Goal: Task Accomplishment & Management: Complete application form

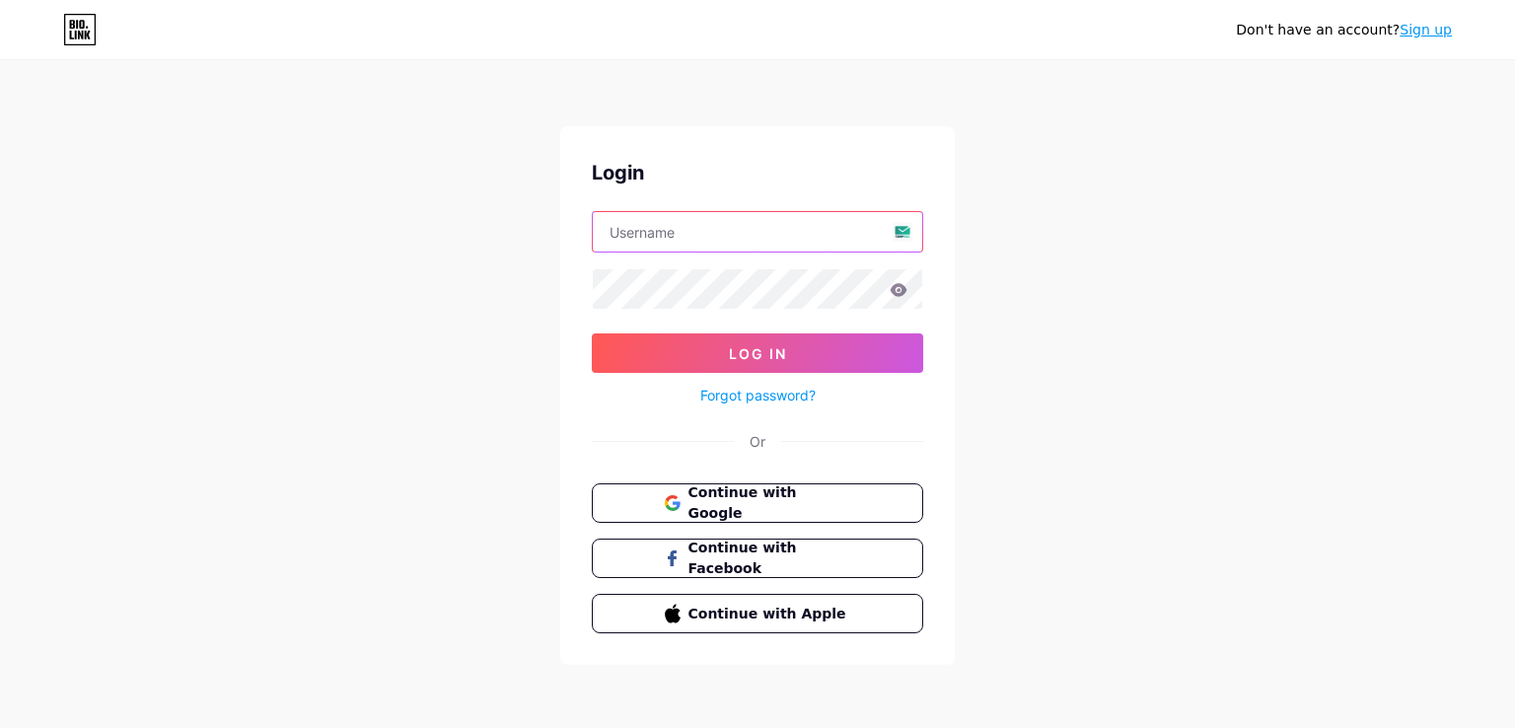
click at [676, 233] on input "text" at bounding box center [758, 231] width 330 height 39
paste input "[EMAIL_ADDRESS][DOMAIN_NAME]"
type input "[EMAIL_ADDRESS][DOMAIN_NAME]"
click at [777, 234] on input "[EMAIL_ADDRESS][DOMAIN_NAME]" at bounding box center [758, 231] width 330 height 39
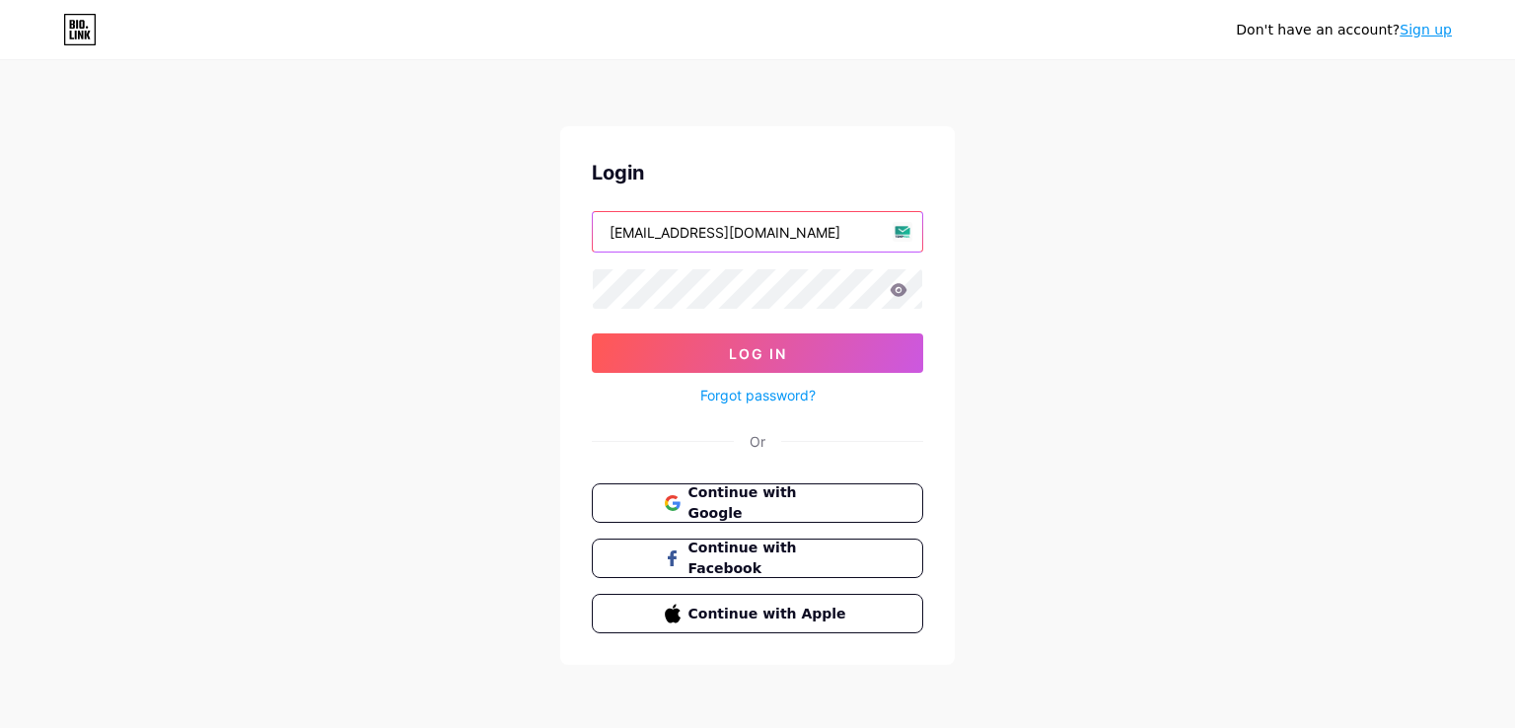
click at [777, 234] on input "[EMAIL_ADDRESS][DOMAIN_NAME]" at bounding box center [758, 231] width 330 height 39
click at [621, 230] on input "text" at bounding box center [758, 231] width 330 height 39
click at [627, 235] on input "text" at bounding box center [758, 231] width 330 height 39
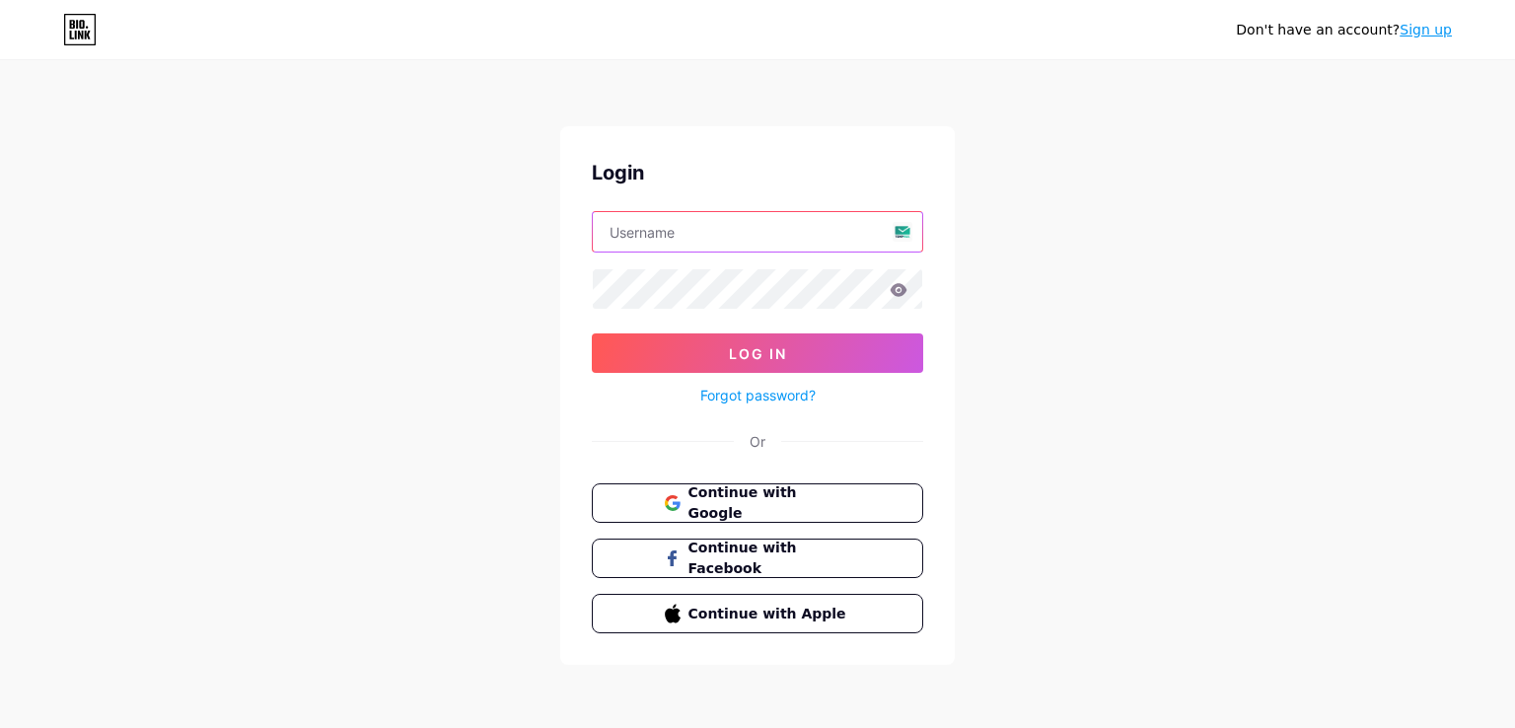
paste input "[EMAIL_ADDRESS][DOMAIN_NAME]"
type input "[EMAIL_ADDRESS][DOMAIN_NAME]"
drag, startPoint x: 785, startPoint y: 233, endPoint x: 600, endPoint y: 257, distance: 187.1
click at [604, 257] on form "[EMAIL_ADDRESS][DOMAIN_NAME] Log In Forgot password?" at bounding box center [757, 309] width 331 height 196
click at [600, 257] on form "[EMAIL_ADDRESS][DOMAIN_NAME] Log In Forgot password?" at bounding box center [757, 309] width 331 height 196
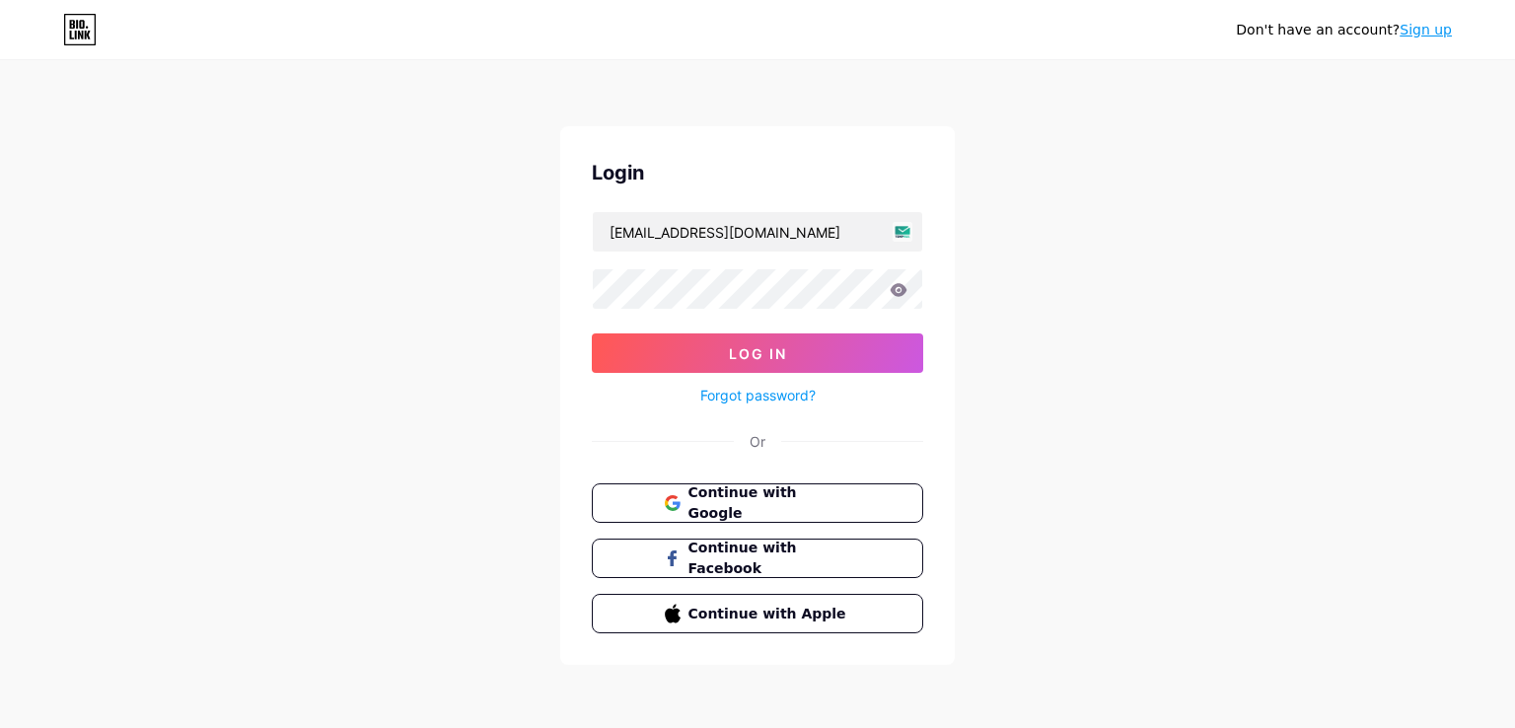
click at [600, 257] on form "[EMAIL_ADDRESS][DOMAIN_NAME] Log In Forgot password?" at bounding box center [757, 309] width 331 height 196
click at [816, 231] on input "[EMAIL_ADDRESS][DOMAIN_NAME]" at bounding box center [758, 231] width 330 height 39
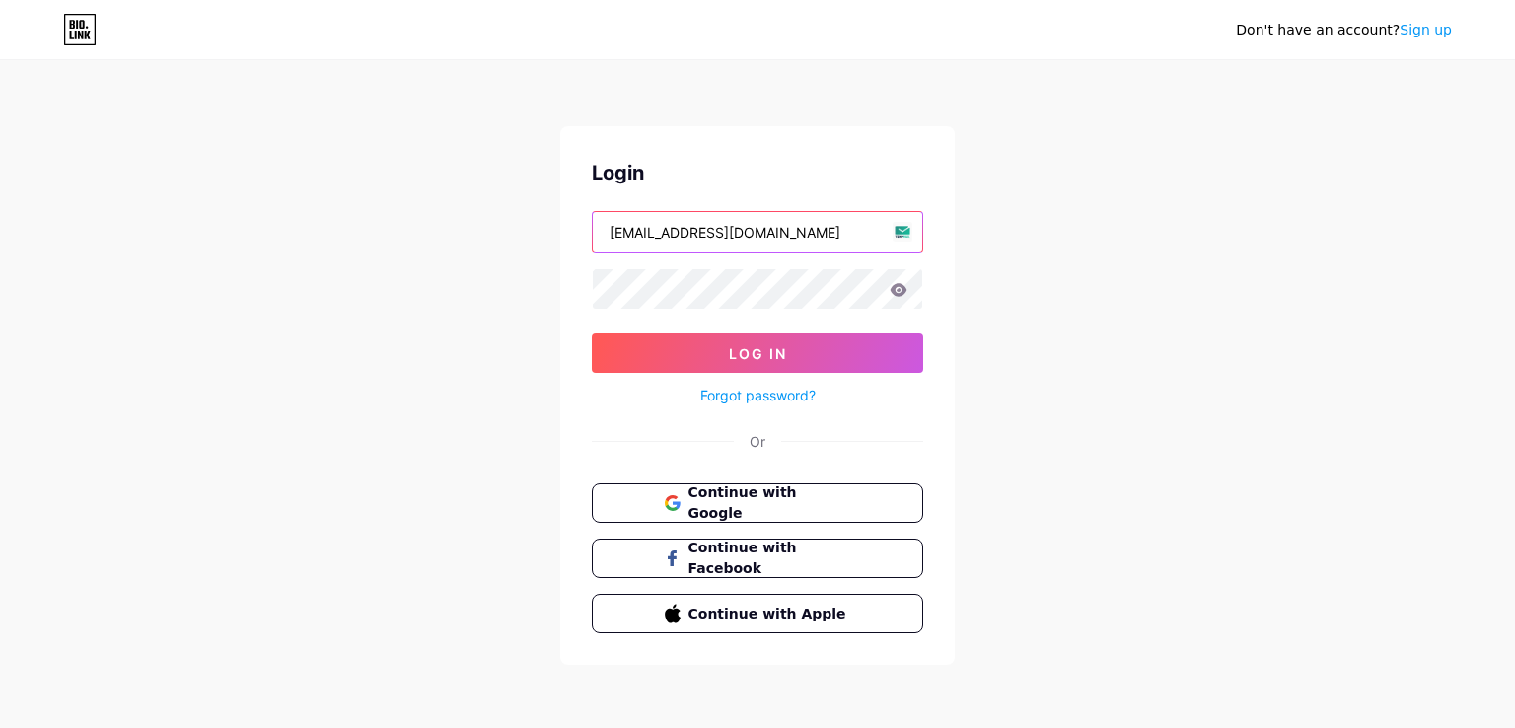
click at [816, 231] on input "[EMAIL_ADDRESS][DOMAIN_NAME]" at bounding box center [758, 231] width 330 height 39
paste input "[EMAIL_ADDRESS][DOMAIN_NAME]"
type input "[EMAIL_ADDRESS][DOMAIN_NAME]"
drag, startPoint x: 750, startPoint y: 228, endPoint x: 606, endPoint y: 242, distance: 144.7
click at [606, 242] on input "[EMAIL_ADDRESS][DOMAIN_NAME]" at bounding box center [758, 231] width 330 height 39
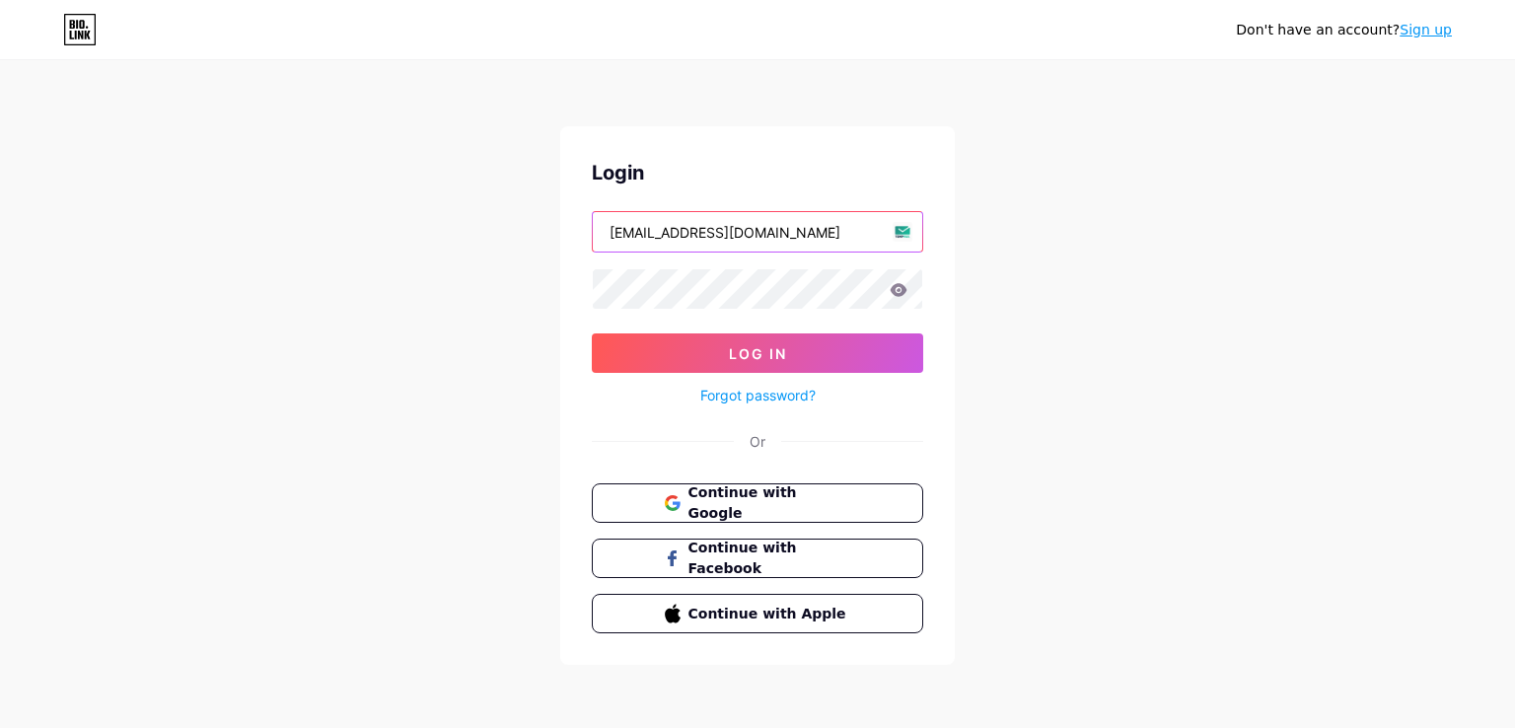
click at [606, 242] on input "[EMAIL_ADDRESS][DOMAIN_NAME]" at bounding box center [758, 231] width 330 height 39
click at [743, 234] on input "[EMAIL_ADDRESS][DOMAIN_NAME]" at bounding box center [758, 231] width 330 height 39
click at [901, 231] on input "text" at bounding box center [758, 231] width 330 height 39
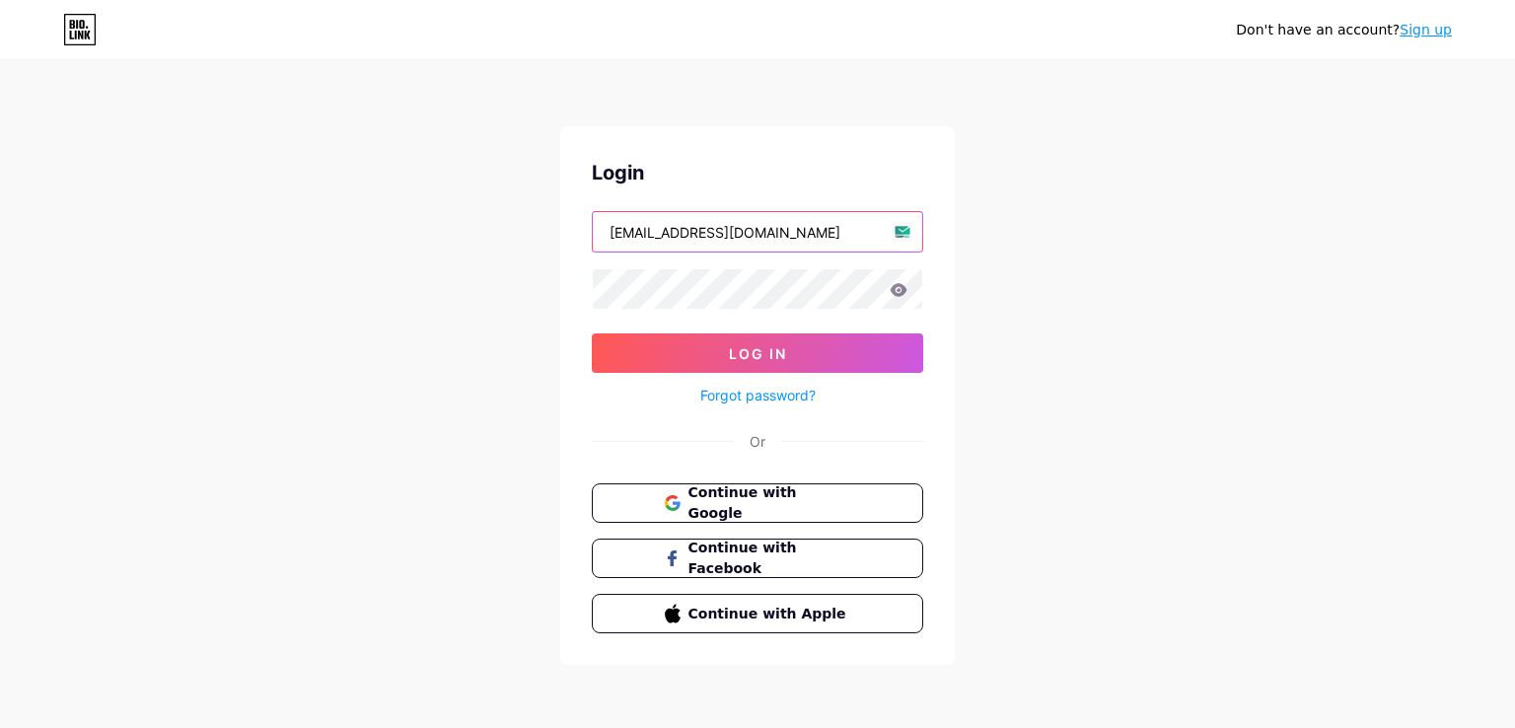
type input "[EMAIL_ADDRESS][DOMAIN_NAME]"
click at [1418, 246] on div "Don't have an account? Sign up Login [EMAIL_ADDRESS][DOMAIN_NAME] Log In Forgot…" at bounding box center [757, 364] width 1515 height 728
click at [791, 226] on input "[EMAIL_ADDRESS][DOMAIN_NAME]" at bounding box center [758, 231] width 330 height 39
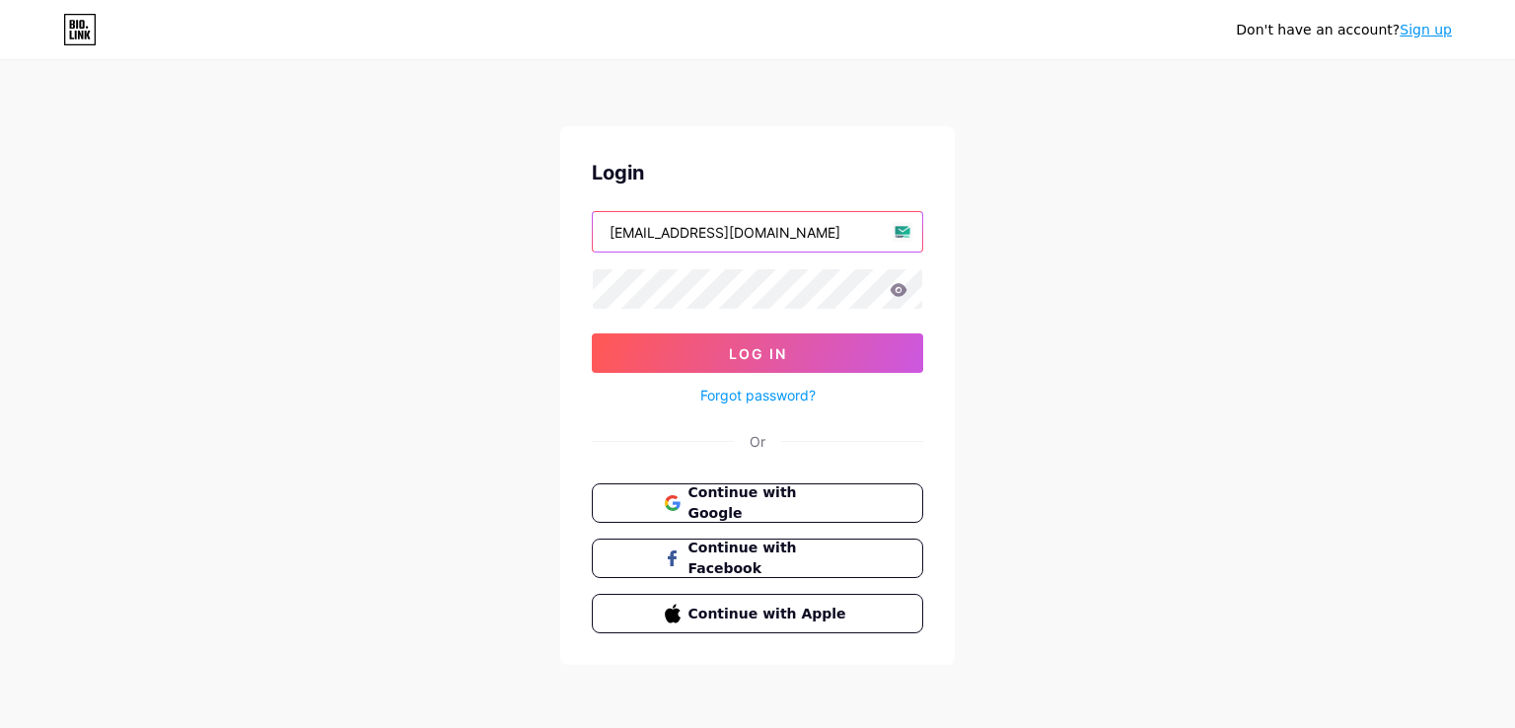
click at [791, 226] on input "[EMAIL_ADDRESS][DOMAIN_NAME]" at bounding box center [758, 231] width 330 height 39
click at [627, 239] on input "text" at bounding box center [758, 231] width 330 height 39
paste input "[EMAIL_ADDRESS][DOMAIN_NAME]"
type input "[EMAIL_ADDRESS][DOMAIN_NAME]"
click at [897, 294] on icon at bounding box center [899, 289] width 17 height 13
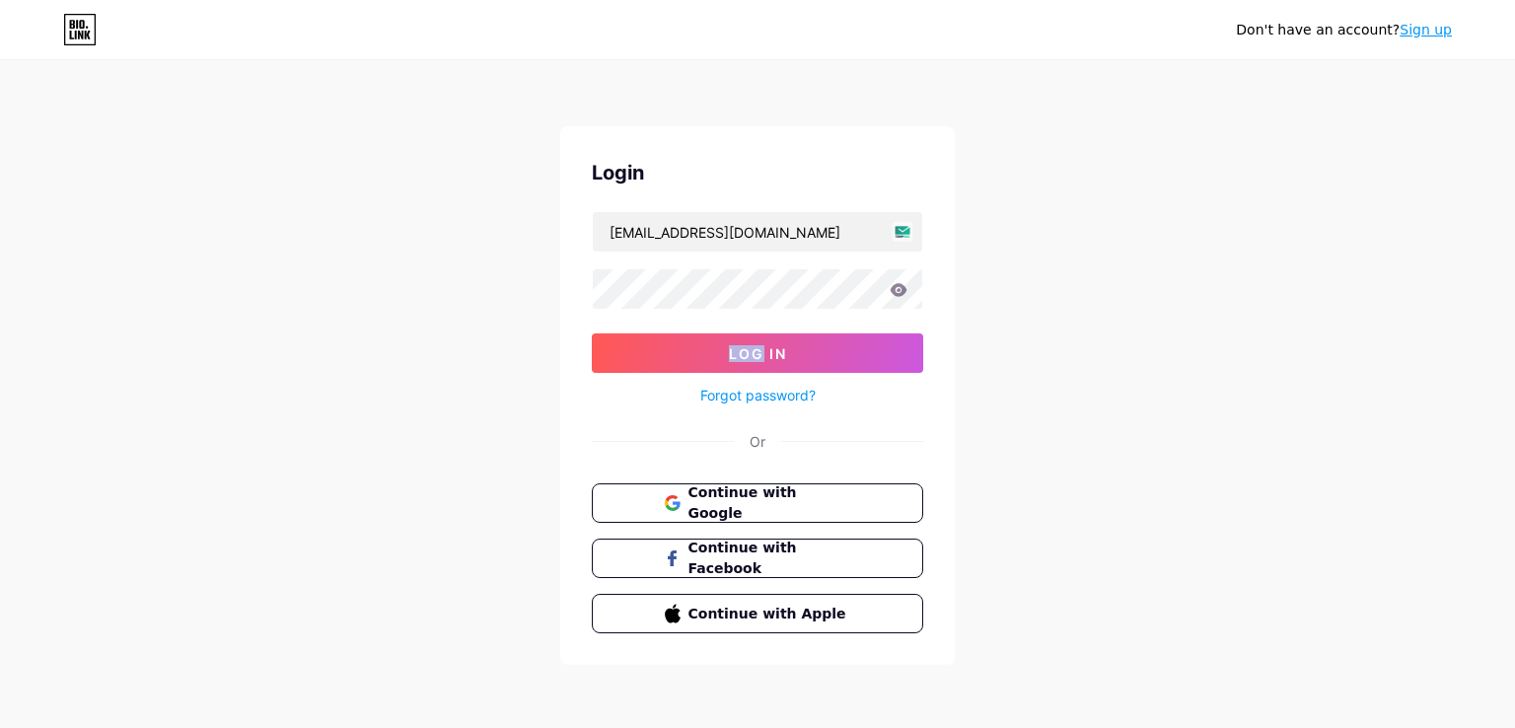
click at [897, 294] on icon at bounding box center [899, 289] width 17 height 13
click at [793, 243] on input "[EMAIL_ADDRESS][DOMAIN_NAME]" at bounding box center [758, 231] width 330 height 39
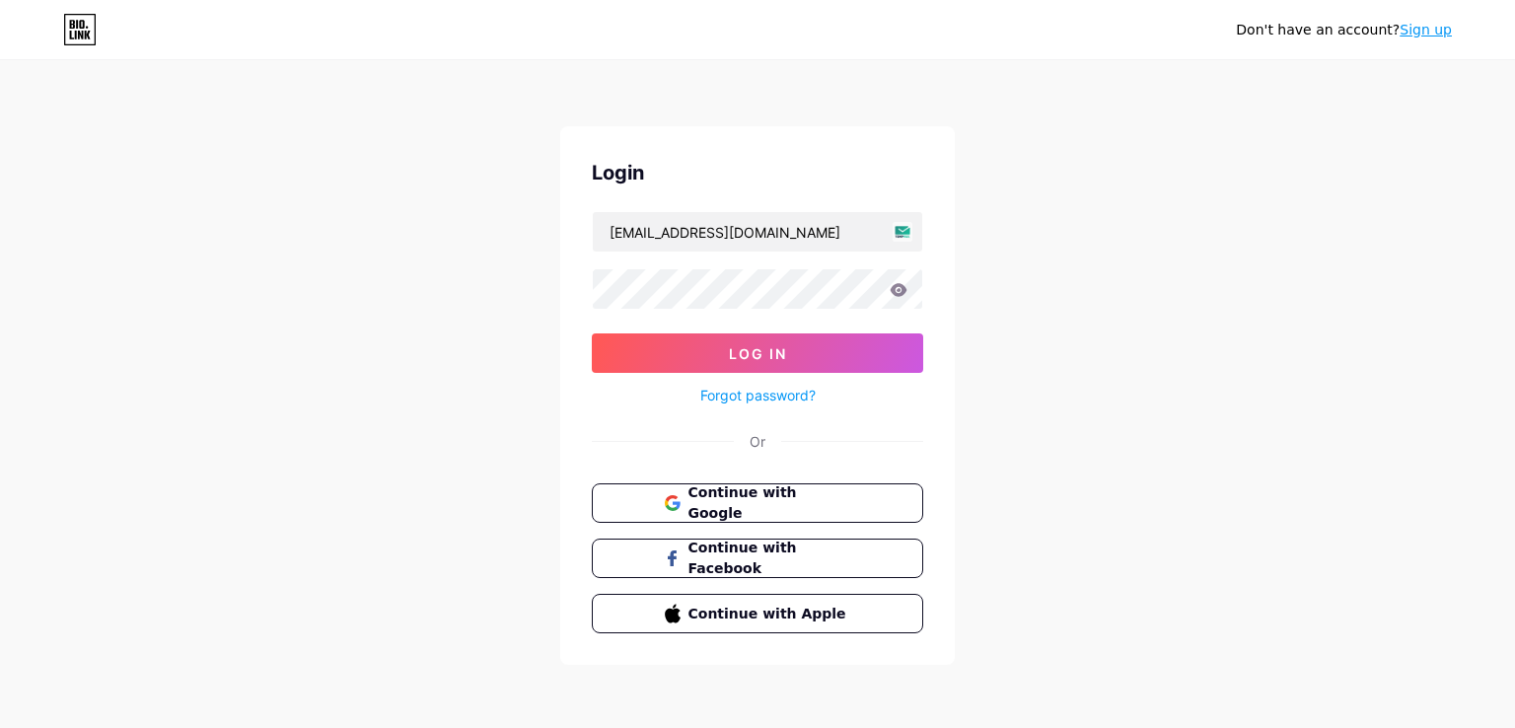
click at [1046, 289] on div "Don't have an account? Sign up Login [EMAIL_ADDRESS][DOMAIN_NAME] Log In Forgot…" at bounding box center [757, 364] width 1515 height 728
click at [749, 390] on link "Forgot password?" at bounding box center [757, 395] width 115 height 21
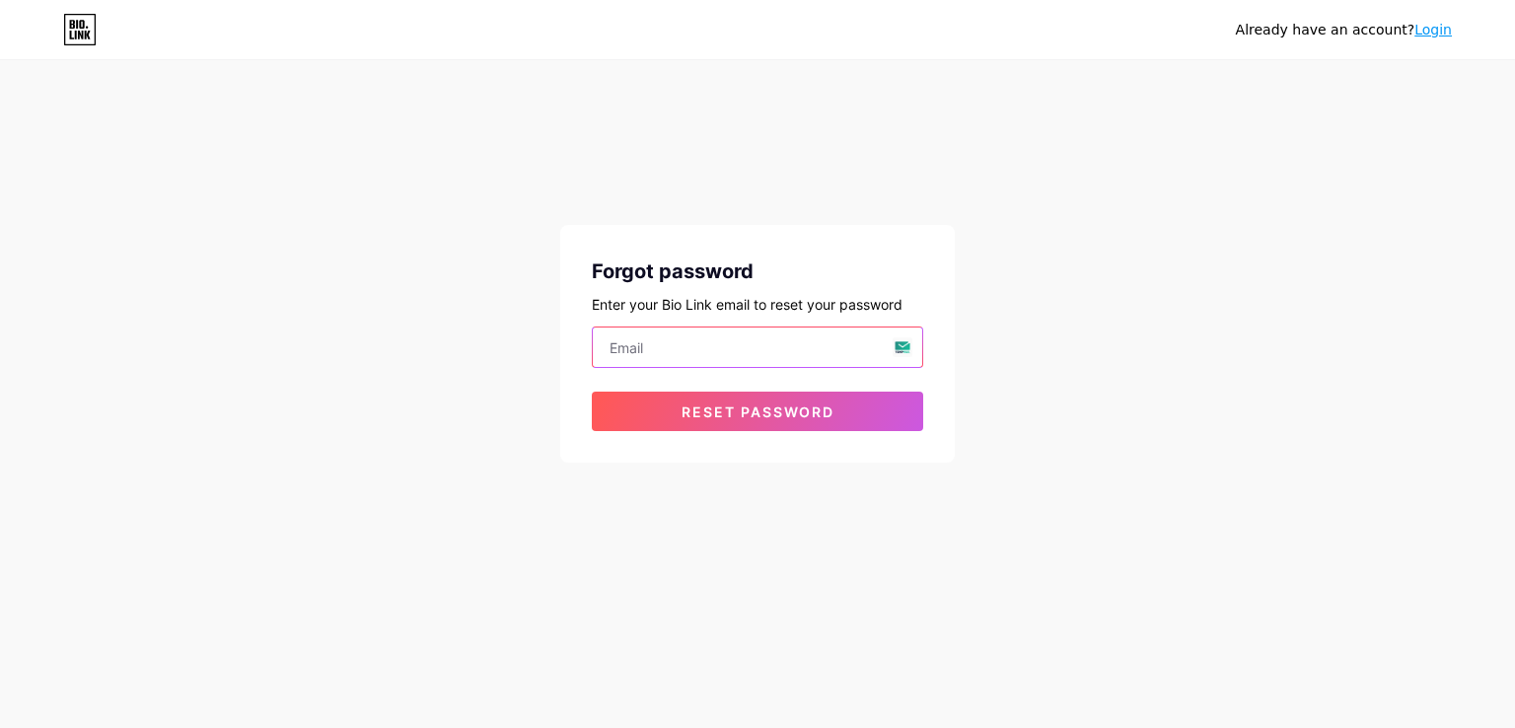
click at [705, 341] on input "email" at bounding box center [758, 347] width 330 height 39
click at [994, 368] on div "Already have an account? Login Forgot password Enter your Bio Link email to res…" at bounding box center [757, 263] width 1515 height 526
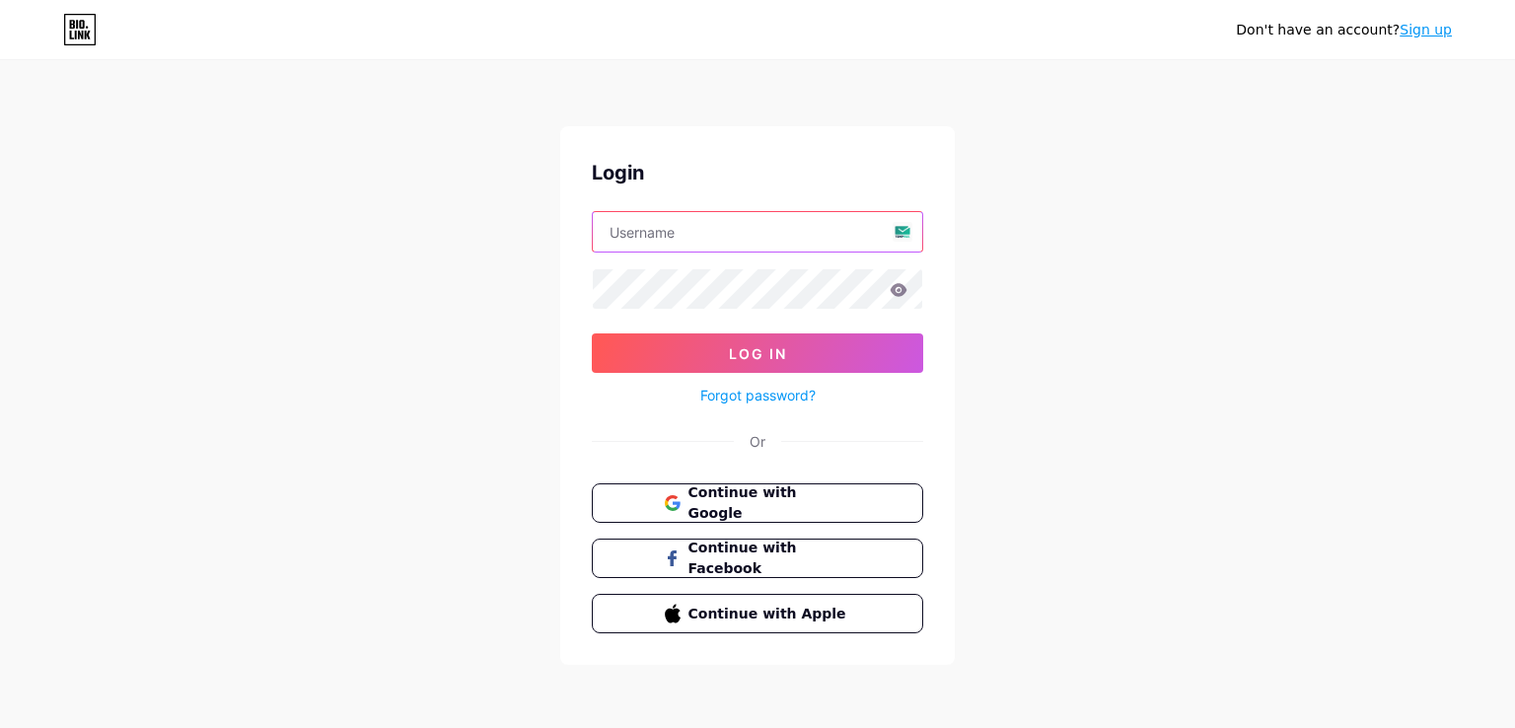
click at [666, 231] on input "text" at bounding box center [758, 231] width 330 height 39
paste input "[EMAIL_ADDRESS][DOMAIN_NAME]"
type input "[EMAIL_ADDRESS][DOMAIN_NAME]"
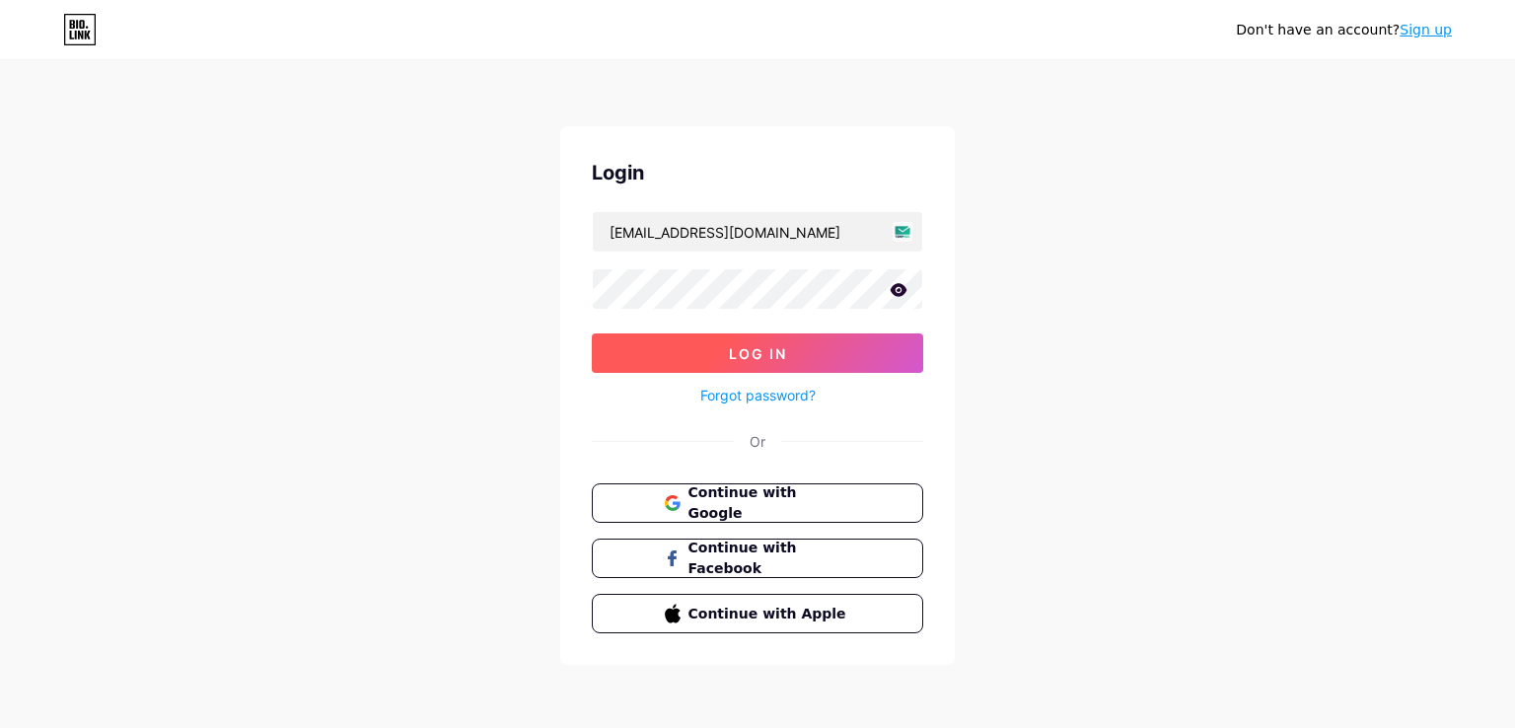
click at [768, 345] on span "Log In" at bounding box center [758, 353] width 58 height 17
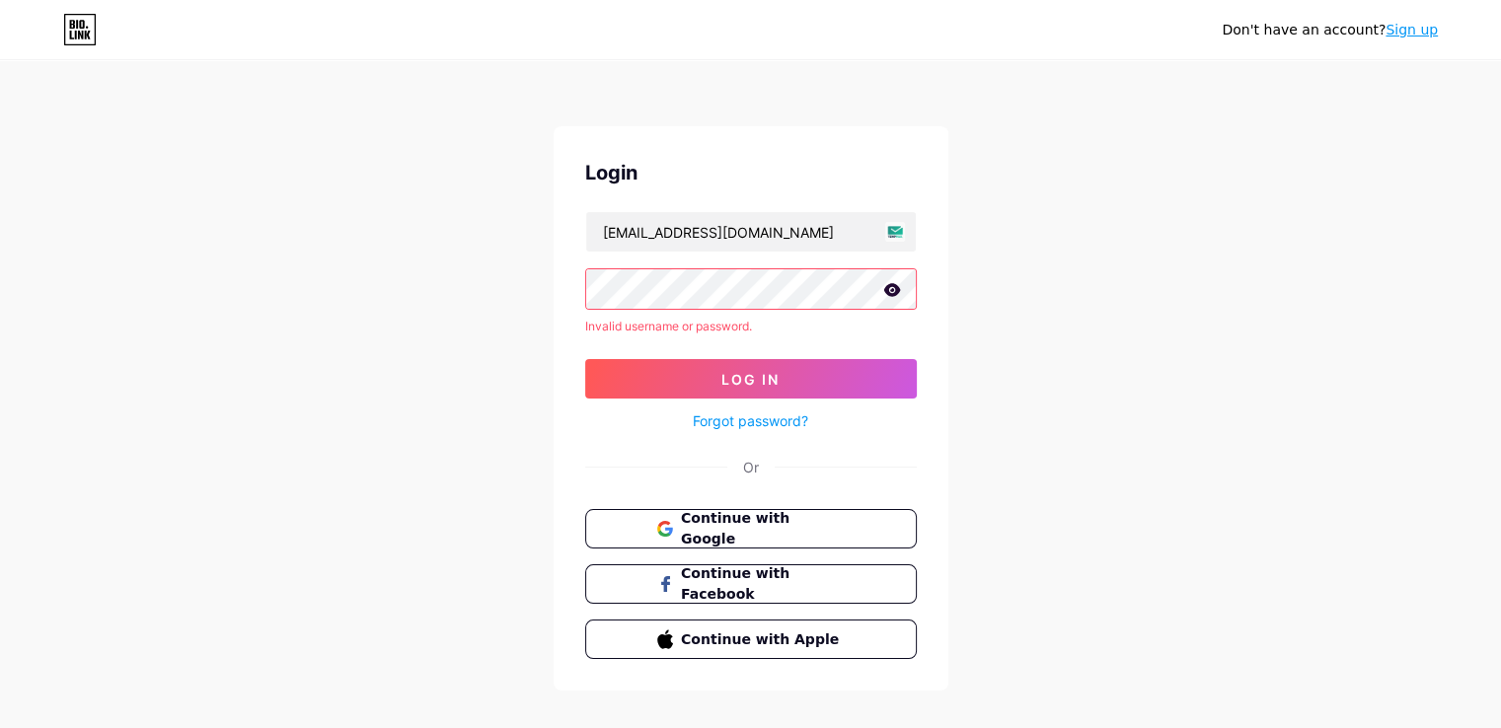
click at [1429, 32] on link "Sign up" at bounding box center [1411, 30] width 52 height 16
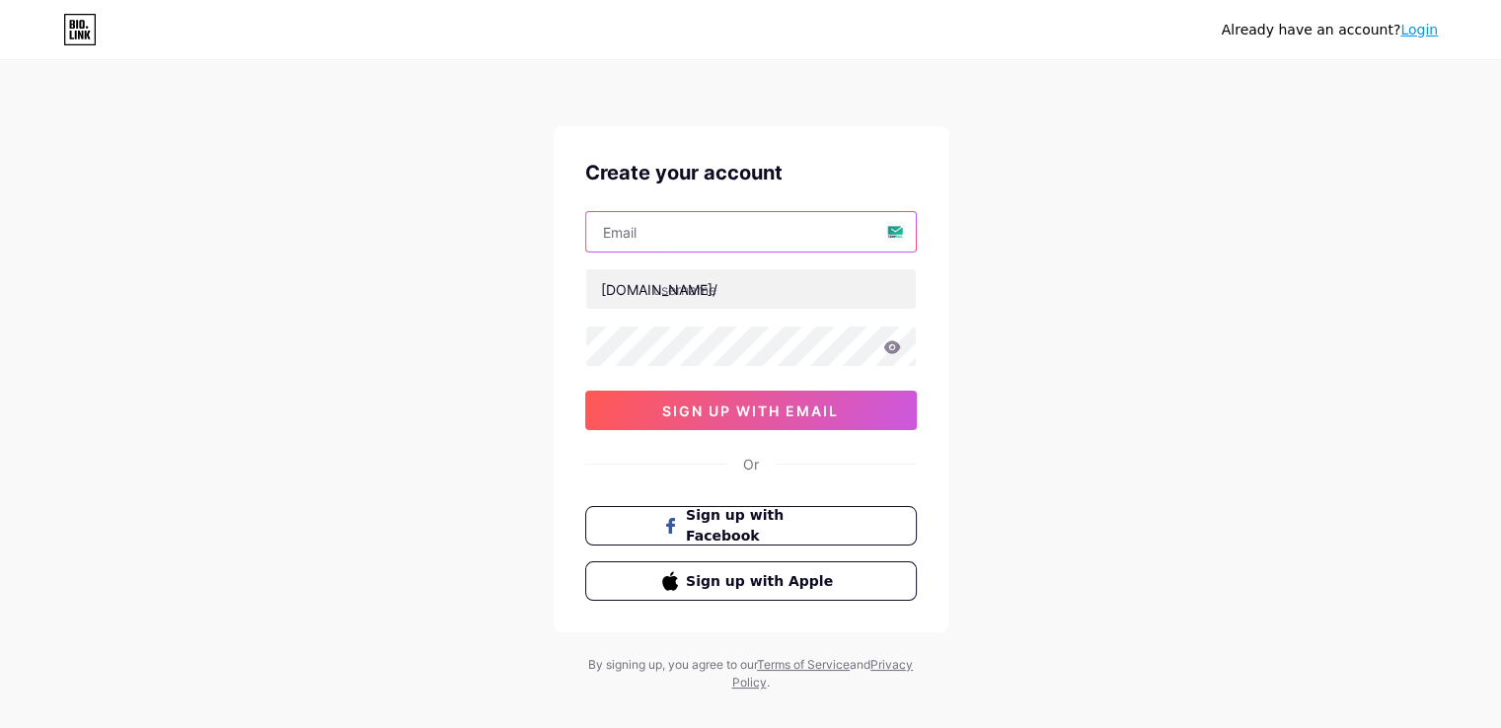
click at [641, 239] on input "text" at bounding box center [751, 231] width 330 height 39
click at [1059, 300] on div "Already have an account? Login Create your account [DOMAIN_NAME]/ 0cAFcWeA7Tc06…" at bounding box center [750, 377] width 1501 height 755
click at [896, 234] on input "text" at bounding box center [751, 231] width 330 height 39
type input "[EMAIL_ADDRESS][DOMAIN_NAME]"
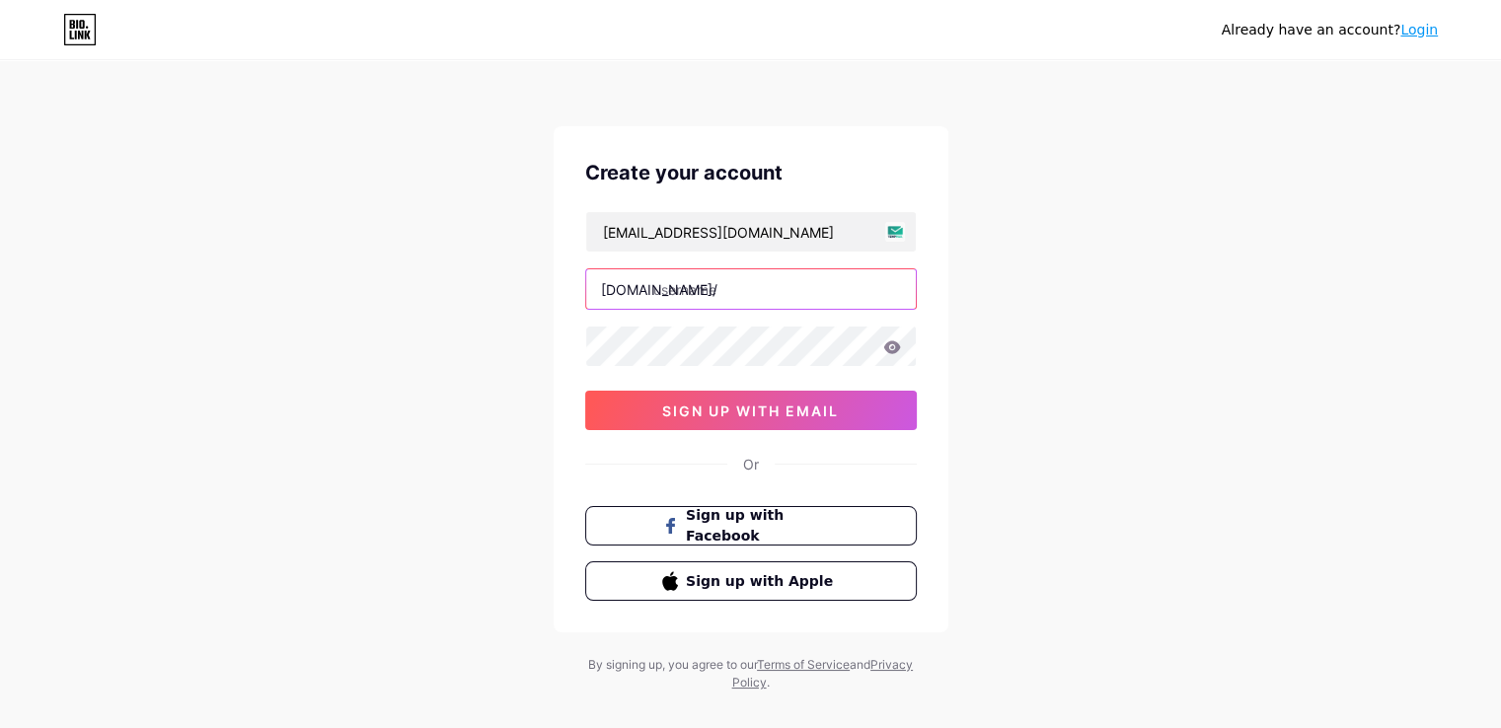
click at [683, 284] on input "text" at bounding box center [751, 288] width 330 height 39
type input "bhidan"
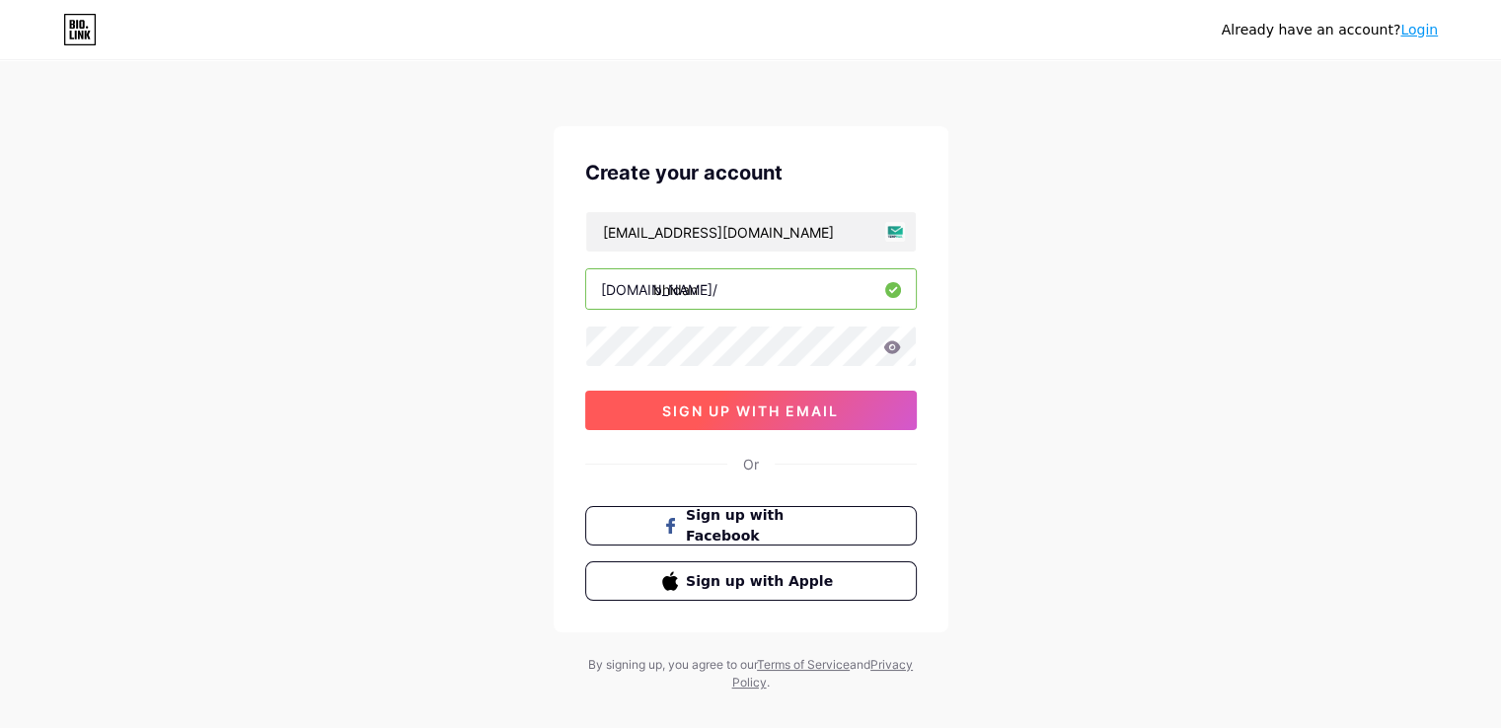
click at [752, 411] on span "sign up with email" at bounding box center [750, 411] width 177 height 17
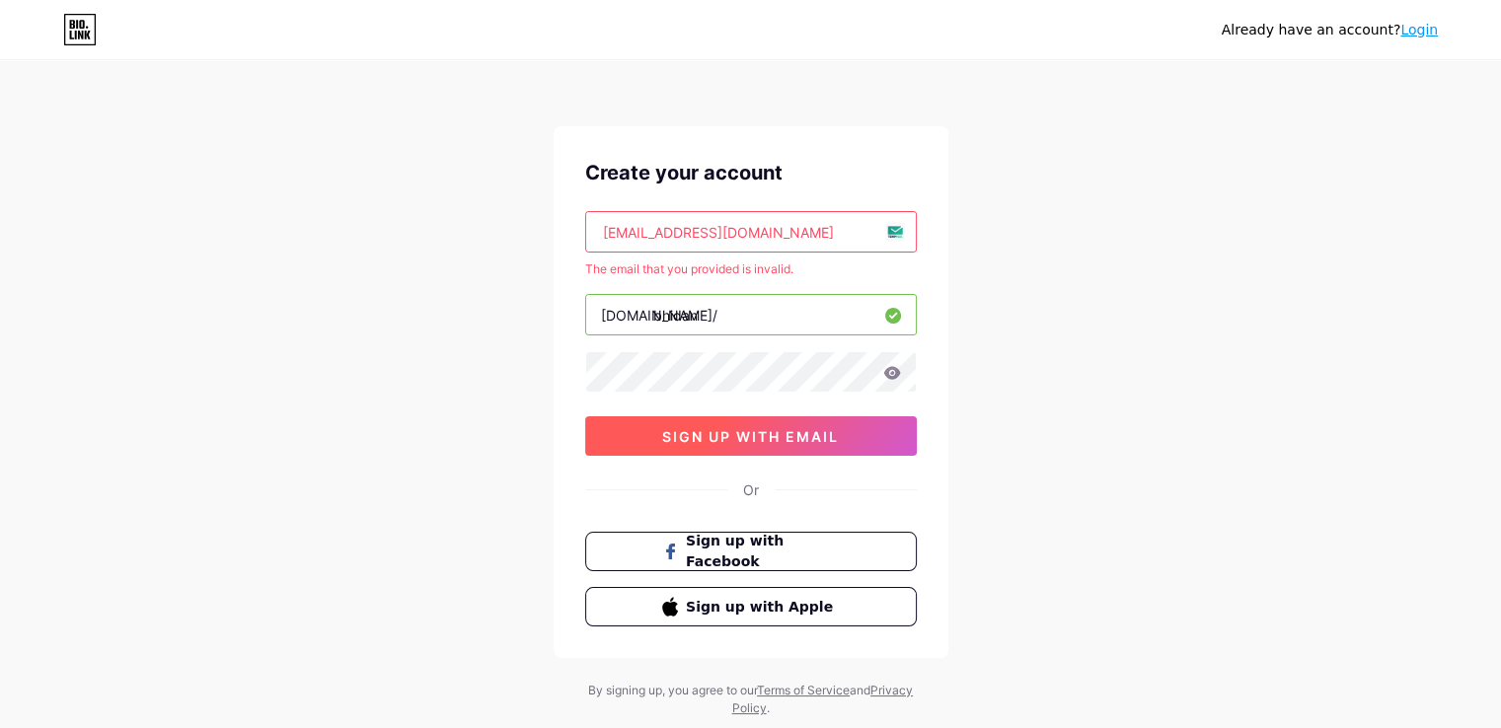
click at [754, 424] on button "sign up with email" at bounding box center [750, 435] width 331 height 39
drag, startPoint x: 793, startPoint y: 234, endPoint x: 742, endPoint y: 232, distance: 51.3
click at [754, 232] on input "[EMAIL_ADDRESS][DOMAIN_NAME]" at bounding box center [751, 231] width 330 height 39
drag, startPoint x: 729, startPoint y: 232, endPoint x: 584, endPoint y: 235, distance: 145.0
click at [586, 235] on input "[EMAIL_ADDRESS][DOMAIN_NAME]" at bounding box center [751, 231] width 330 height 39
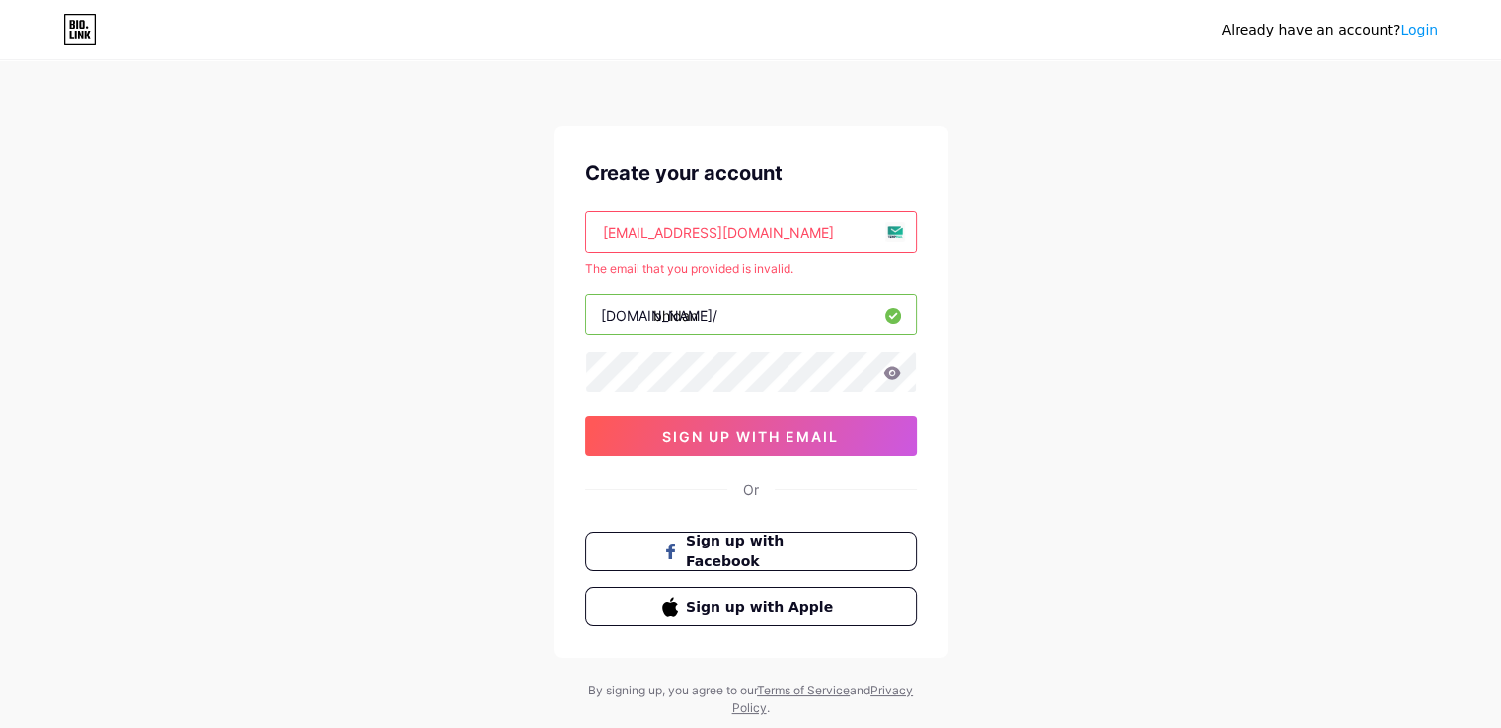
click at [586, 236] on input "[EMAIL_ADDRESS][DOMAIN_NAME]" at bounding box center [751, 231] width 330 height 39
click at [779, 227] on input "[EMAIL_ADDRESS][DOMAIN_NAME]" at bounding box center [751, 231] width 330 height 39
click at [893, 234] on input "text" at bounding box center [751, 231] width 330 height 39
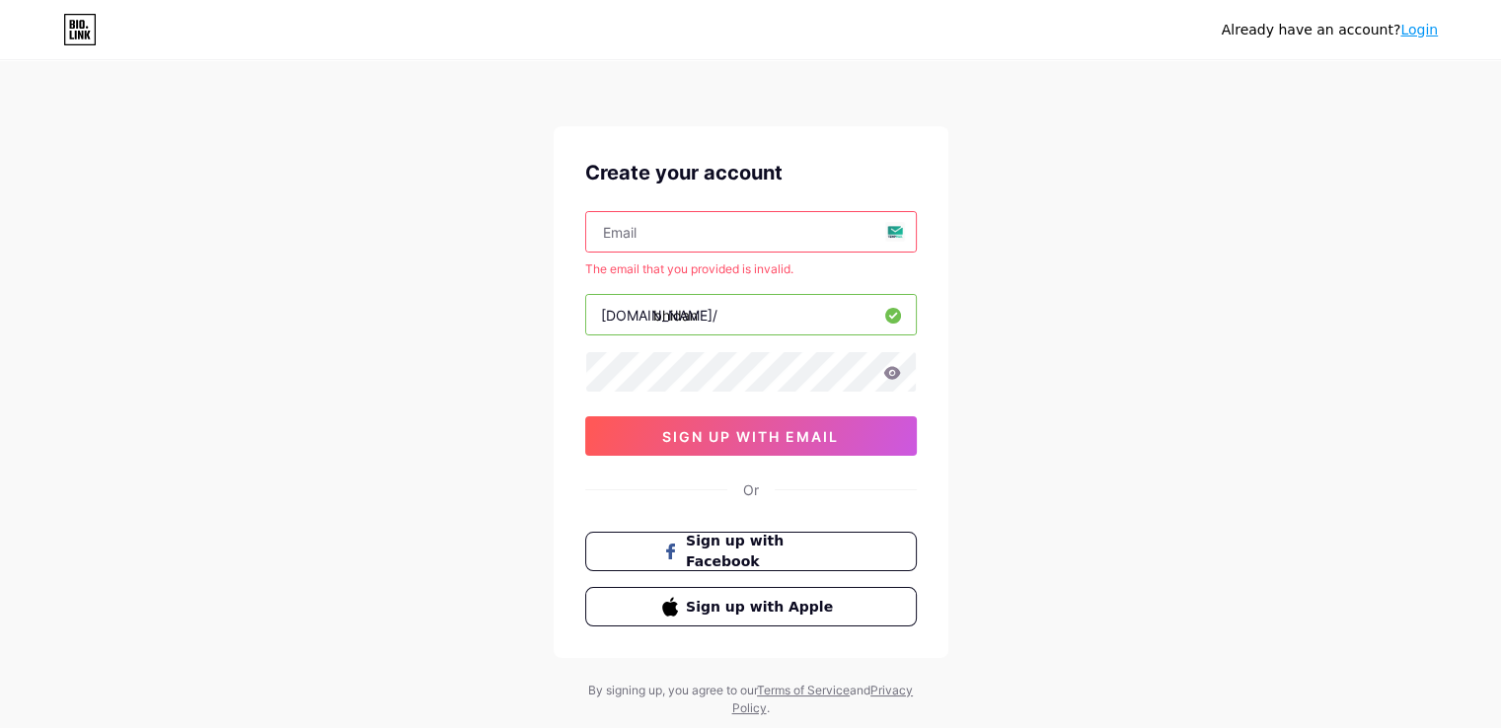
click at [785, 234] on input "text" at bounding box center [751, 231] width 330 height 39
type input "[EMAIL_ADDRESS][DOMAIN_NAME]"
click at [1032, 275] on div "Already have an account? Login Create your account [EMAIL_ADDRESS][DOMAIN_NAME]…" at bounding box center [750, 390] width 1501 height 780
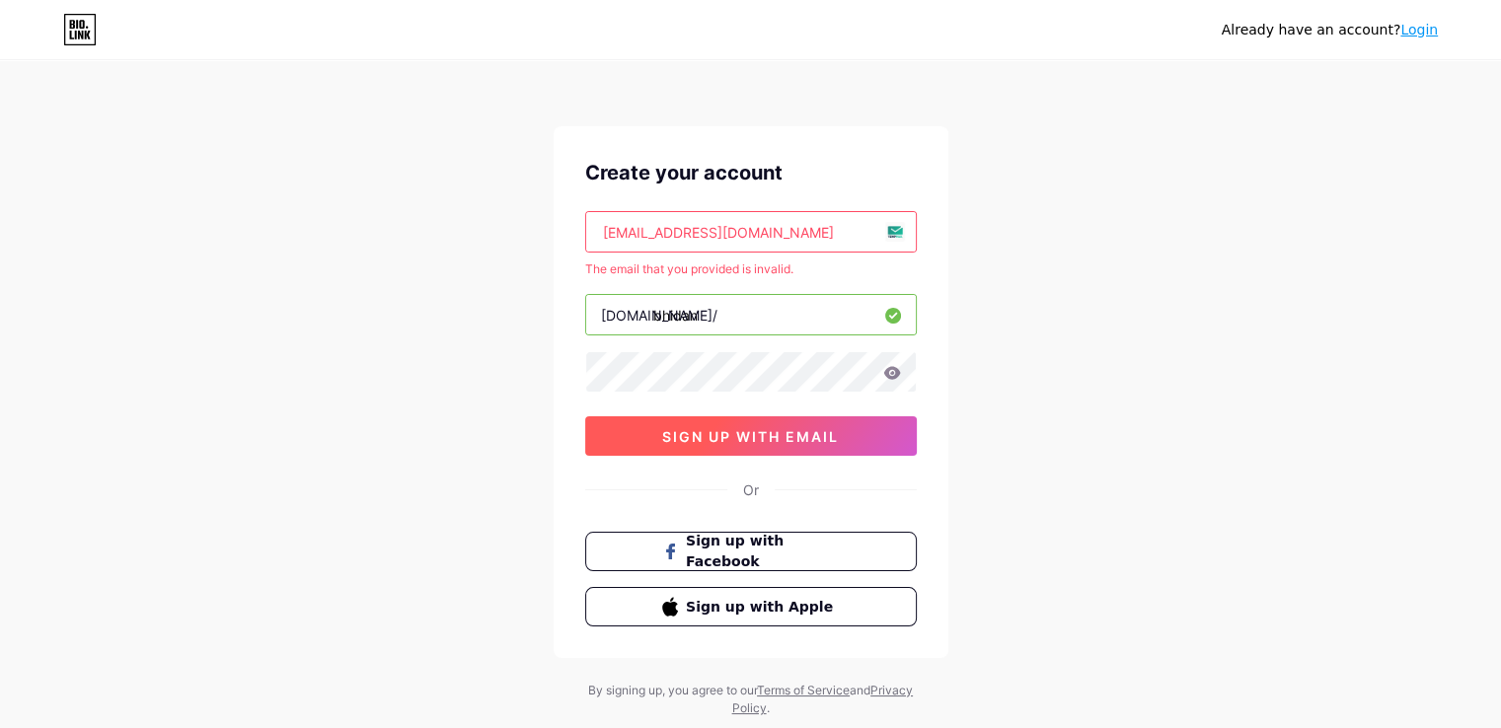
click at [702, 431] on span "sign up with email" at bounding box center [750, 436] width 177 height 17
click at [785, 234] on input "[EMAIL_ADDRESS][DOMAIN_NAME]" at bounding box center [751, 231] width 330 height 39
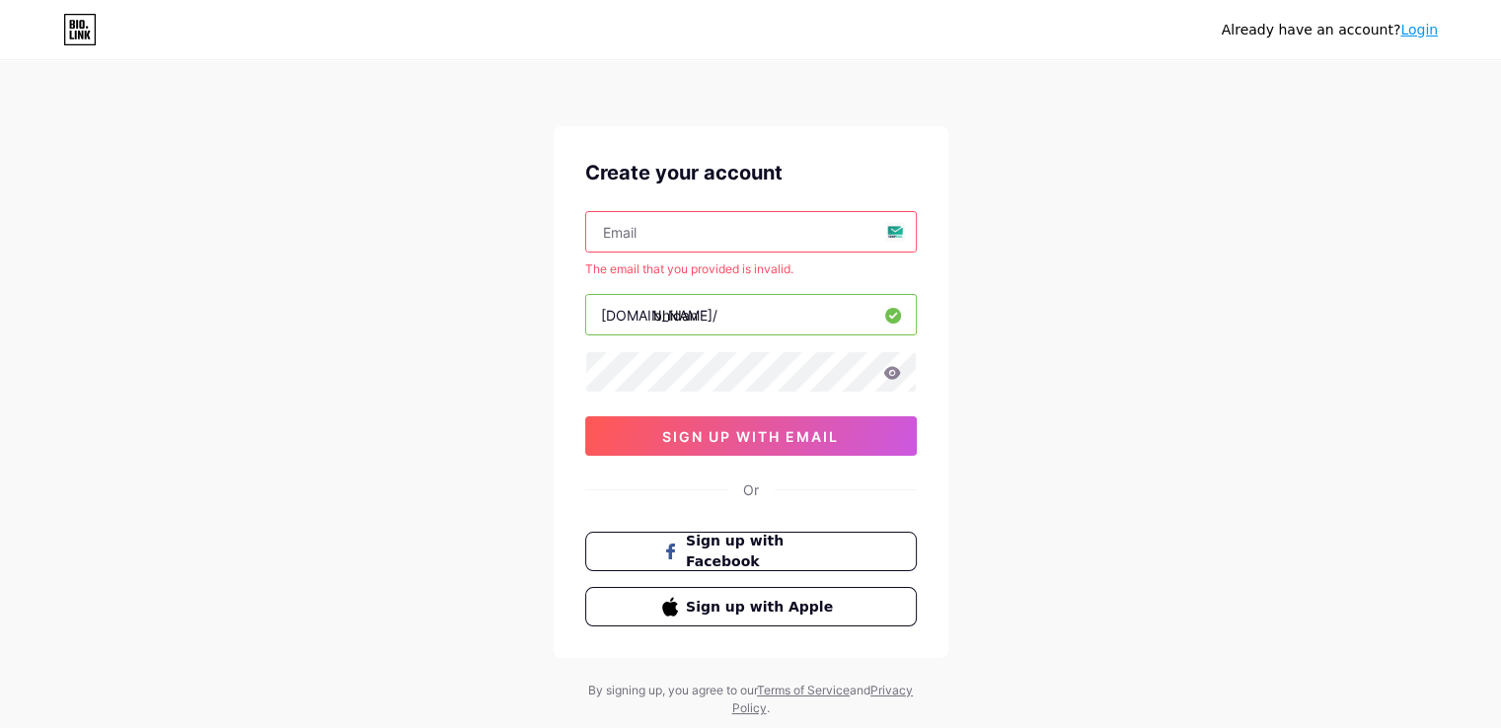
click at [629, 229] on input "text" at bounding box center [751, 231] width 330 height 39
paste input "[EMAIL_ADDRESS][DOMAIN_NAME]"
click at [785, 232] on input "[EMAIL_ADDRESS][DOMAIN_NAME]" at bounding box center [751, 231] width 330 height 39
click at [895, 237] on input "[EMAIL_ADDRESS][DOMAIN_NAME]" at bounding box center [751, 231] width 330 height 39
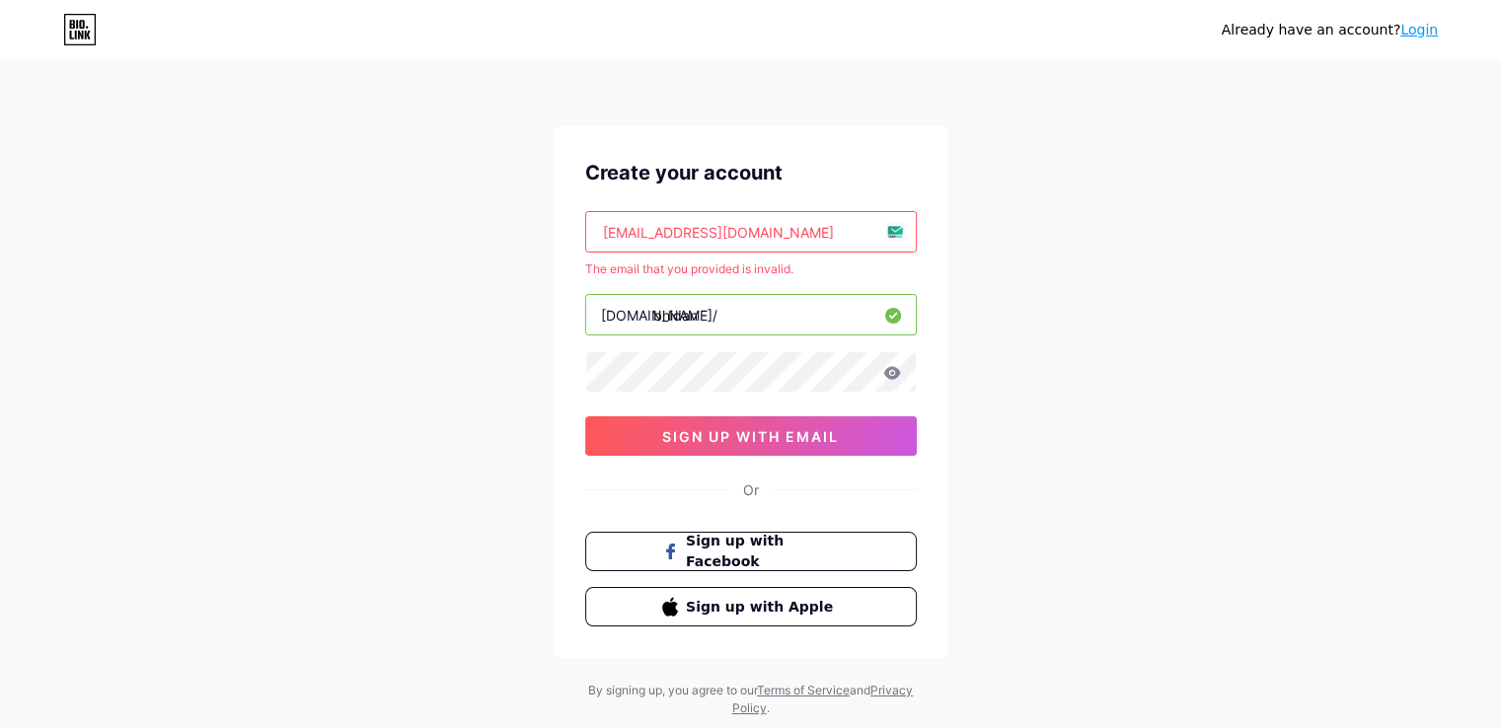
click at [890, 226] on input "[EMAIL_ADDRESS][DOMAIN_NAME]" at bounding box center [751, 231] width 330 height 39
drag, startPoint x: 791, startPoint y: 226, endPoint x: 622, endPoint y: 241, distance: 170.3
click at [694, 235] on input "[EMAIL_ADDRESS][DOMAIN_NAME]" at bounding box center [751, 231] width 330 height 39
drag, startPoint x: 622, startPoint y: 241, endPoint x: 596, endPoint y: 244, distance: 25.8
click at [596, 244] on input "[EMAIL_ADDRESS][DOMAIN_NAME]" at bounding box center [751, 231] width 330 height 39
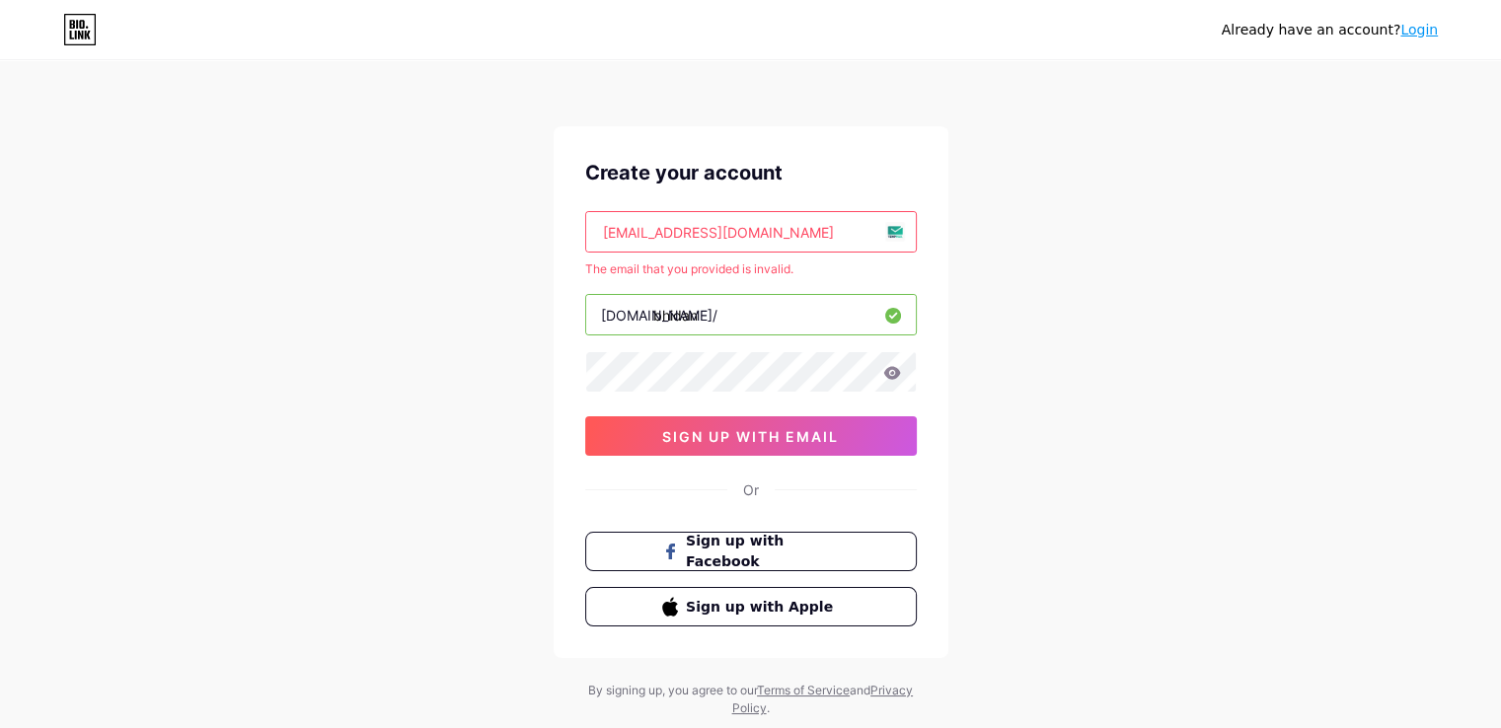
type input "8470@kwifa.cmiwapeom"
drag, startPoint x: 773, startPoint y: 226, endPoint x: 798, endPoint y: 231, distance: 25.2
click at [775, 226] on input "8470@kwifa.cmiwapeom" at bounding box center [751, 231] width 330 height 39
click at [798, 231] on input "8470@kwifa.cmiwapeom" at bounding box center [751, 231] width 330 height 39
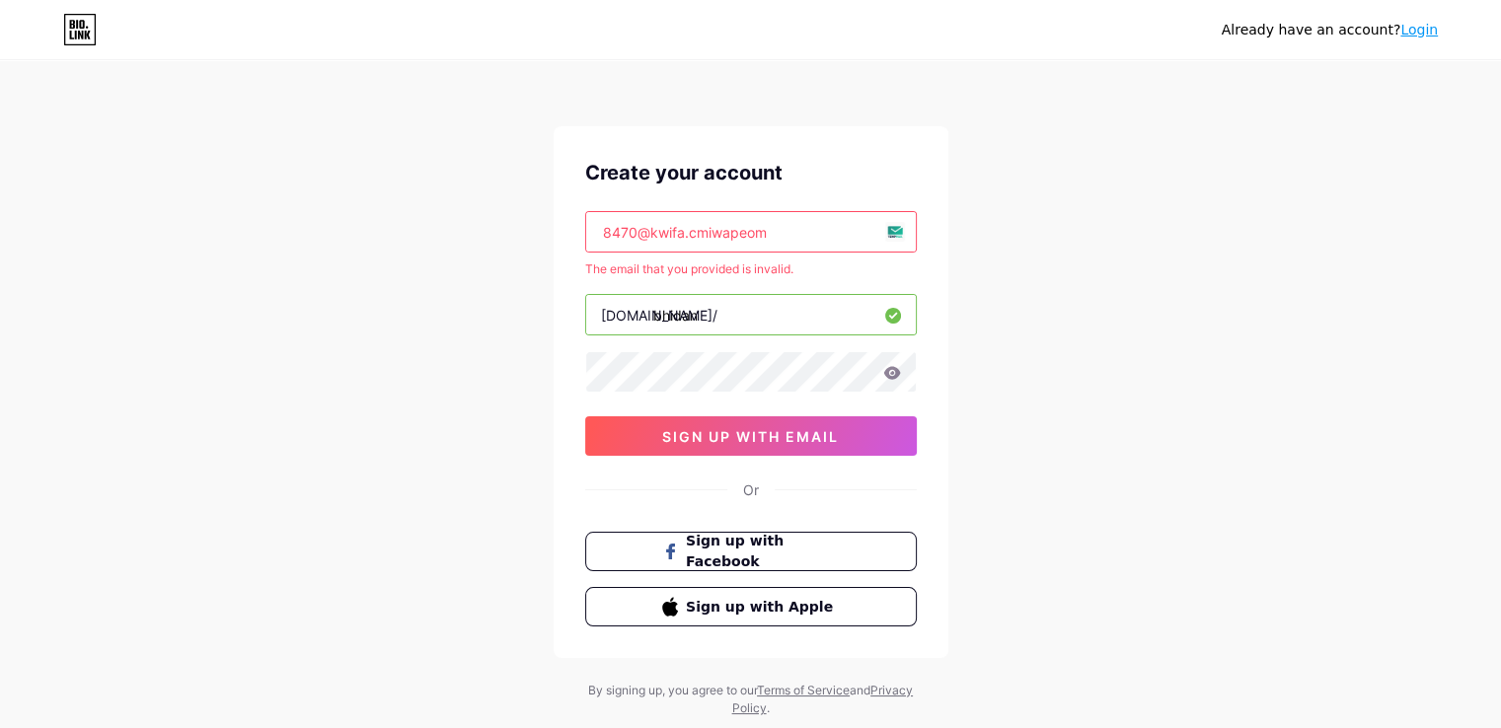
click at [798, 231] on input "8470@kwifa.cmiwapeom" at bounding box center [751, 231] width 330 height 39
click at [900, 229] on input "text" at bounding box center [751, 231] width 330 height 39
type input "[EMAIL_ADDRESS][DOMAIN_NAME]"
click at [1056, 304] on div "Already have an account? Login Create your account [EMAIL_ADDRESS][DOMAIN_NAME]…" at bounding box center [750, 390] width 1501 height 780
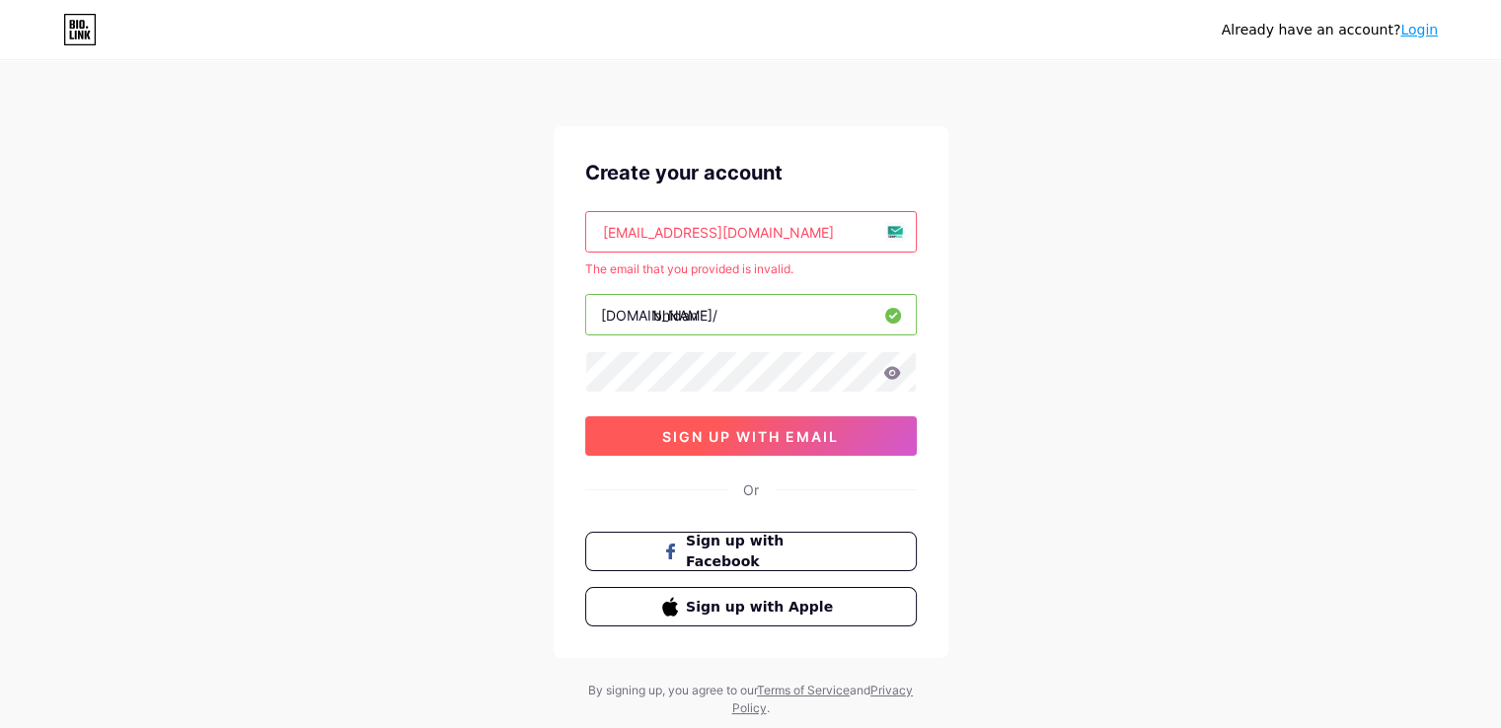
click at [713, 435] on span "sign up with email" at bounding box center [750, 436] width 177 height 17
click at [817, 227] on input "[EMAIL_ADDRESS][DOMAIN_NAME]" at bounding box center [751, 231] width 330 height 39
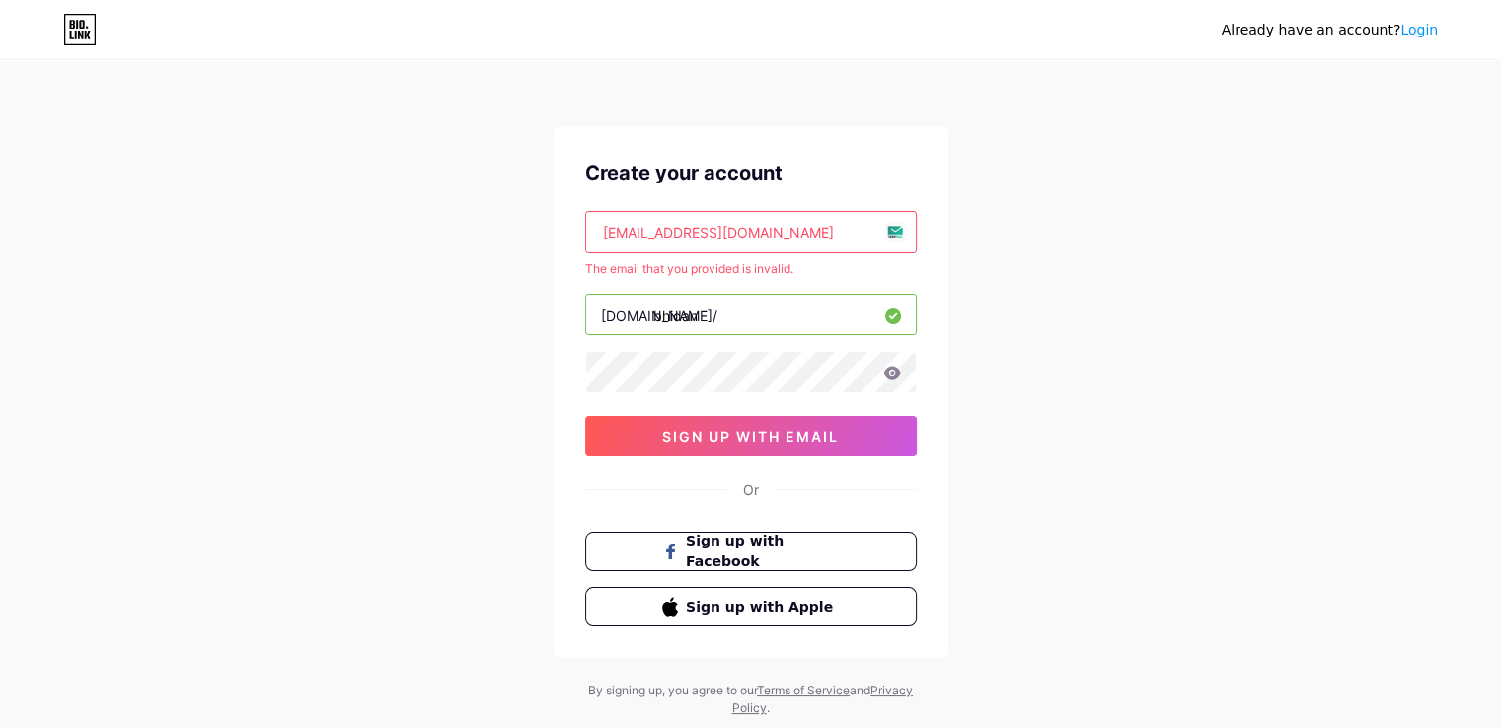
click at [817, 227] on input "[EMAIL_ADDRESS][DOMAIN_NAME]" at bounding box center [751, 231] width 330 height 39
click at [614, 236] on input "text" at bounding box center [751, 231] width 330 height 39
click at [728, 435] on span "sign up with email" at bounding box center [750, 436] width 177 height 17
click at [797, 238] on input "[EMAIL_ADDRESS][DOMAIN_NAME]" at bounding box center [751, 231] width 330 height 39
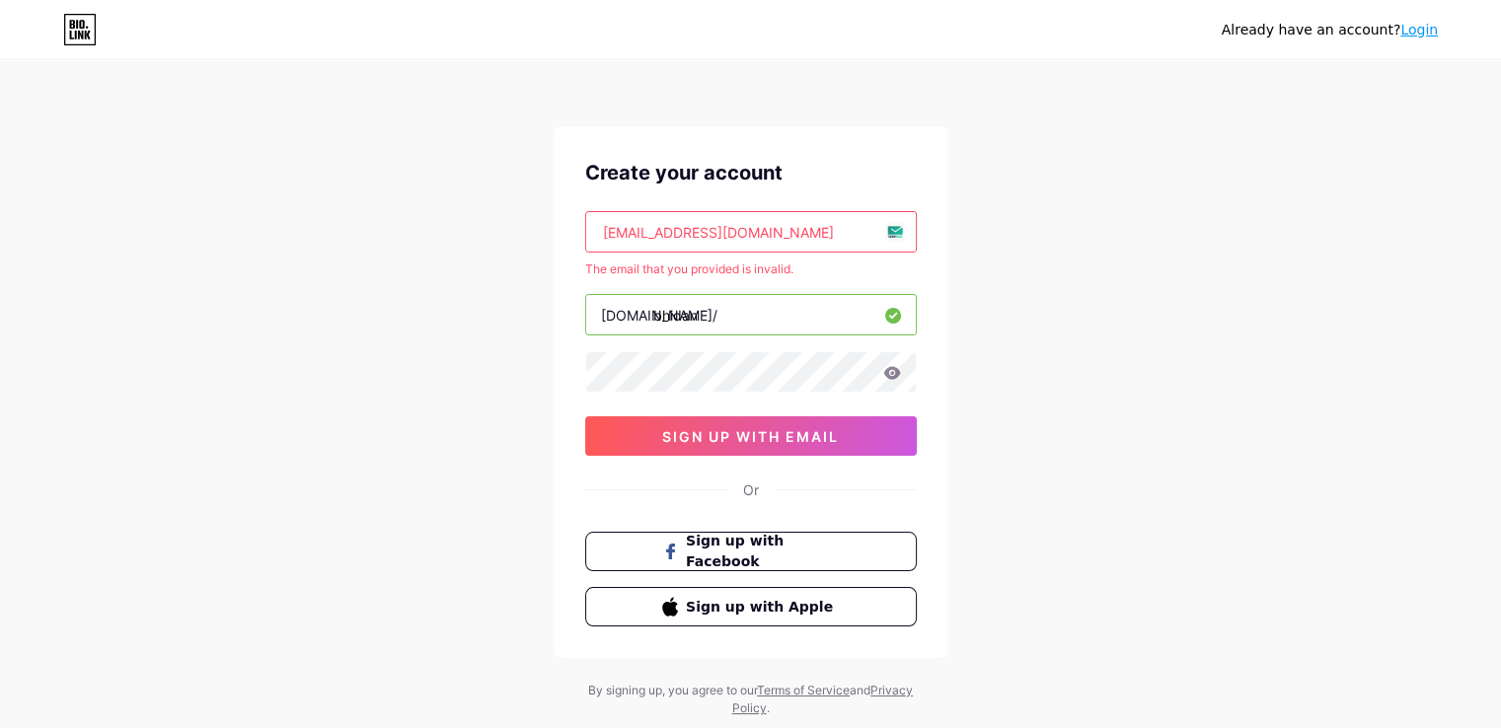
click at [797, 238] on input "[EMAIL_ADDRESS][DOMAIN_NAME]" at bounding box center [751, 231] width 330 height 39
type input "lagisah408@futebr."
click at [790, 231] on input "lagisah408@futebr." at bounding box center [751, 231] width 330 height 39
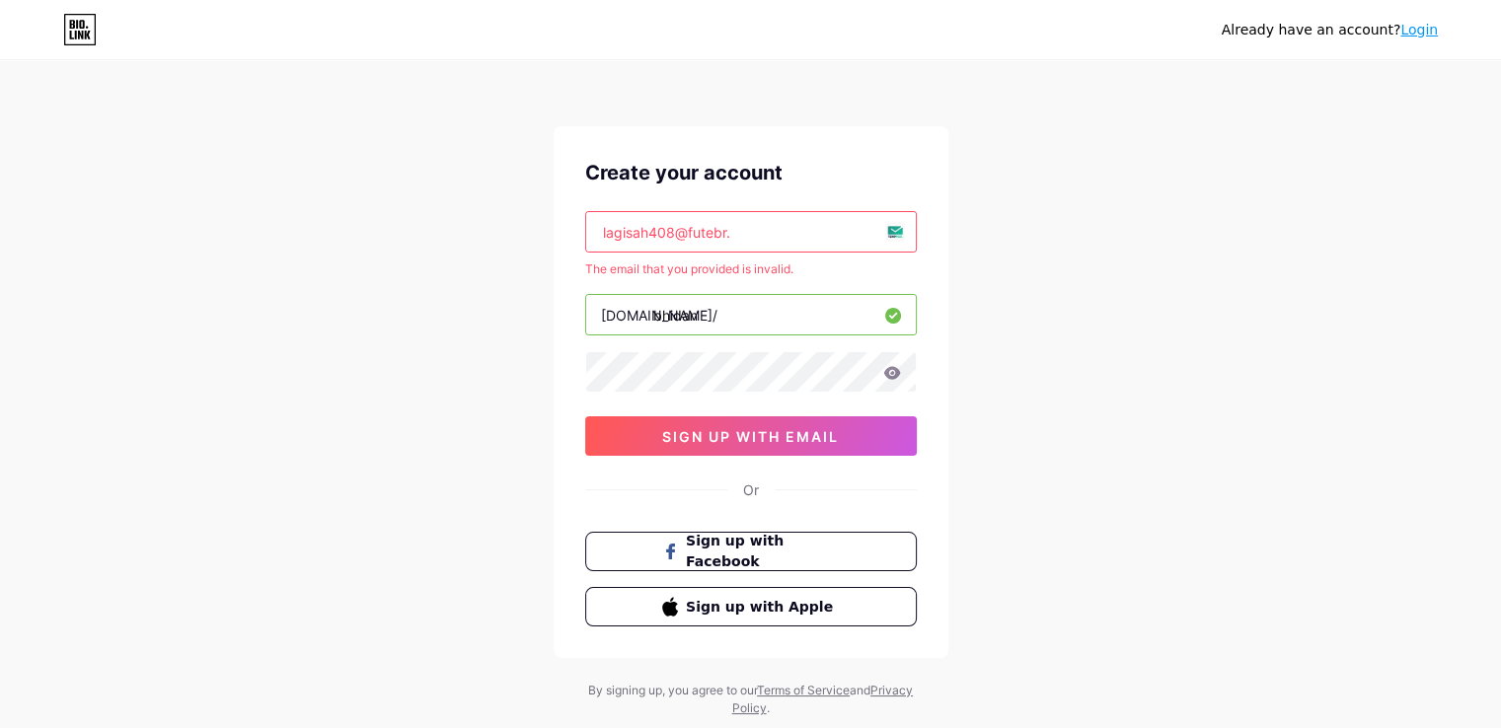
click at [790, 231] on input "lagisah408@futebr." at bounding box center [751, 231] width 330 height 39
paste input "[EMAIL_ADDRESS][DOMAIN_NAME]"
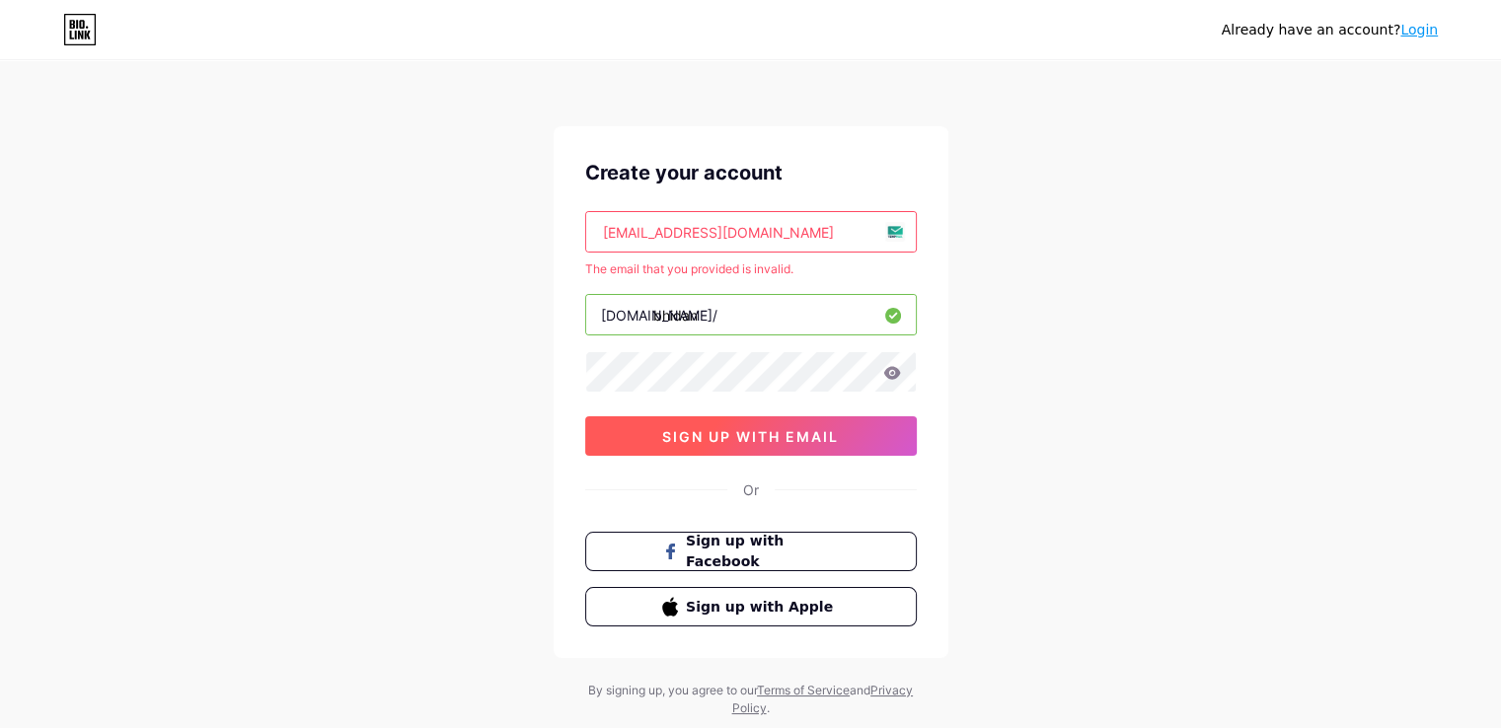
type input "[EMAIL_ADDRESS][DOMAIN_NAME]"
click at [718, 436] on span "sign up with email" at bounding box center [750, 436] width 177 height 17
click at [760, 235] on input "[EMAIL_ADDRESS][DOMAIN_NAME]" at bounding box center [751, 231] width 330 height 39
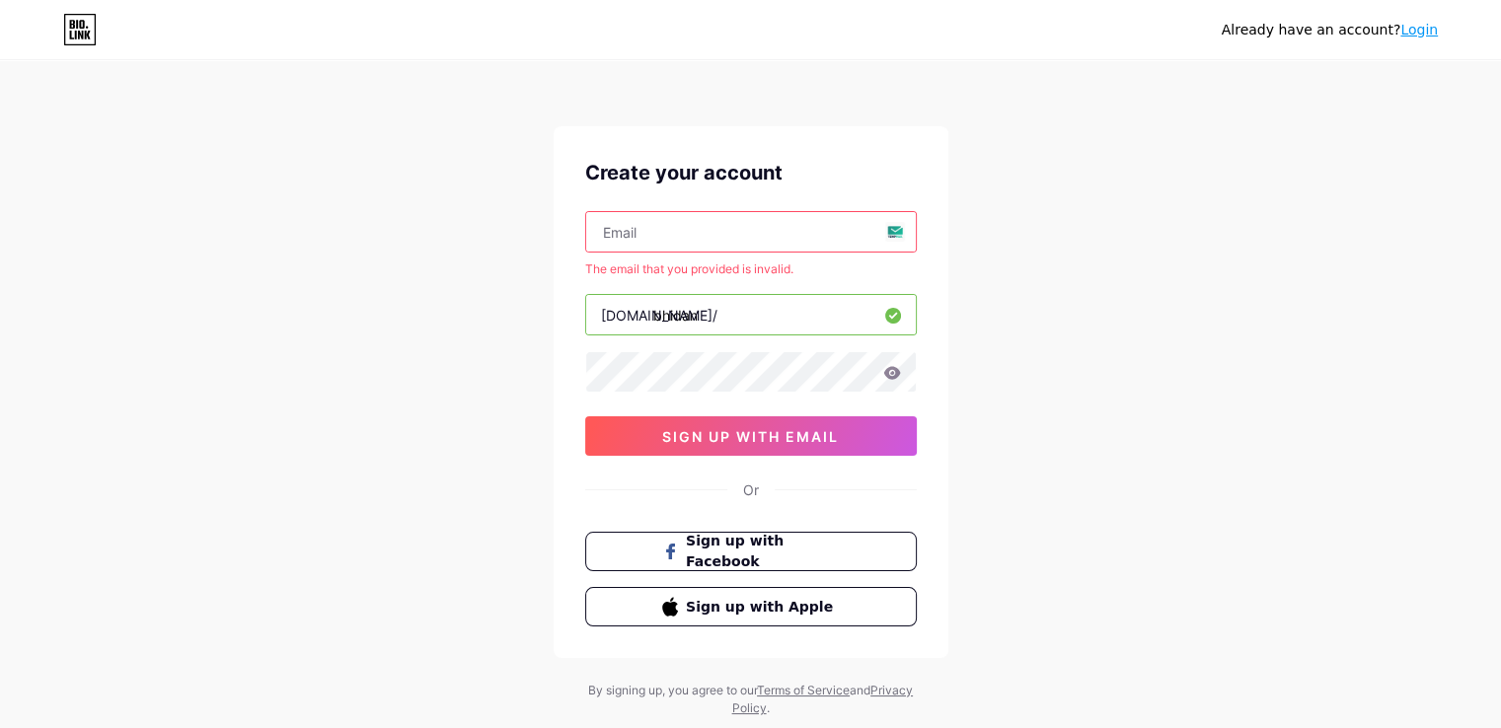
click at [893, 232] on input "text" at bounding box center [751, 231] width 330 height 39
type input "[EMAIL_ADDRESS][DOMAIN_NAME]"
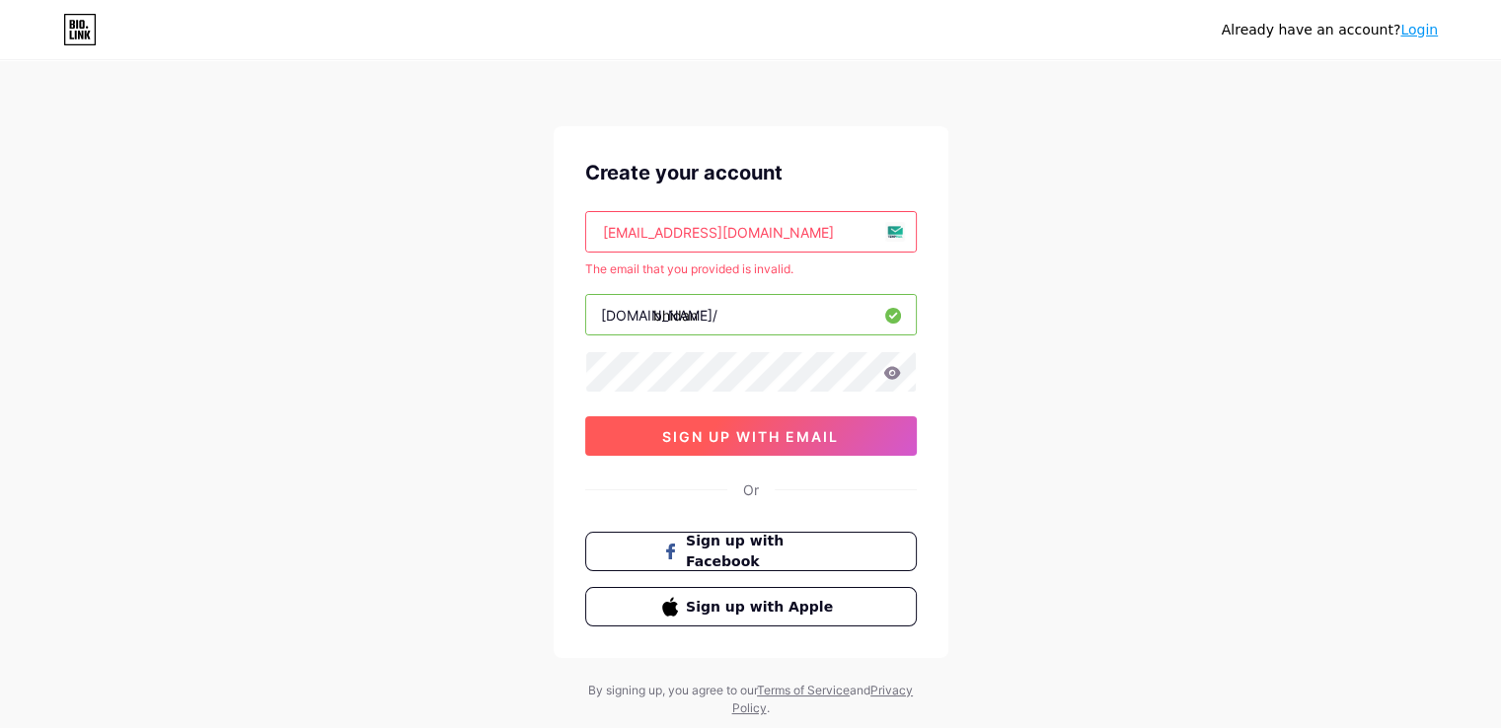
click at [697, 431] on span "sign up with email" at bounding box center [750, 436] width 177 height 17
click at [780, 225] on input "[EMAIL_ADDRESS][DOMAIN_NAME]" at bounding box center [751, 231] width 330 height 39
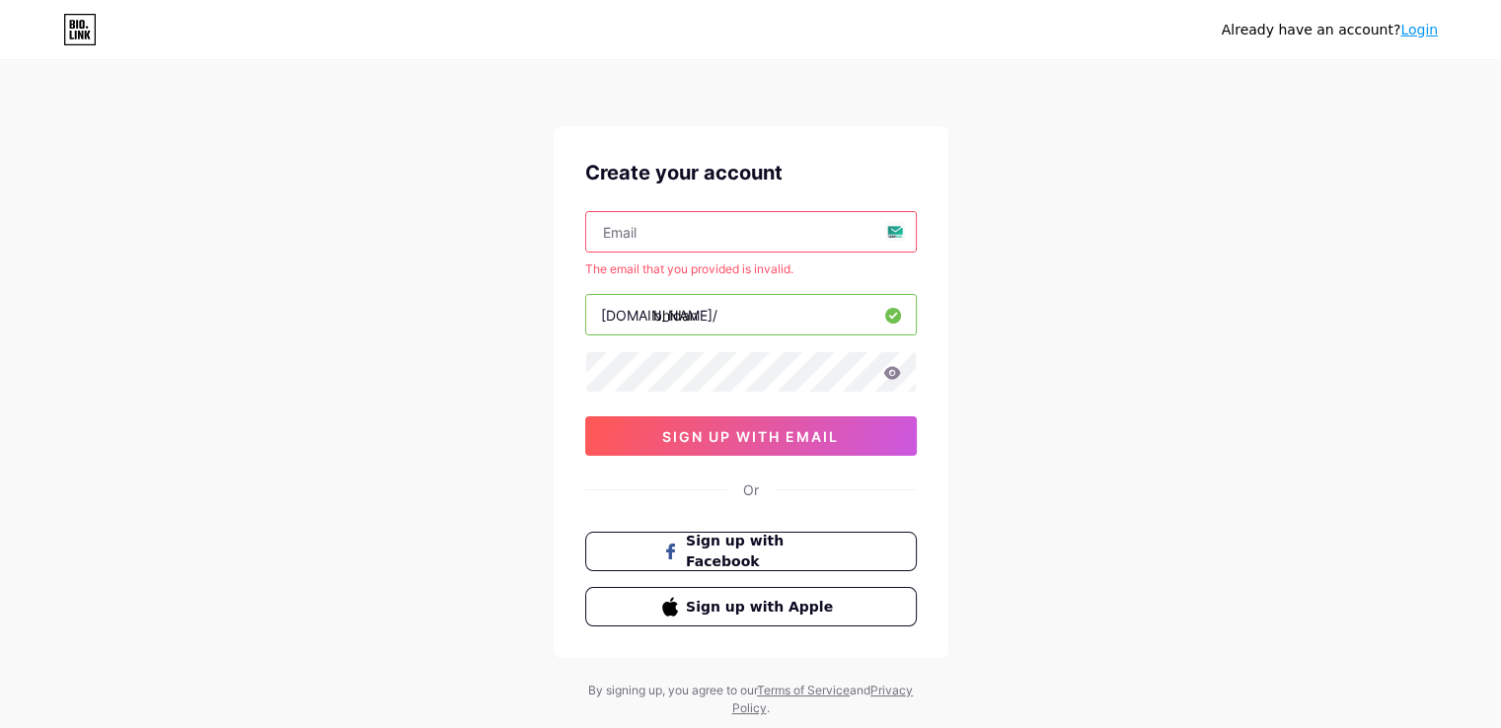
paste input "[EMAIL_ADDRESS][DOMAIN_NAME]"
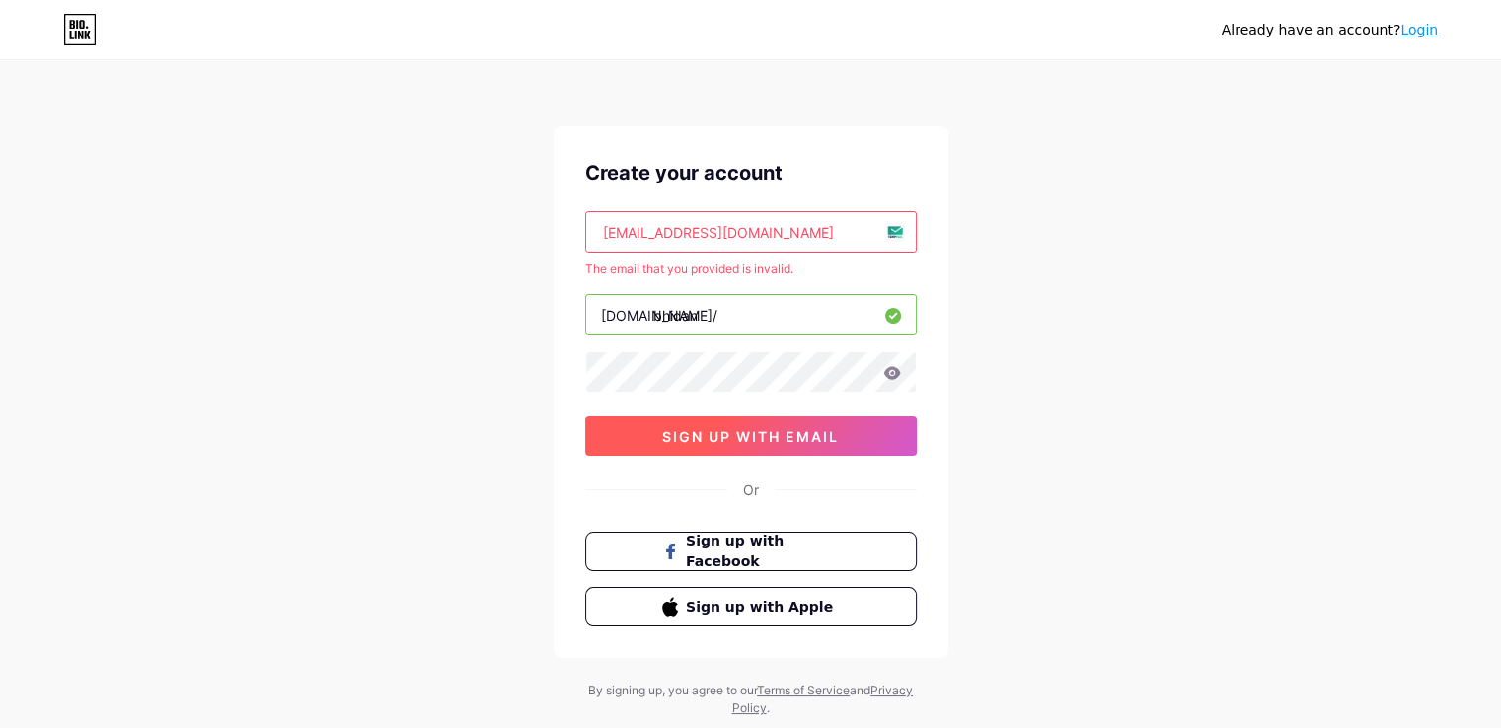
type input "[EMAIL_ADDRESS][DOMAIN_NAME]"
click at [690, 435] on span "sign up with email" at bounding box center [750, 436] width 177 height 17
click at [814, 428] on span "sign up with email" at bounding box center [750, 436] width 177 height 17
click at [737, 230] on input "[EMAIL_ADDRESS][DOMAIN_NAME]" at bounding box center [751, 231] width 330 height 39
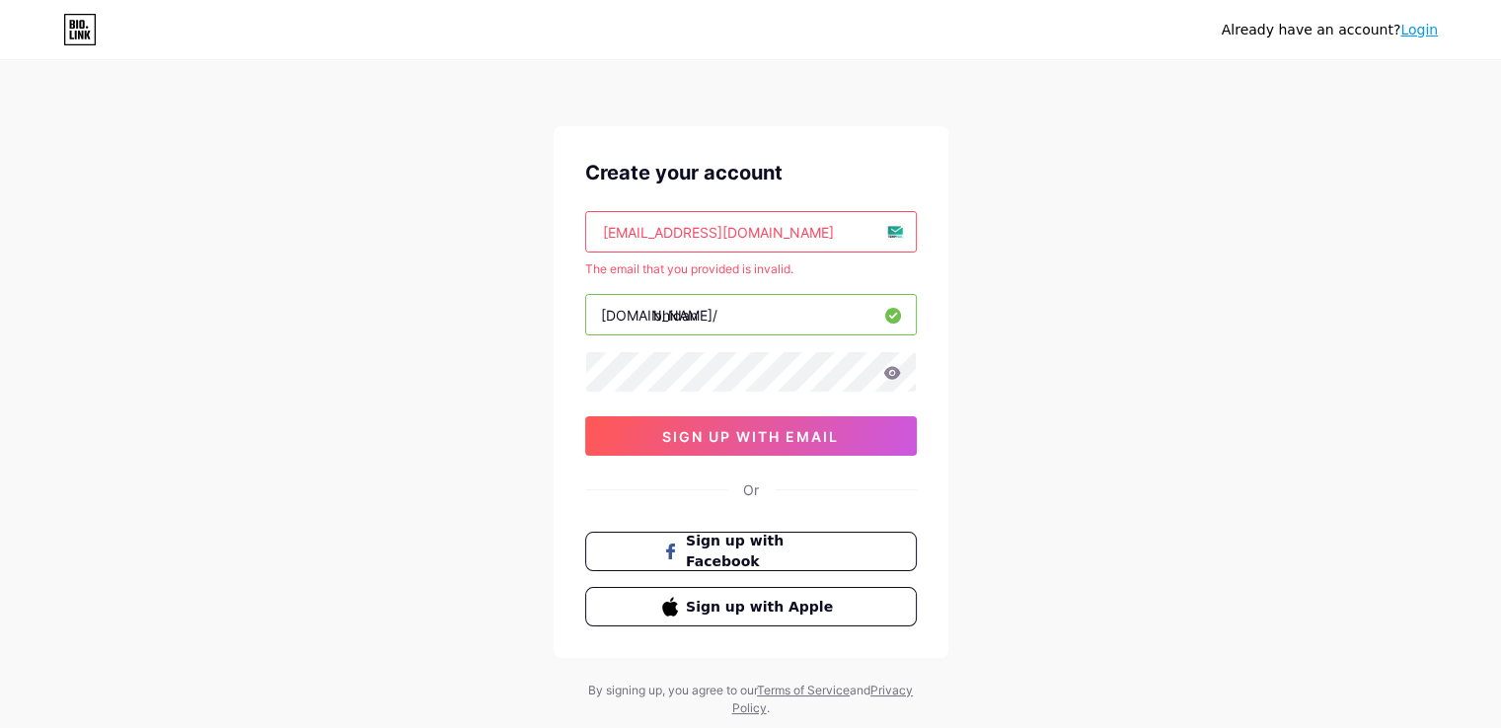
click at [737, 230] on input "[EMAIL_ADDRESS][DOMAIN_NAME]" at bounding box center [751, 231] width 330 height 39
paste input "[EMAIL_ADDRESS][DOMAIN_NAME]"
type input "[EMAIL_ADDRESS][DOMAIN_NAME]"
drag, startPoint x: 740, startPoint y: 239, endPoint x: 534, endPoint y: 203, distance: 209.2
click at [538, 206] on div "Already have an account? Login Create your account [EMAIL_ADDRESS][DOMAIN_NAME]…" at bounding box center [750, 390] width 1501 height 780
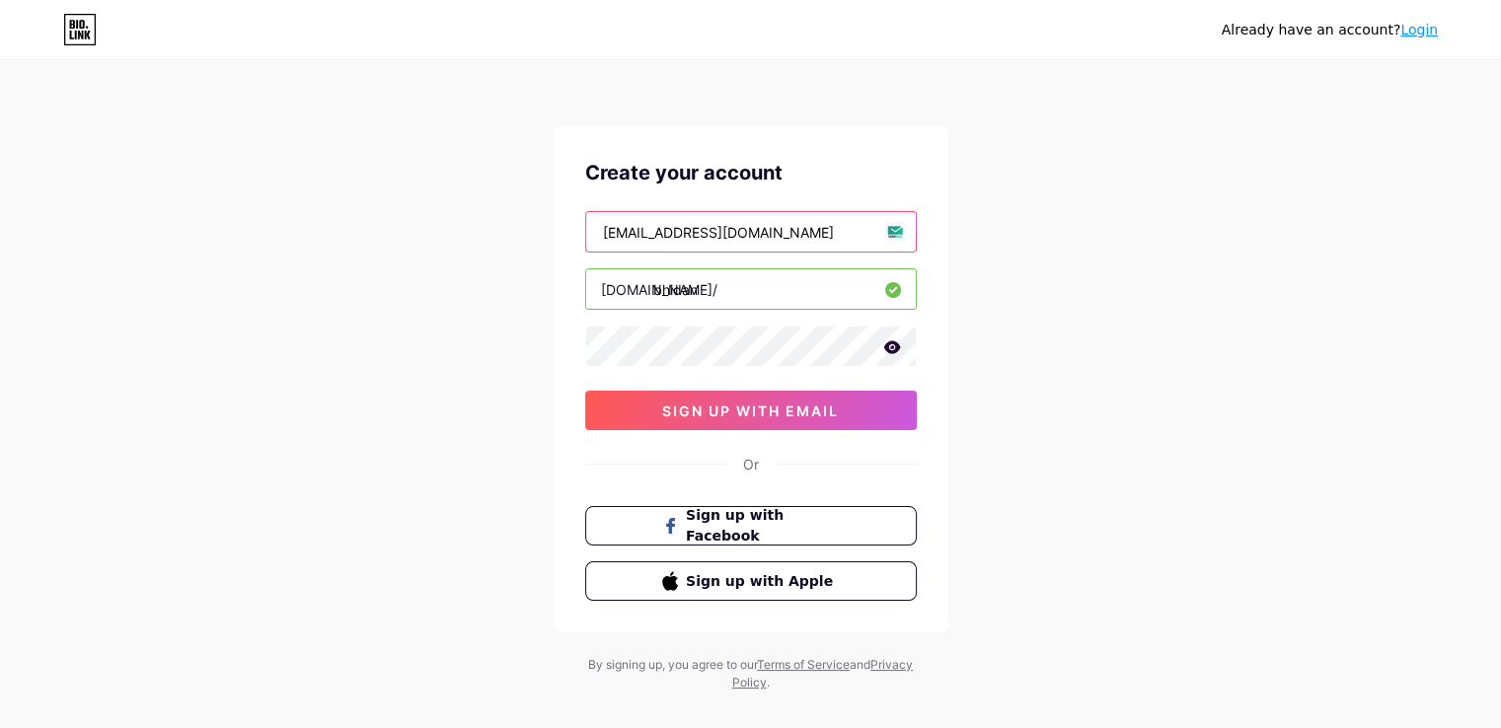
type input "[EMAIL_ADDRESS][DOMAIN_NAME]"
click at [890, 342] on icon at bounding box center [891, 346] width 17 height 13
click at [890, 342] on icon at bounding box center [890, 348] width 17 height 14
drag, startPoint x: 771, startPoint y: 282, endPoint x: 515, endPoint y: 273, distance: 256.7
click at [515, 273] on div "Already have an account? Login Create your account [EMAIL_ADDRESS][DOMAIN_NAME]…" at bounding box center [750, 377] width 1501 height 755
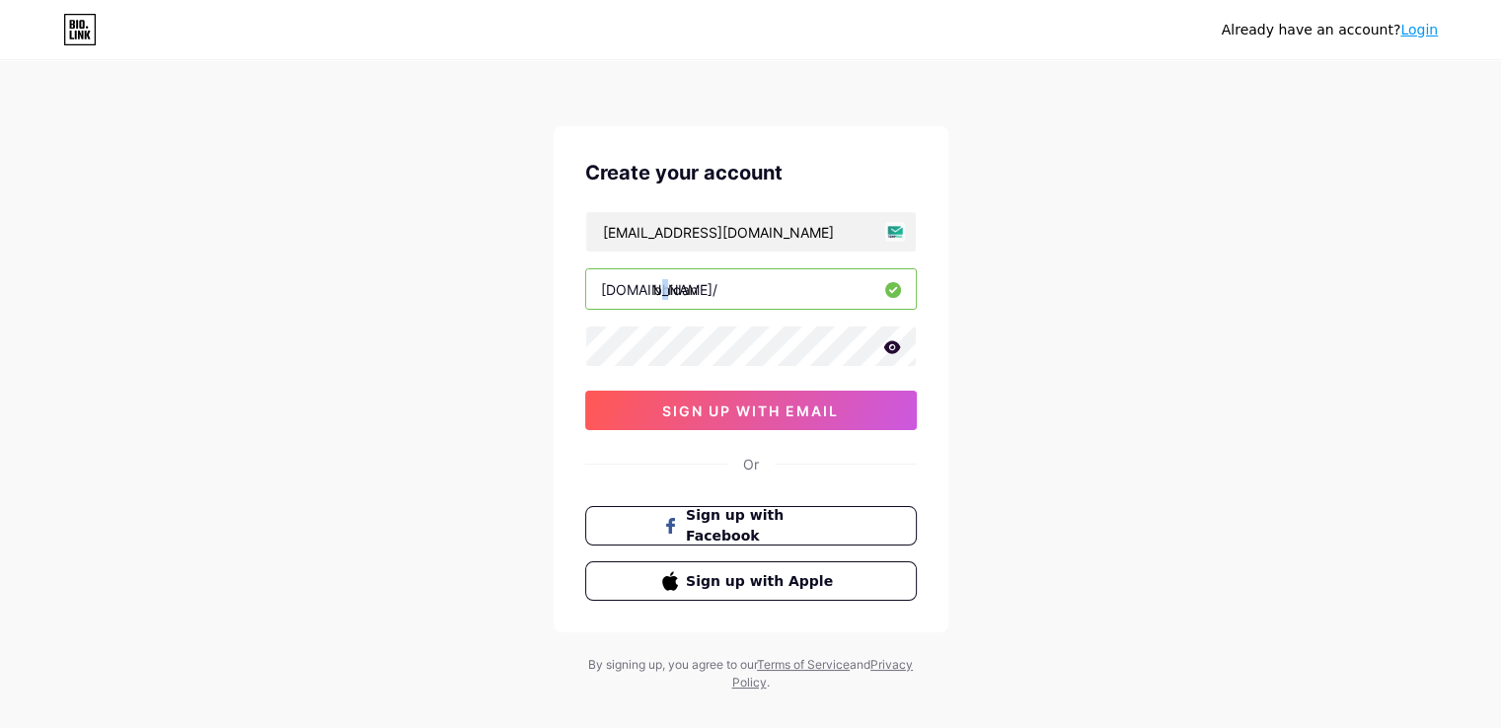
click at [639, 290] on div "[DOMAIN_NAME]/" at bounding box center [659, 289] width 116 height 21
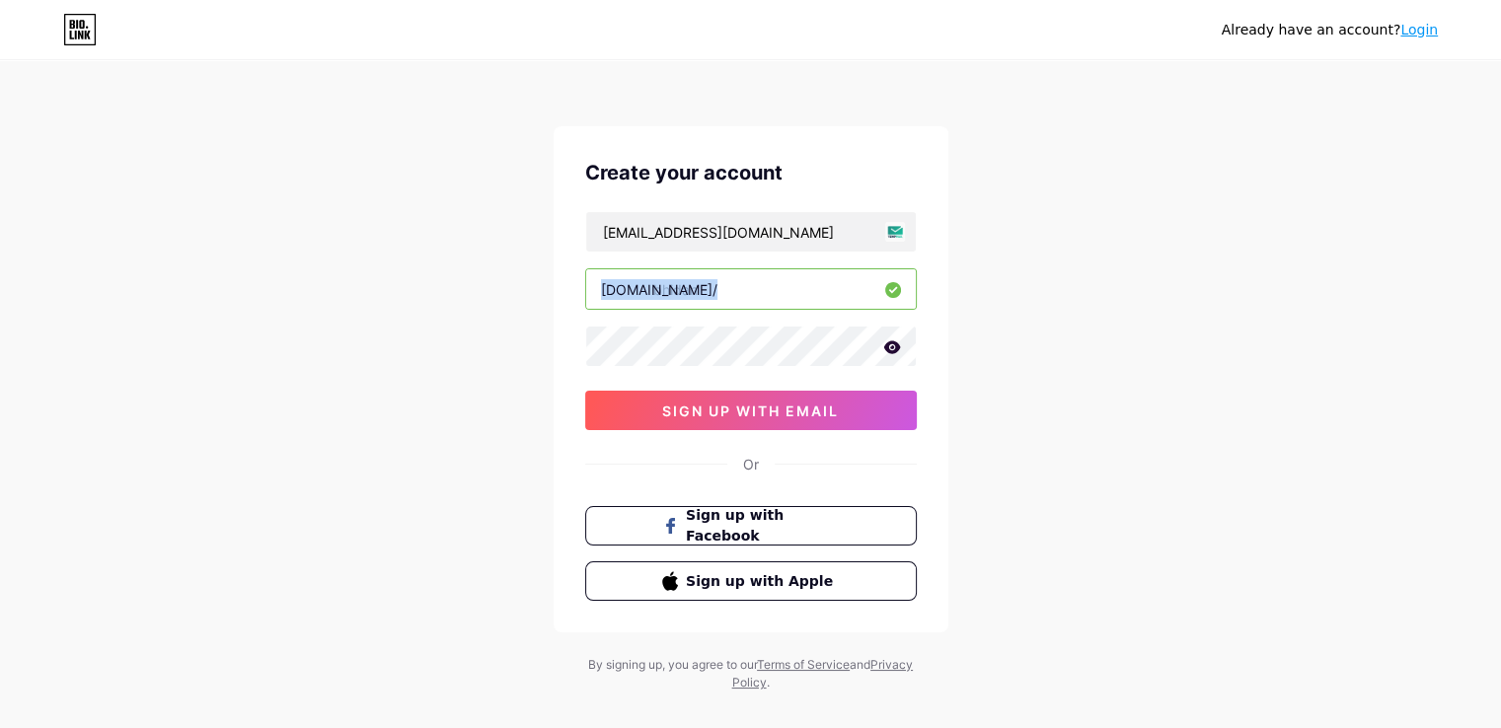
click at [639, 290] on div "[DOMAIN_NAME]/" at bounding box center [659, 289] width 116 height 21
click at [651, 292] on div "[DOMAIN_NAME]/" at bounding box center [659, 289] width 116 height 21
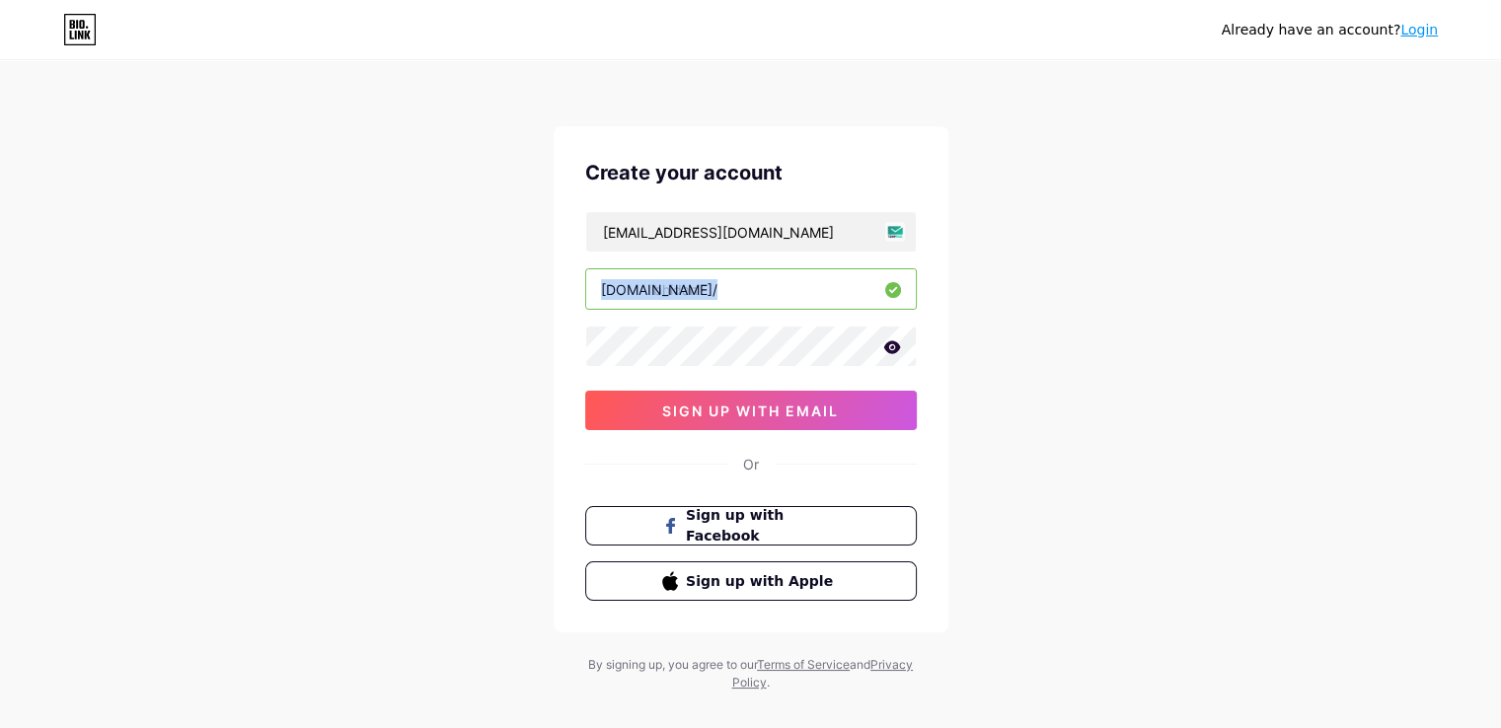
click at [651, 292] on div "[DOMAIN_NAME]/" at bounding box center [659, 289] width 116 height 21
click at [896, 291] on icon at bounding box center [893, 290] width 16 height 16
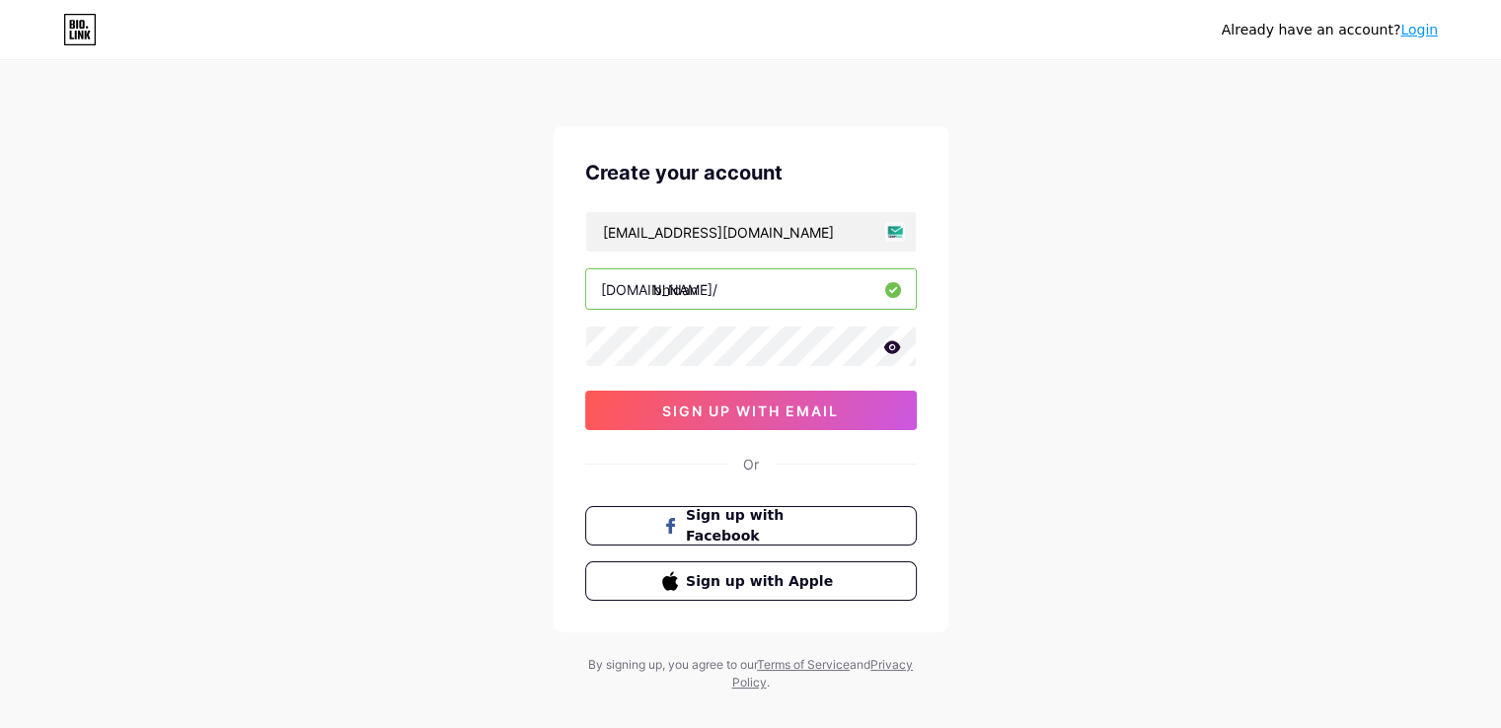
click at [896, 291] on icon at bounding box center [893, 290] width 16 height 16
click at [886, 348] on icon at bounding box center [891, 346] width 17 height 13
click at [886, 348] on icon at bounding box center [891, 348] width 20 height 20
click at [769, 403] on span "sign up with email" at bounding box center [750, 411] width 177 height 17
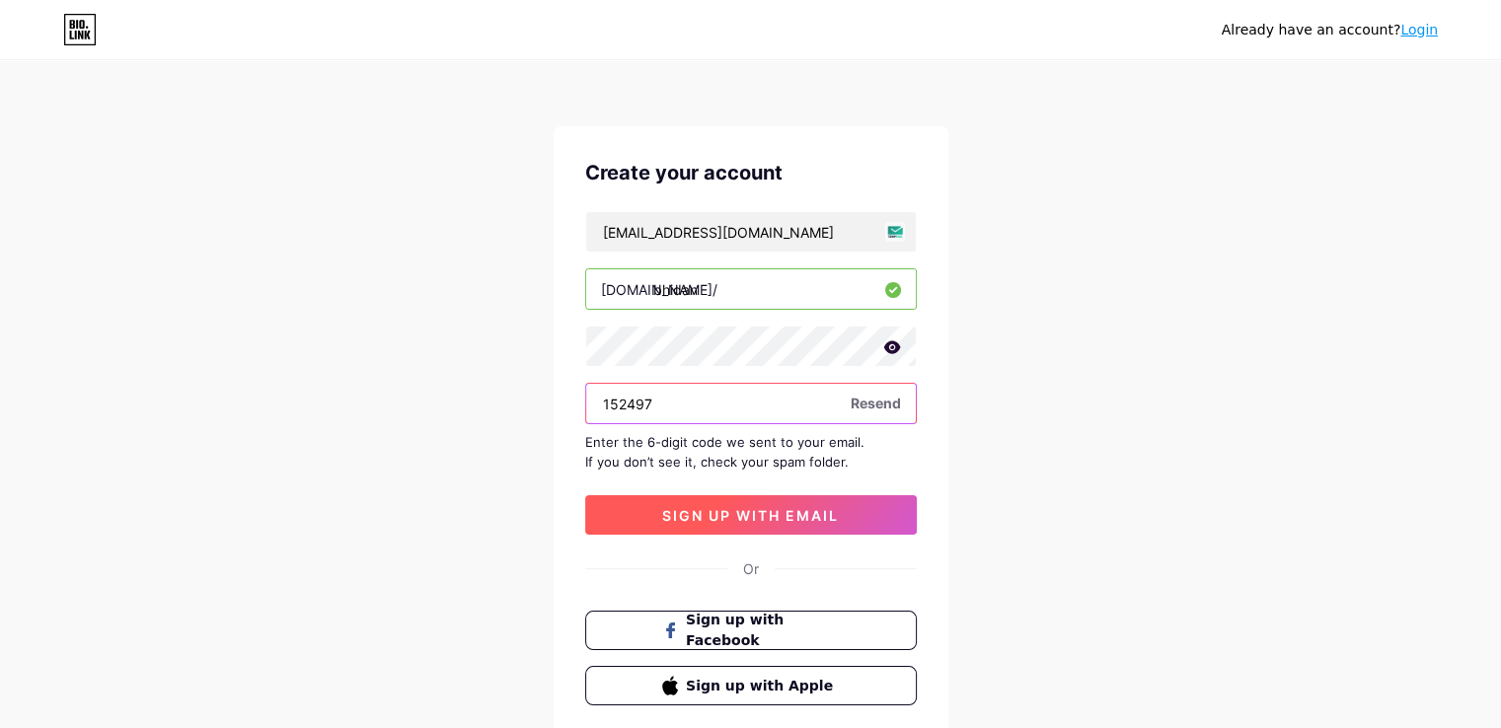
type input "152497"
click at [662, 507] on span "sign up with email" at bounding box center [750, 515] width 177 height 17
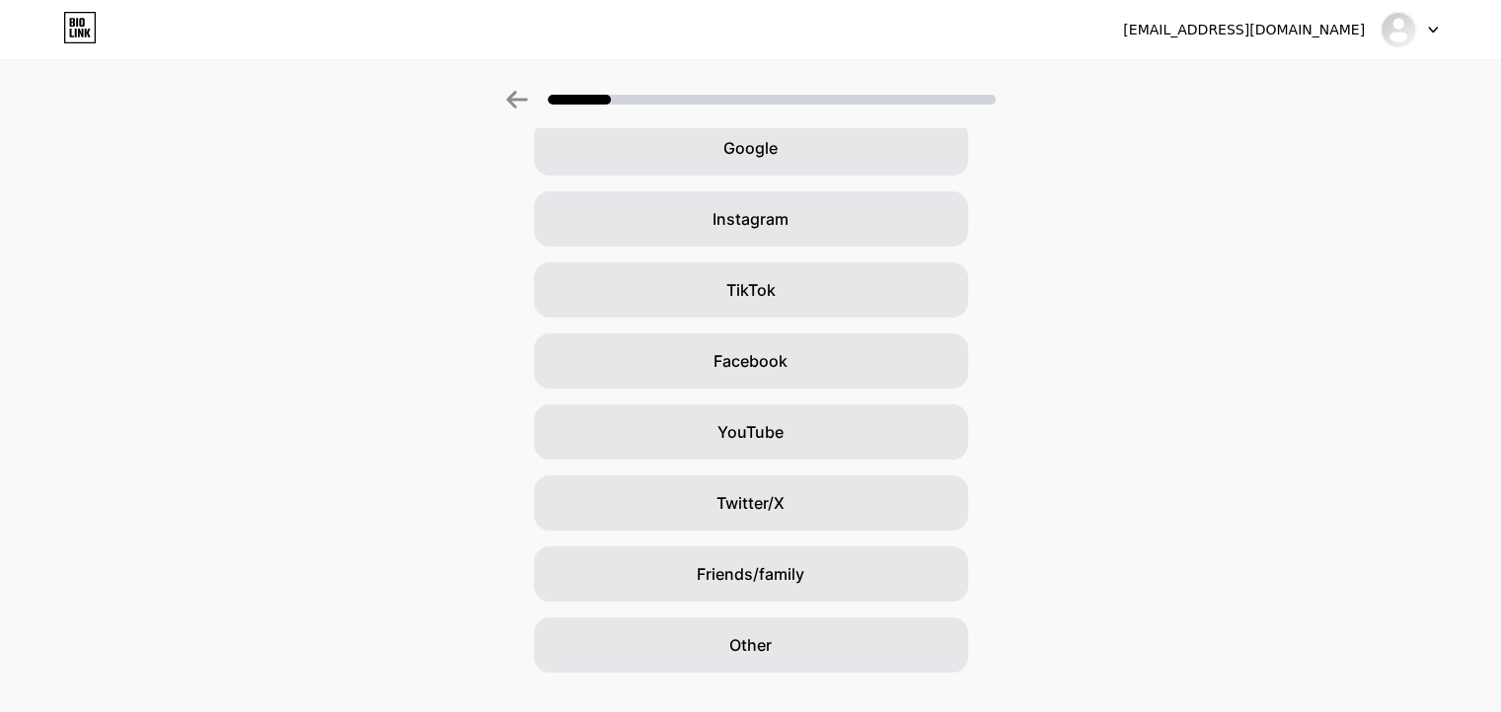
scroll to position [138, 0]
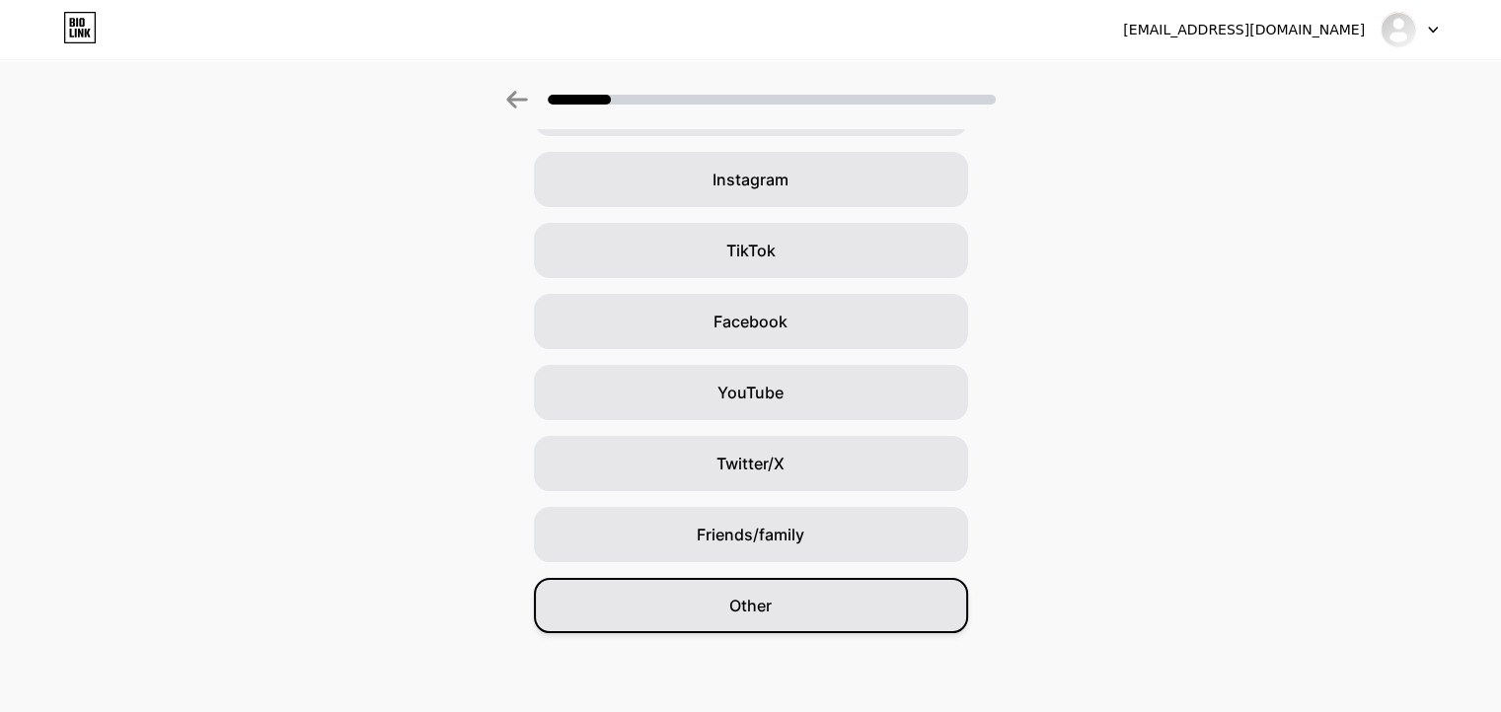
click at [724, 597] on div "Other" at bounding box center [751, 605] width 434 height 55
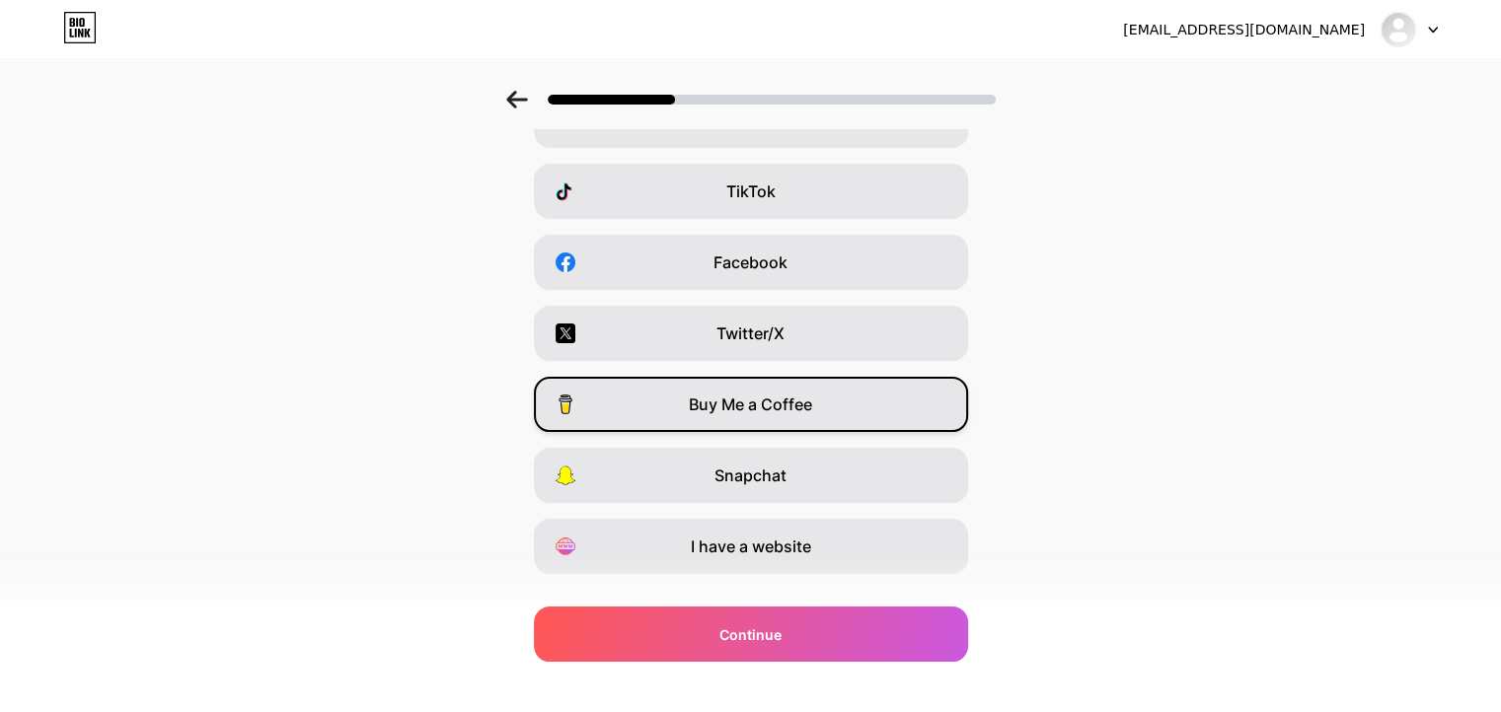
scroll to position [237, 0]
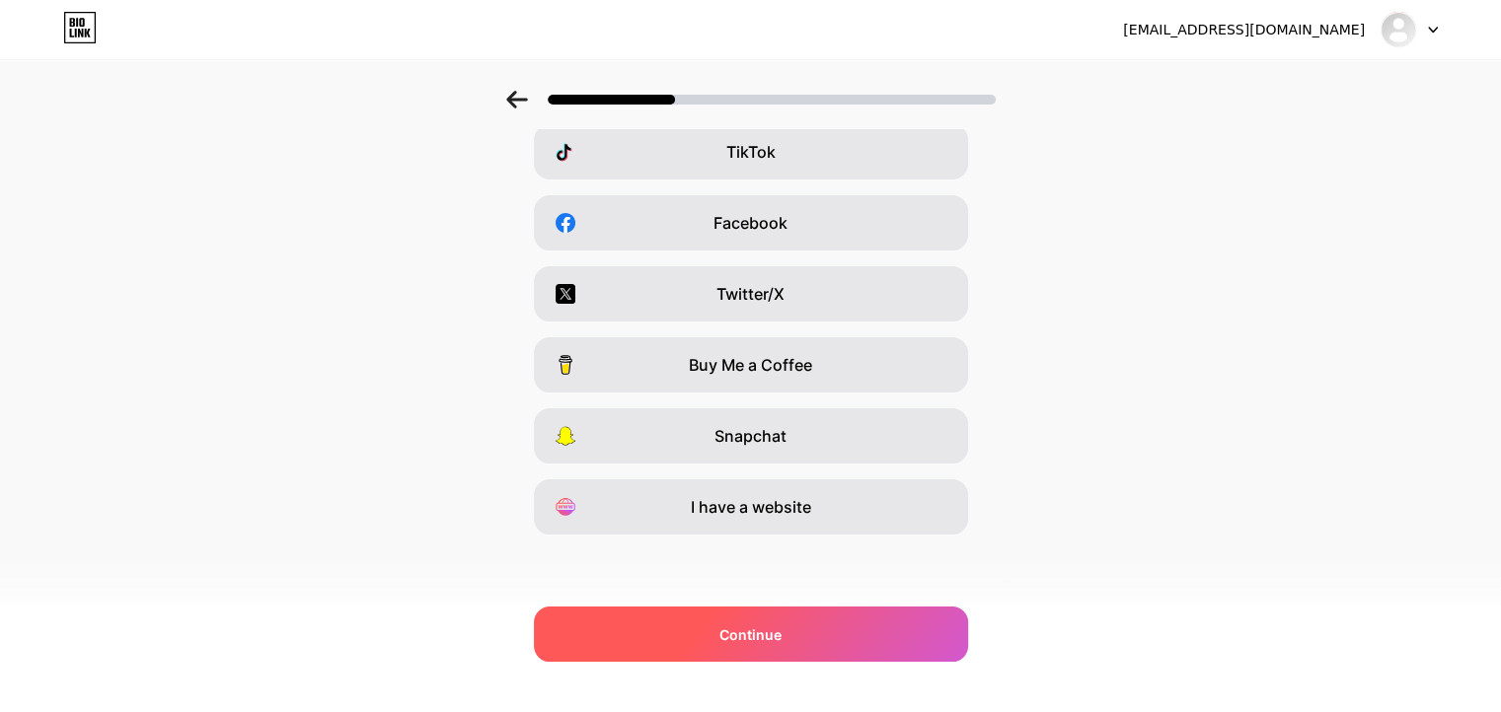
click at [744, 621] on div "Continue" at bounding box center [751, 634] width 434 height 55
click at [850, 624] on div "Continue" at bounding box center [751, 634] width 434 height 55
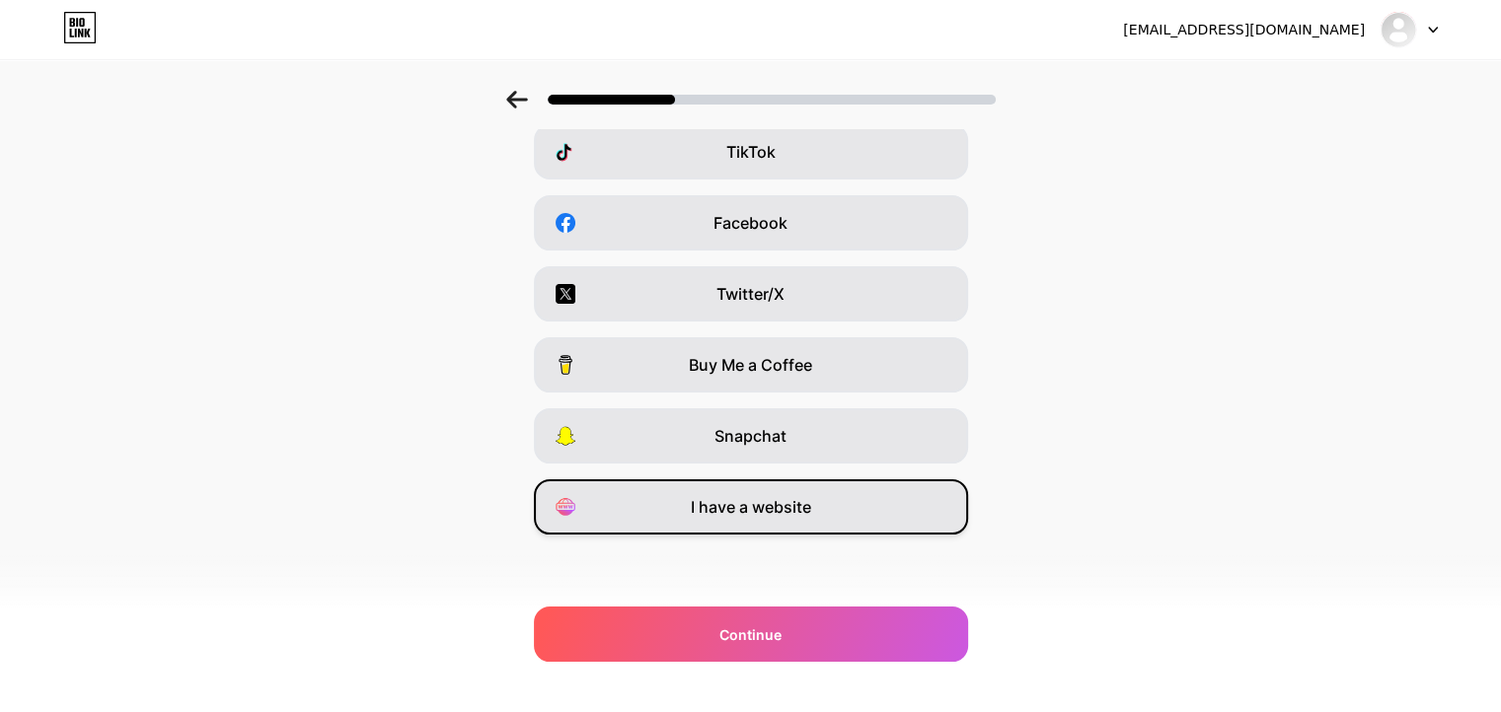
click at [742, 508] on span "I have a website" at bounding box center [751, 507] width 120 height 24
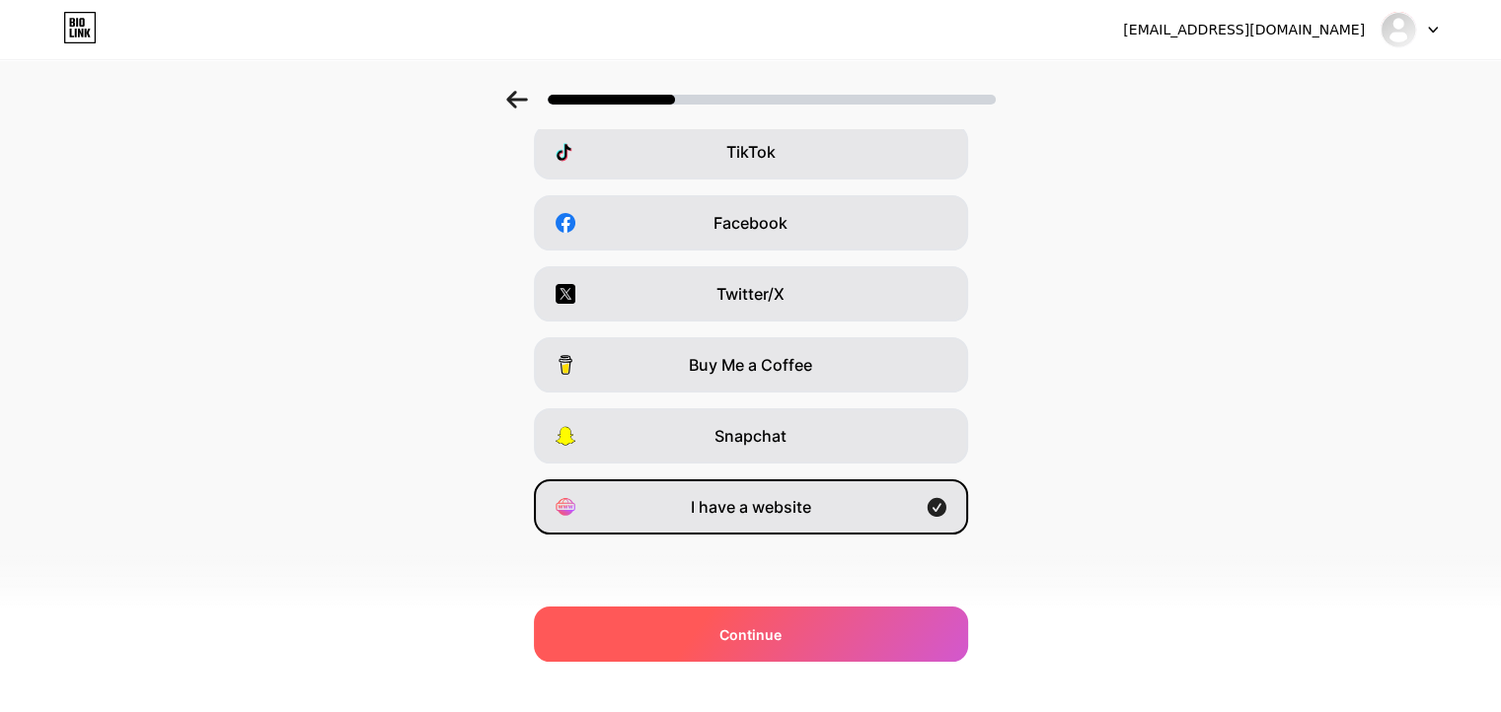
click at [694, 639] on div "Continue" at bounding box center [751, 634] width 434 height 55
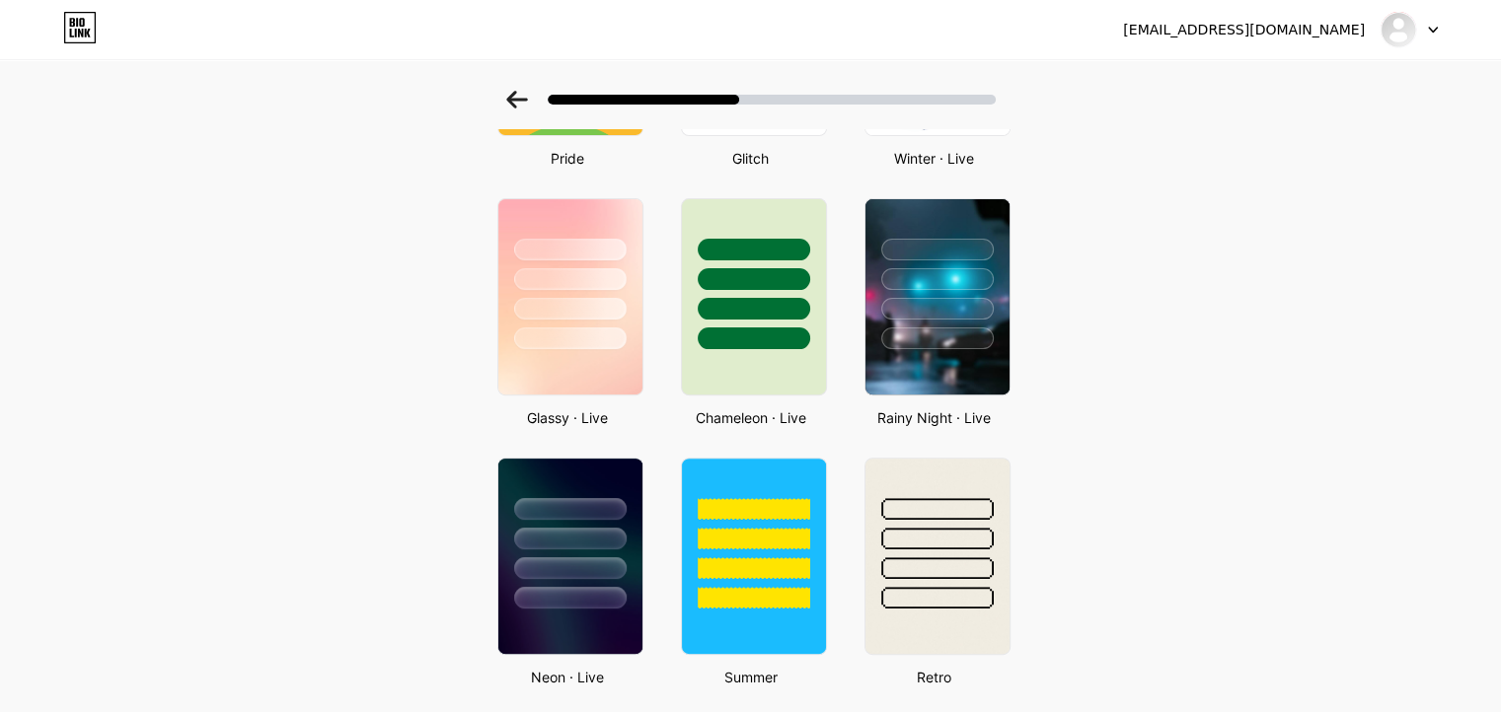
scroll to position [0, 0]
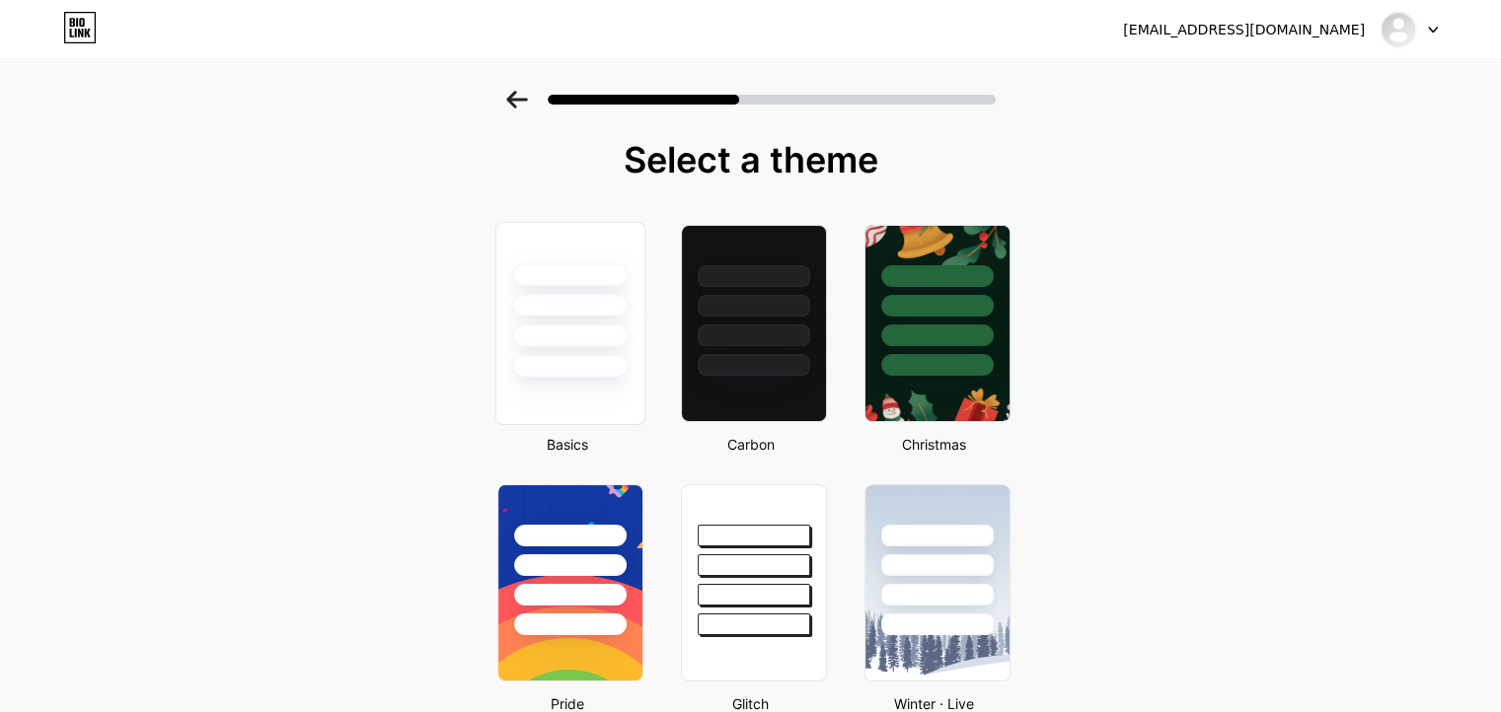
click at [525, 352] on div at bounding box center [569, 300] width 148 height 155
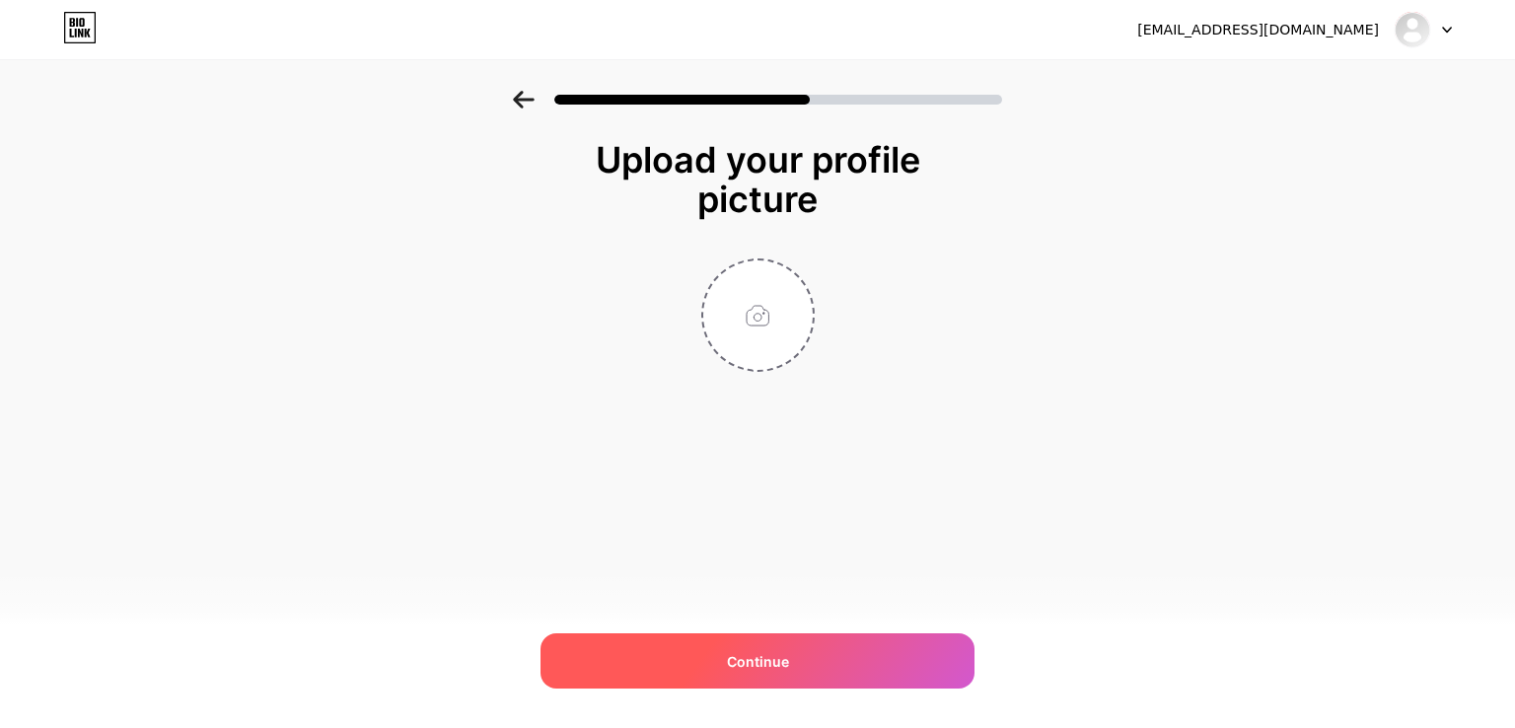
click at [742, 670] on span "Continue" at bounding box center [758, 661] width 62 height 21
click at [755, 656] on span "Continue" at bounding box center [758, 661] width 62 height 21
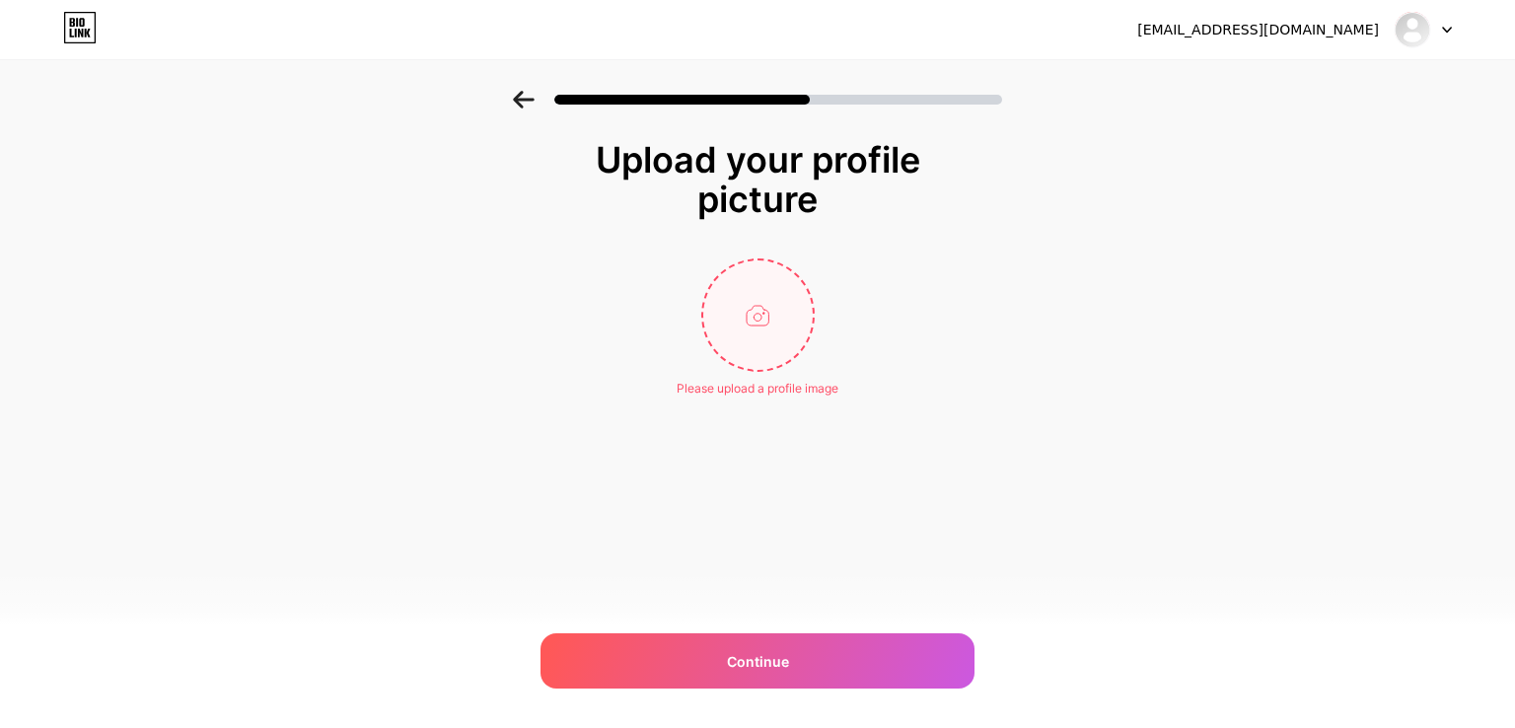
click at [769, 330] on input "file" at bounding box center [758, 315] width 110 height 110
type input "C:\fakepath\1_348X597.jpg"
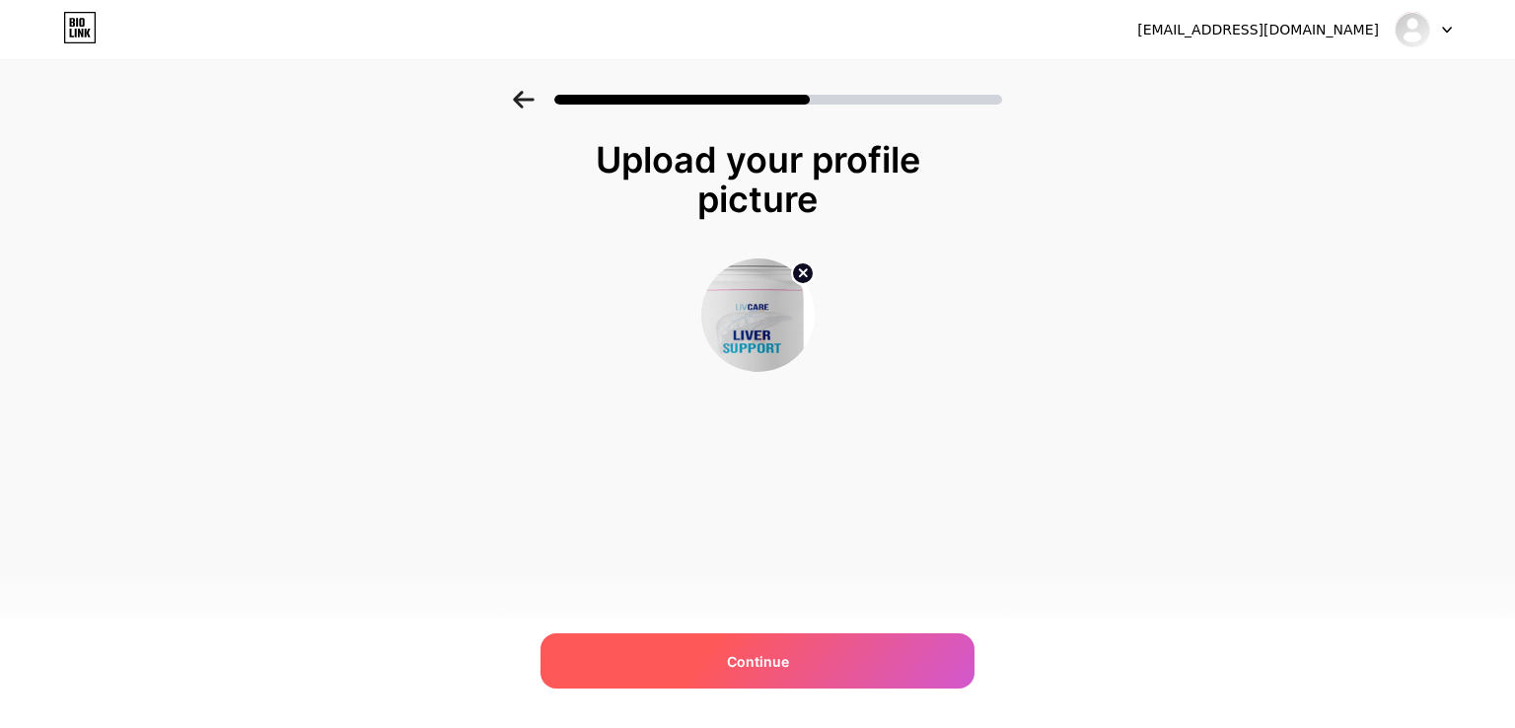
click at [767, 665] on span "Continue" at bounding box center [758, 661] width 62 height 21
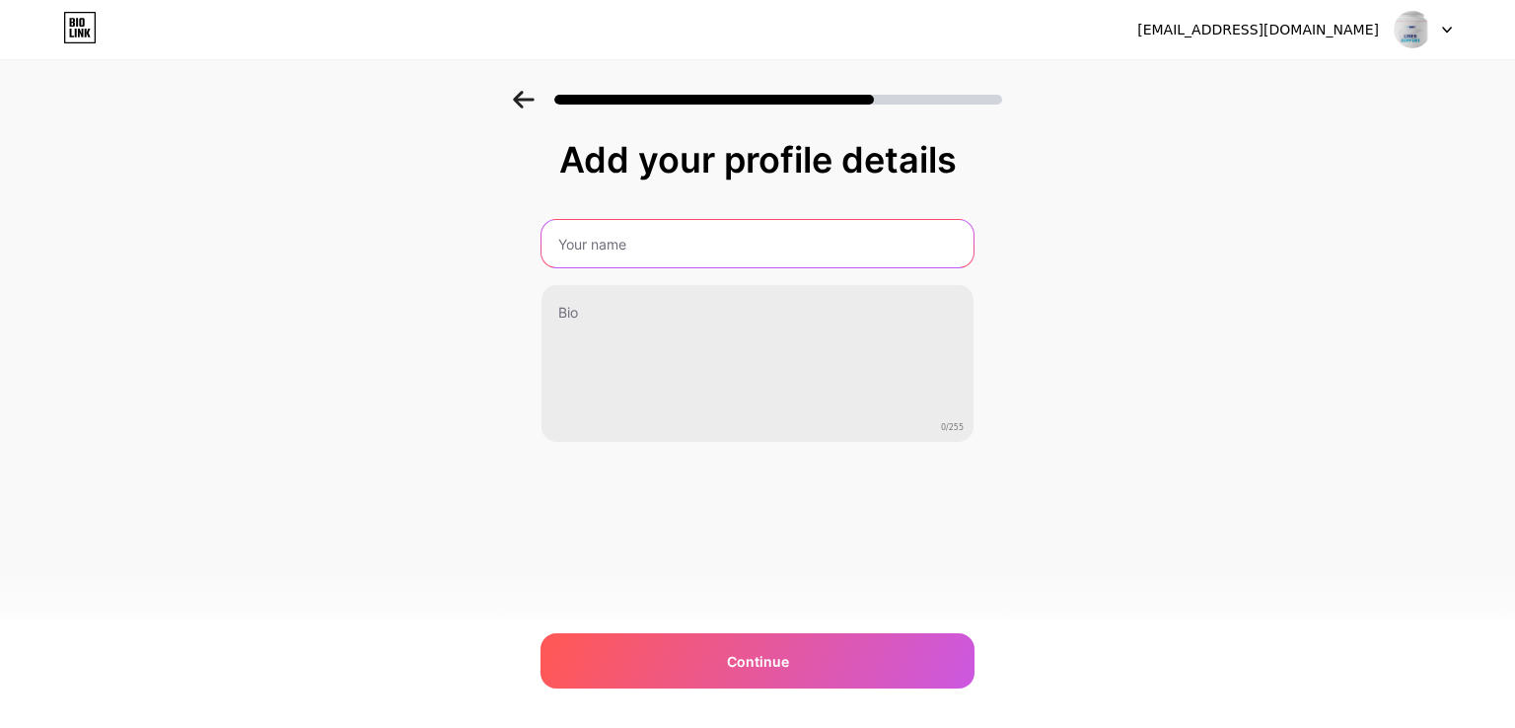
click at [759, 241] on input "text" at bounding box center [758, 243] width 432 height 47
type input "manju"
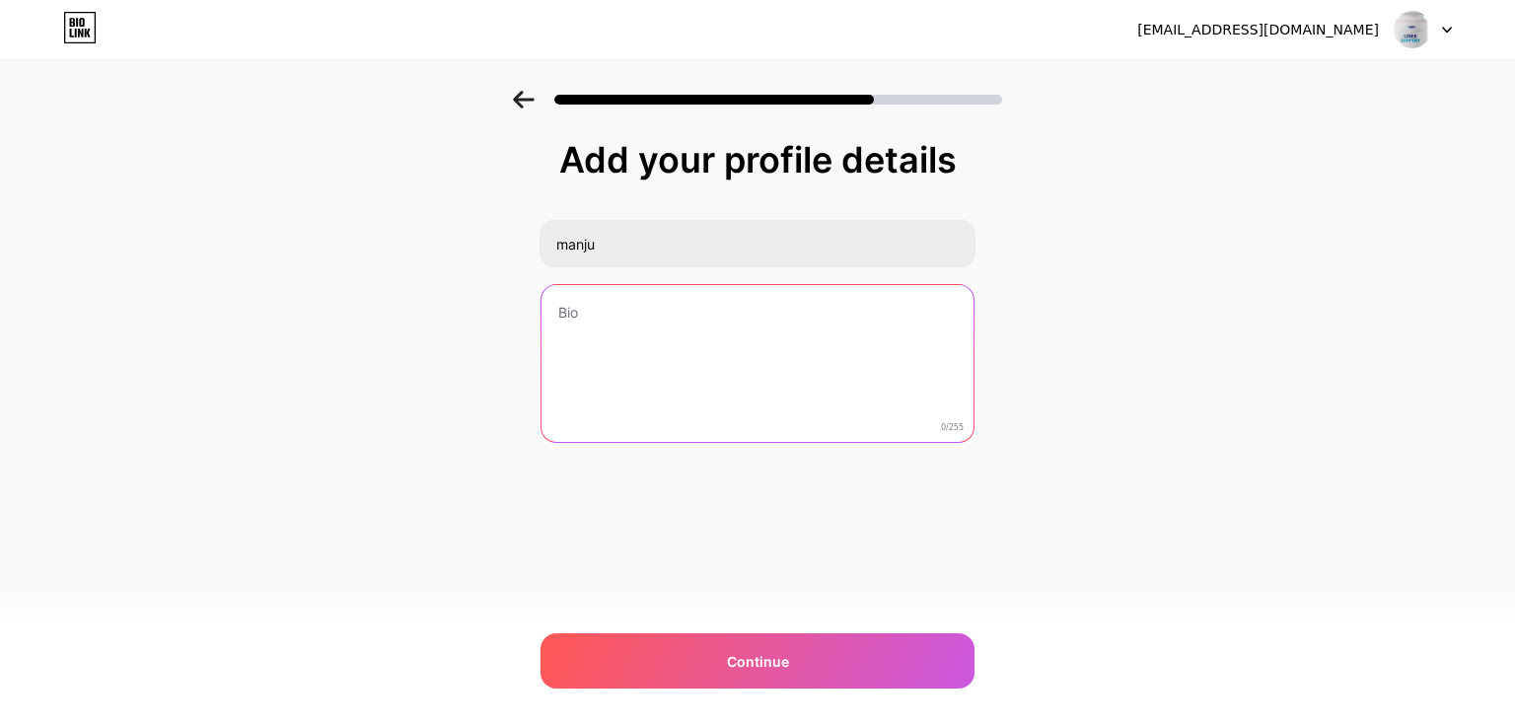
click at [642, 334] on textarea at bounding box center [758, 364] width 432 height 159
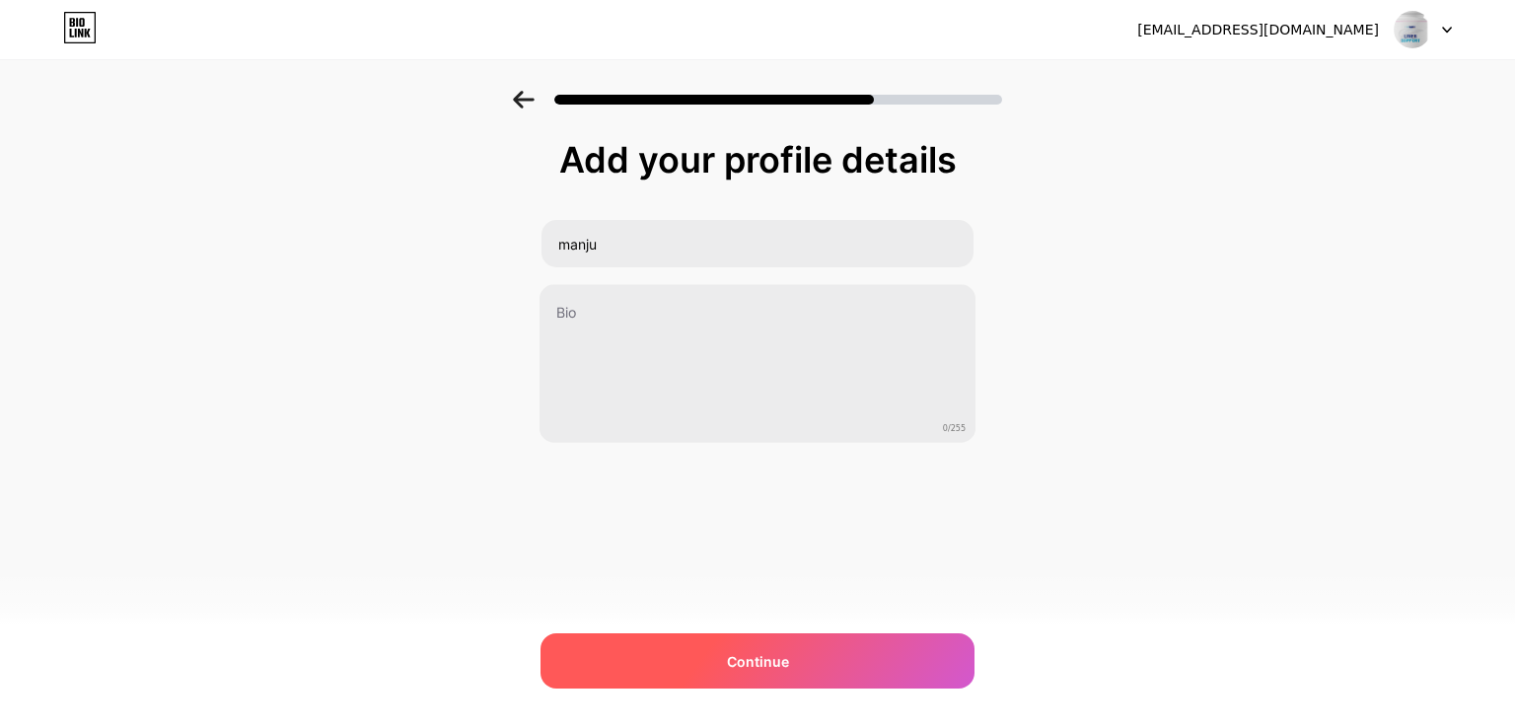
click at [691, 665] on div "Continue" at bounding box center [758, 660] width 434 height 55
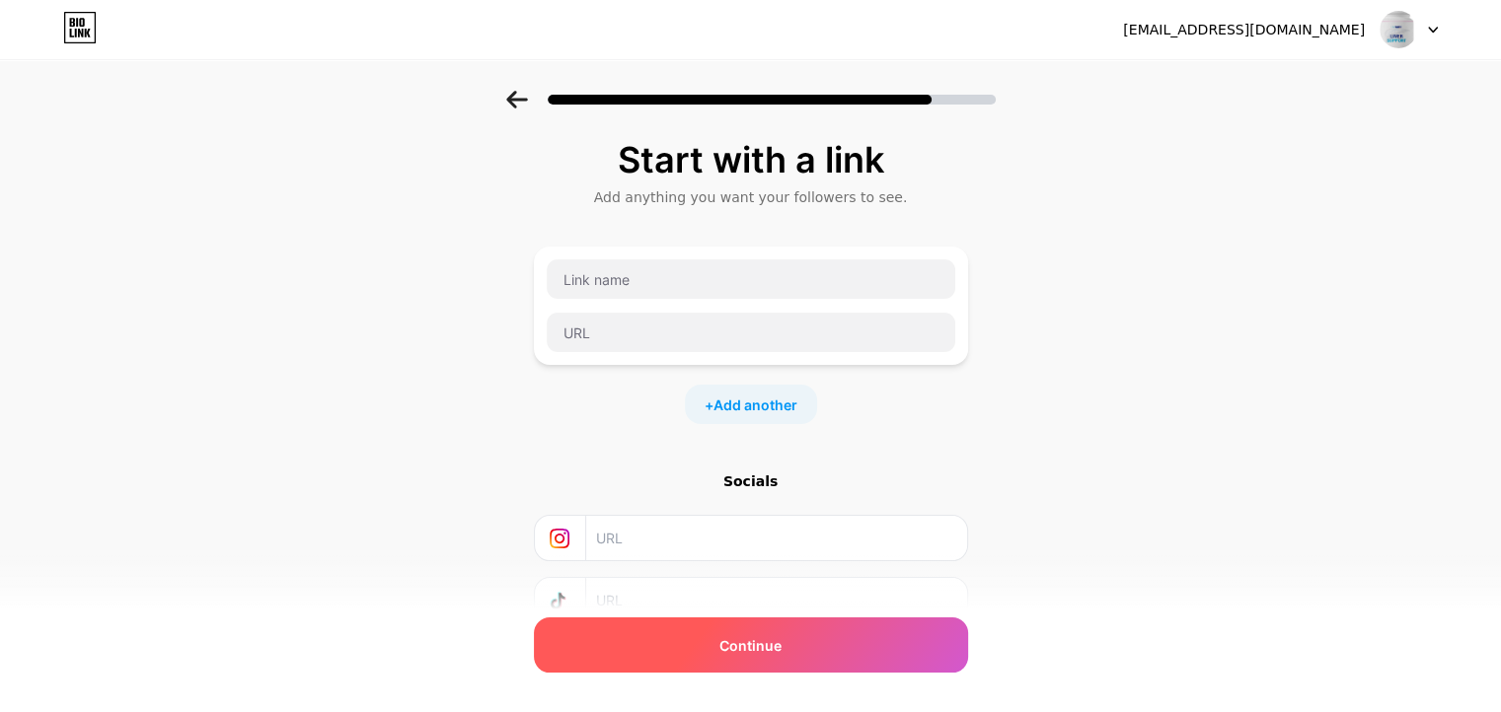
click at [751, 638] on span "Continue" at bounding box center [750, 645] width 62 height 21
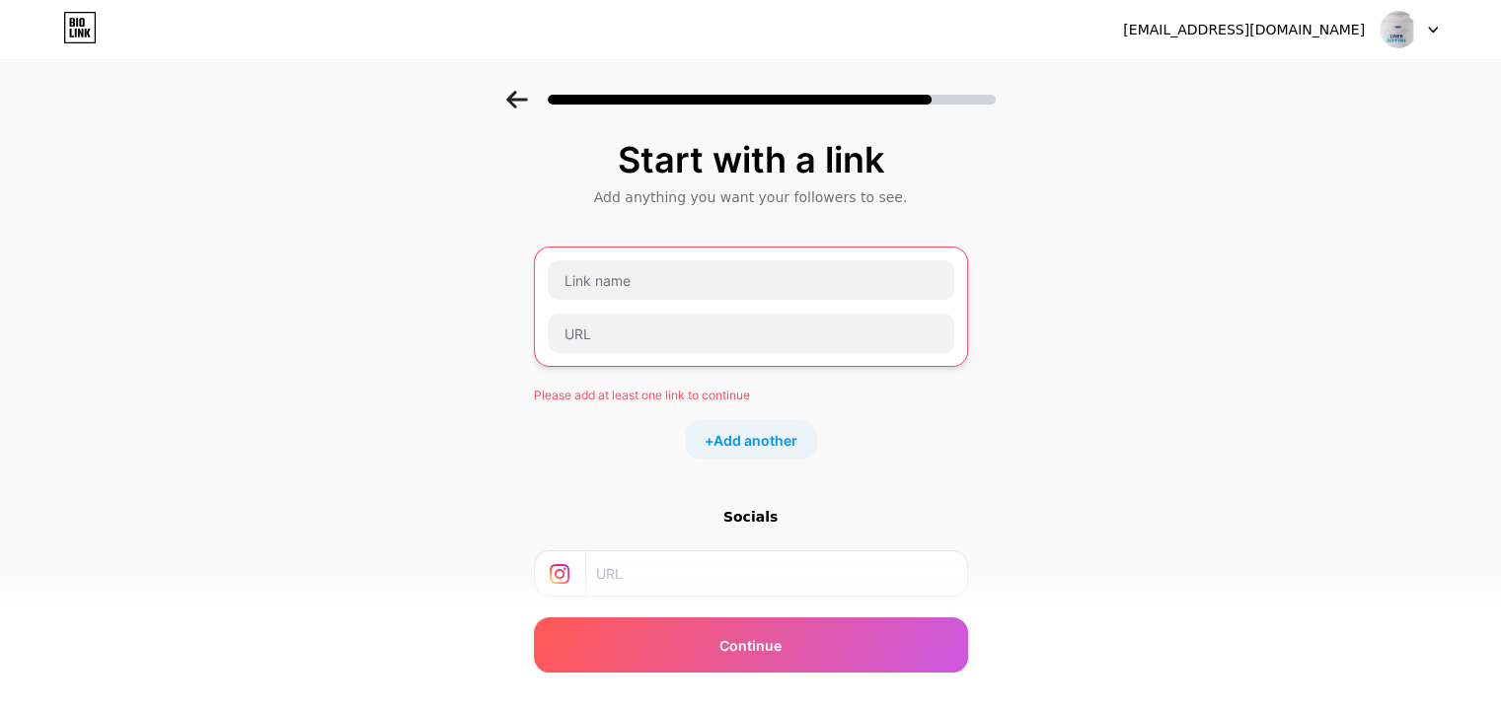
click at [923, 406] on div "Please add at least one link to continue + Add another" at bounding box center [751, 353] width 434 height 213
click at [787, 271] on input "text" at bounding box center [751, 279] width 406 height 39
paste input "[URL][DOMAIN_NAME]"
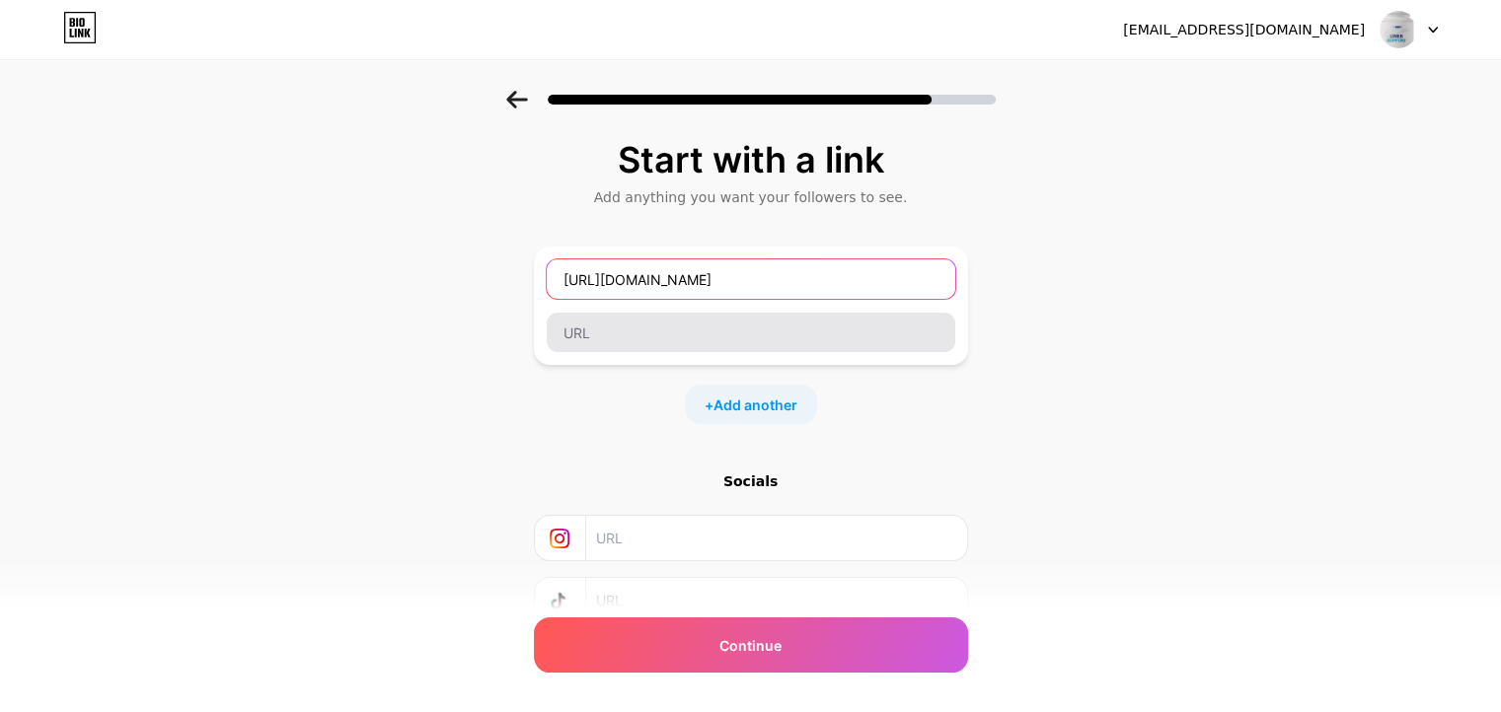
type input "[URL][DOMAIN_NAME]"
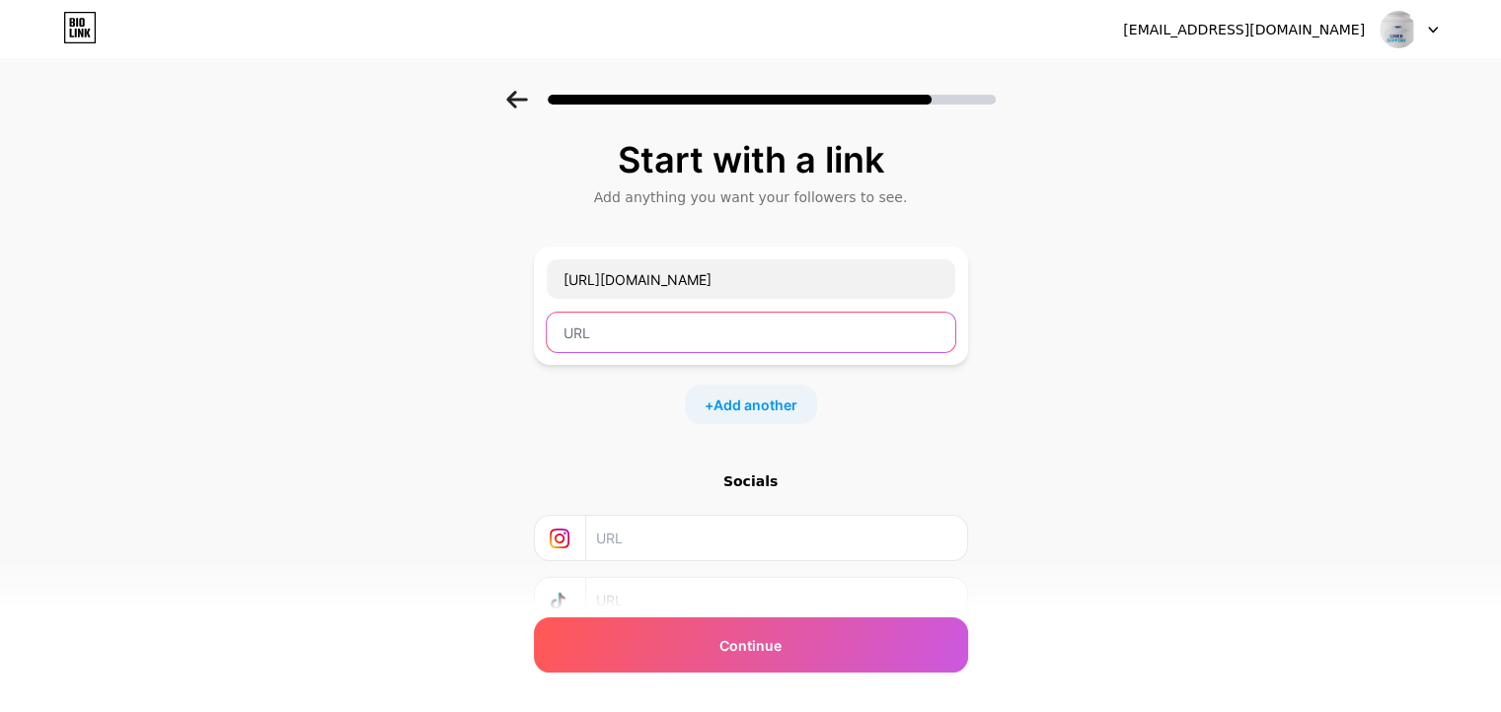
click at [623, 344] on input "text" at bounding box center [751, 332] width 408 height 39
click at [659, 339] on input "text" at bounding box center [751, 332] width 408 height 39
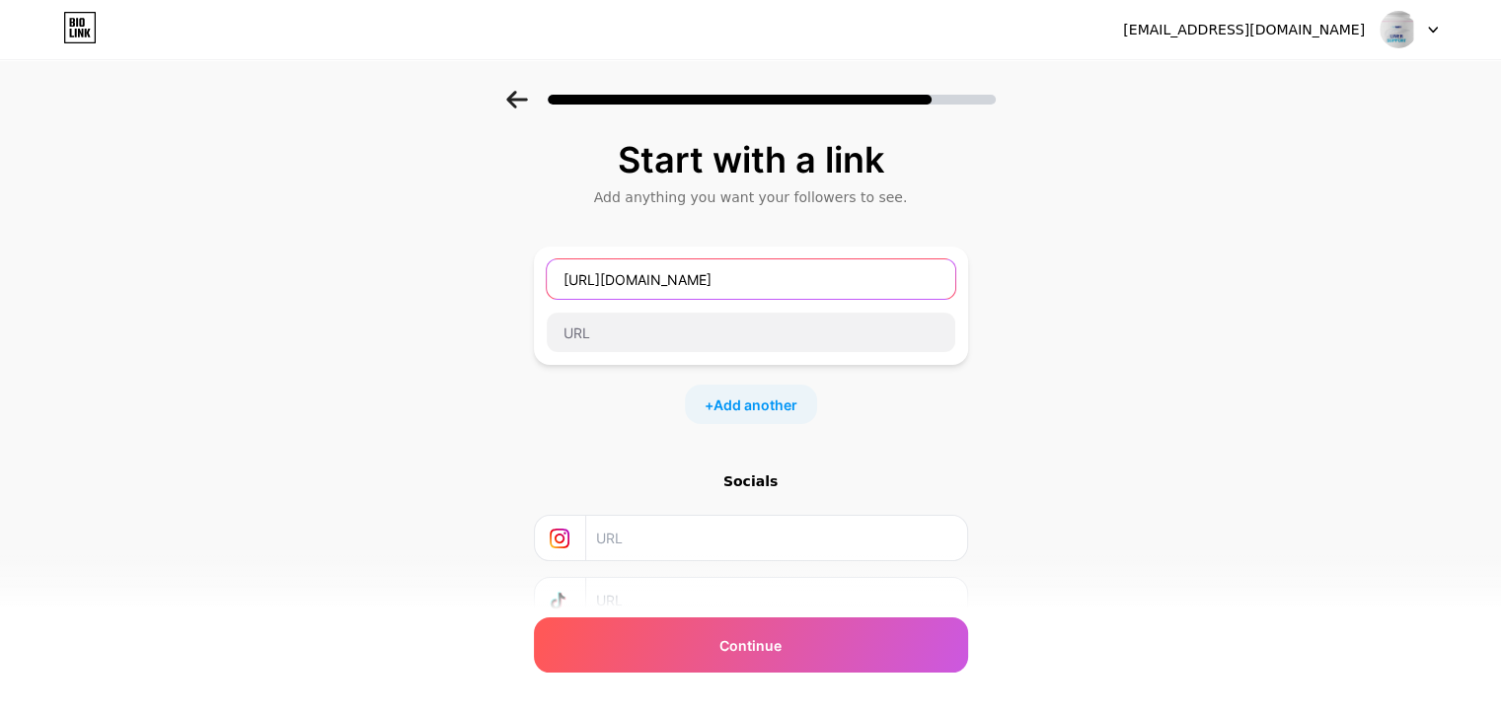
click at [769, 287] on input "[URL][DOMAIN_NAME]" at bounding box center [751, 278] width 408 height 39
drag, startPoint x: 763, startPoint y: 286, endPoint x: 736, endPoint y: 288, distance: 26.7
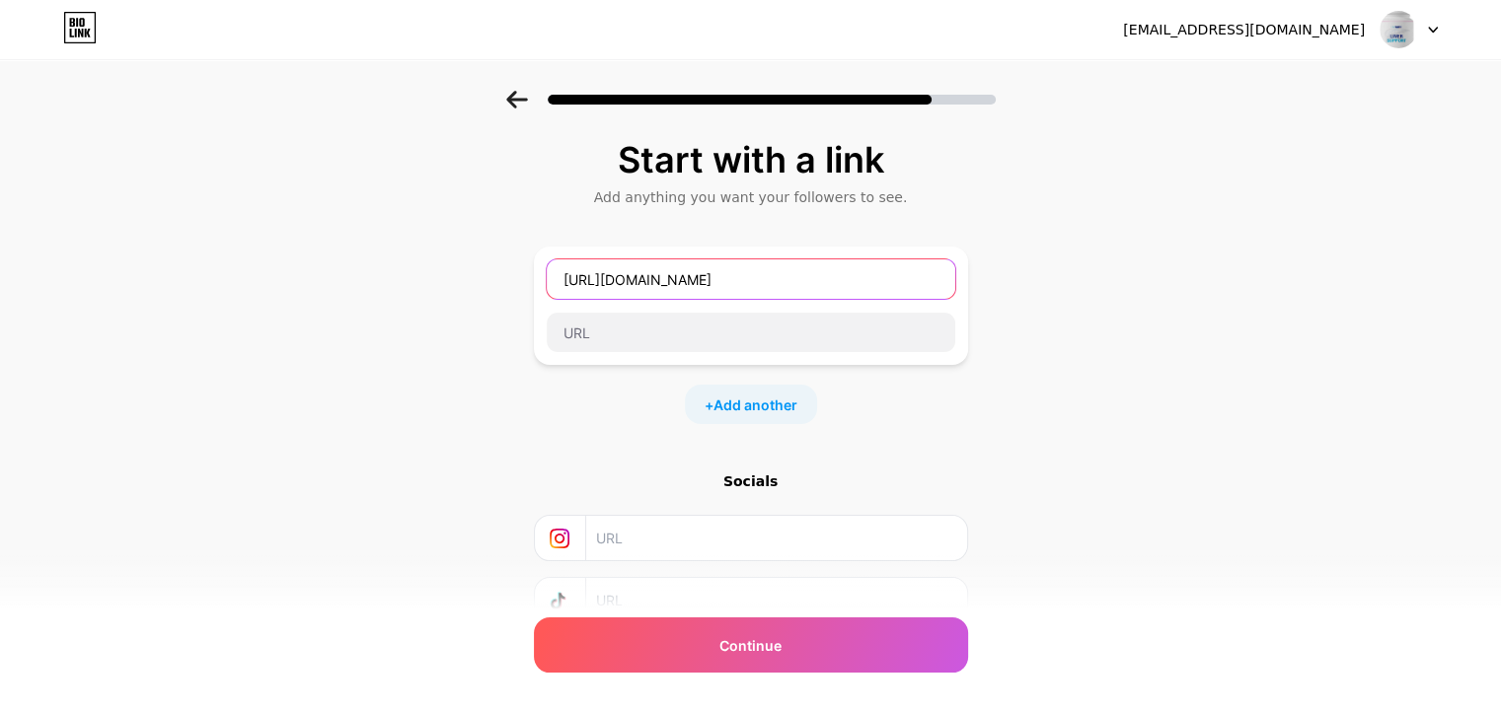
click at [743, 287] on input "[URL][DOMAIN_NAME]" at bounding box center [751, 278] width 408 height 39
click at [645, 291] on input "[URL][DOMAIN_NAME]" at bounding box center [751, 278] width 408 height 39
drag, startPoint x: 645, startPoint y: 291, endPoint x: 770, endPoint y: 281, distance: 125.7
click at [770, 281] on input "[URL][DOMAIN_NAME]" at bounding box center [751, 278] width 408 height 39
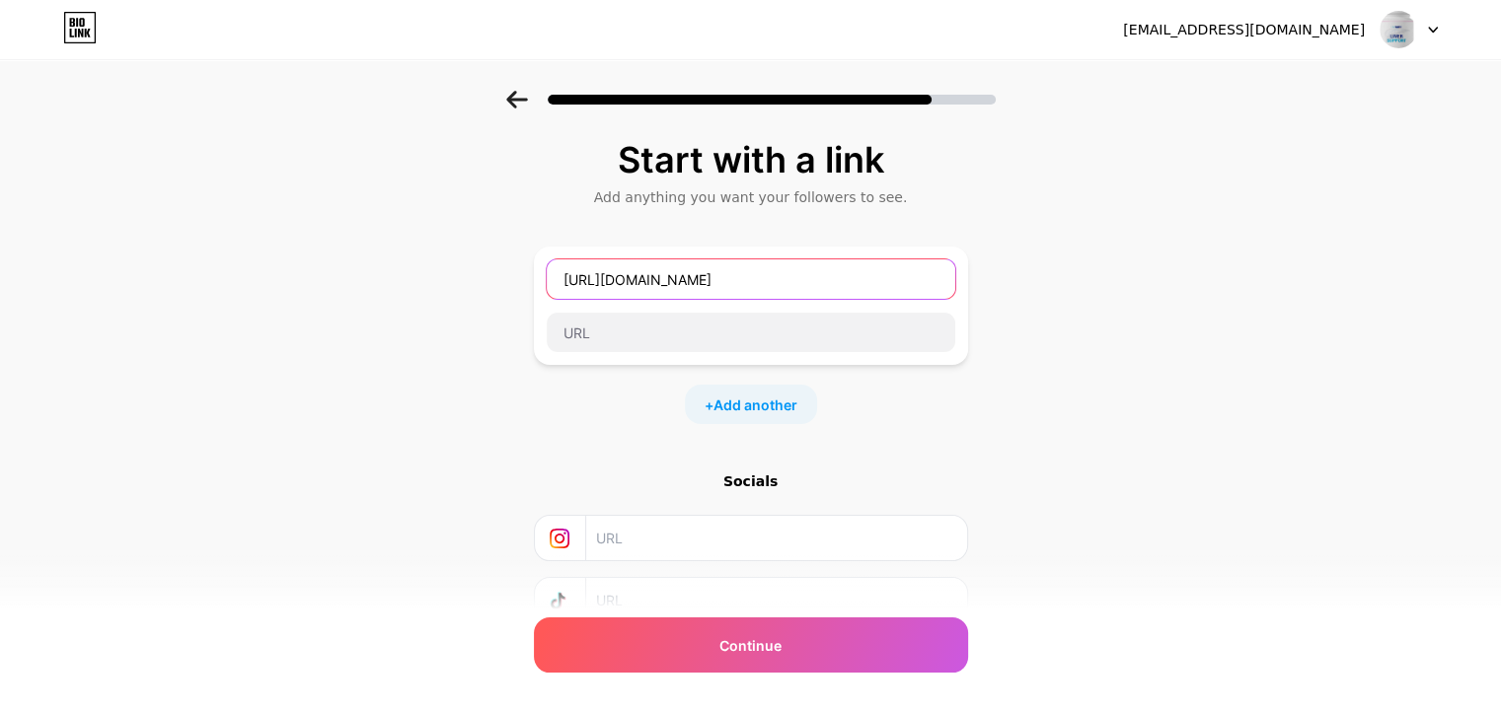
click at [770, 281] on input "[URL][DOMAIN_NAME]" at bounding box center [751, 278] width 408 height 39
click at [750, 403] on span "Add another" at bounding box center [755, 405] width 84 height 21
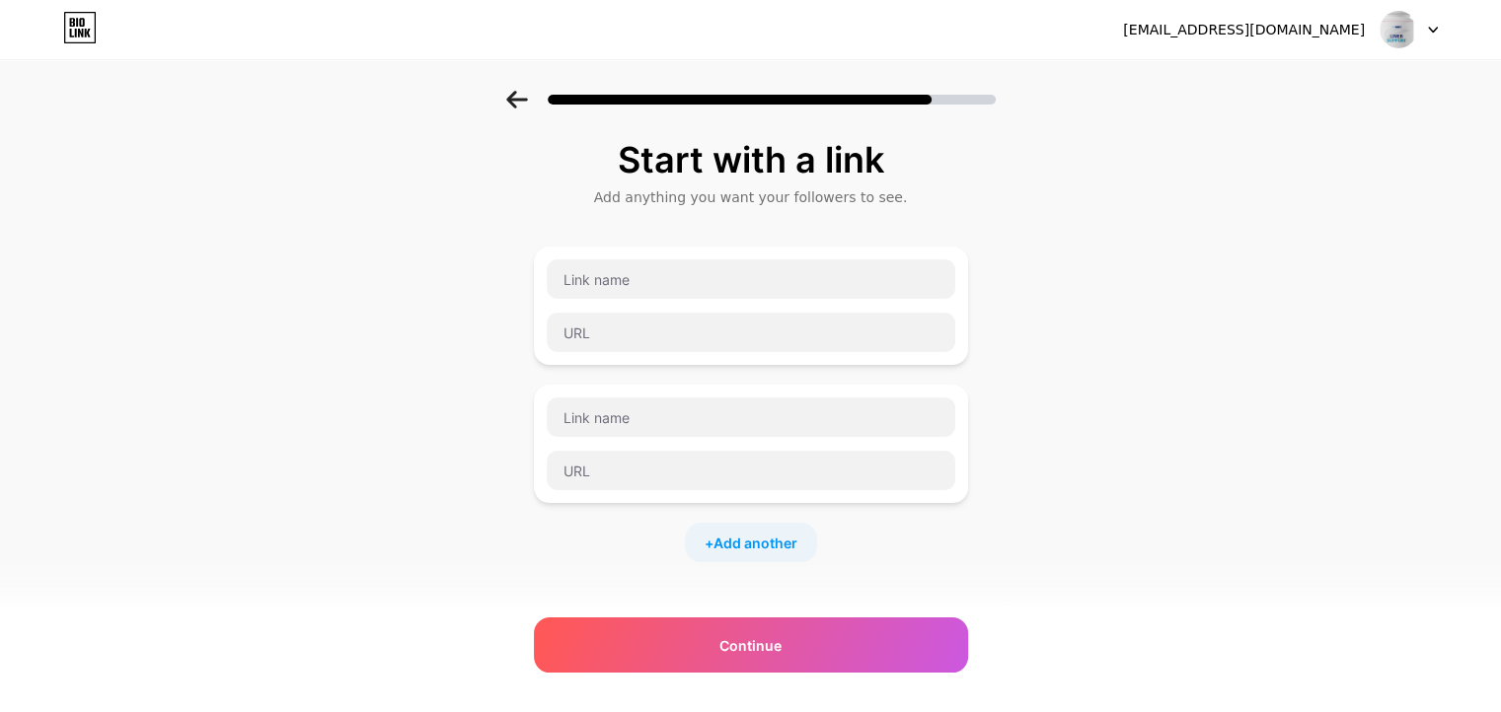
click at [944, 104] on div at bounding box center [772, 100] width 448 height 10
click at [1428, 29] on icon at bounding box center [1433, 30] width 10 height 7
click at [1219, 229] on div "Start with a link Add anything you want your followers to see. + Add another So…" at bounding box center [750, 507] width 1501 height 832
click at [78, 26] on icon at bounding box center [80, 28] width 34 height 32
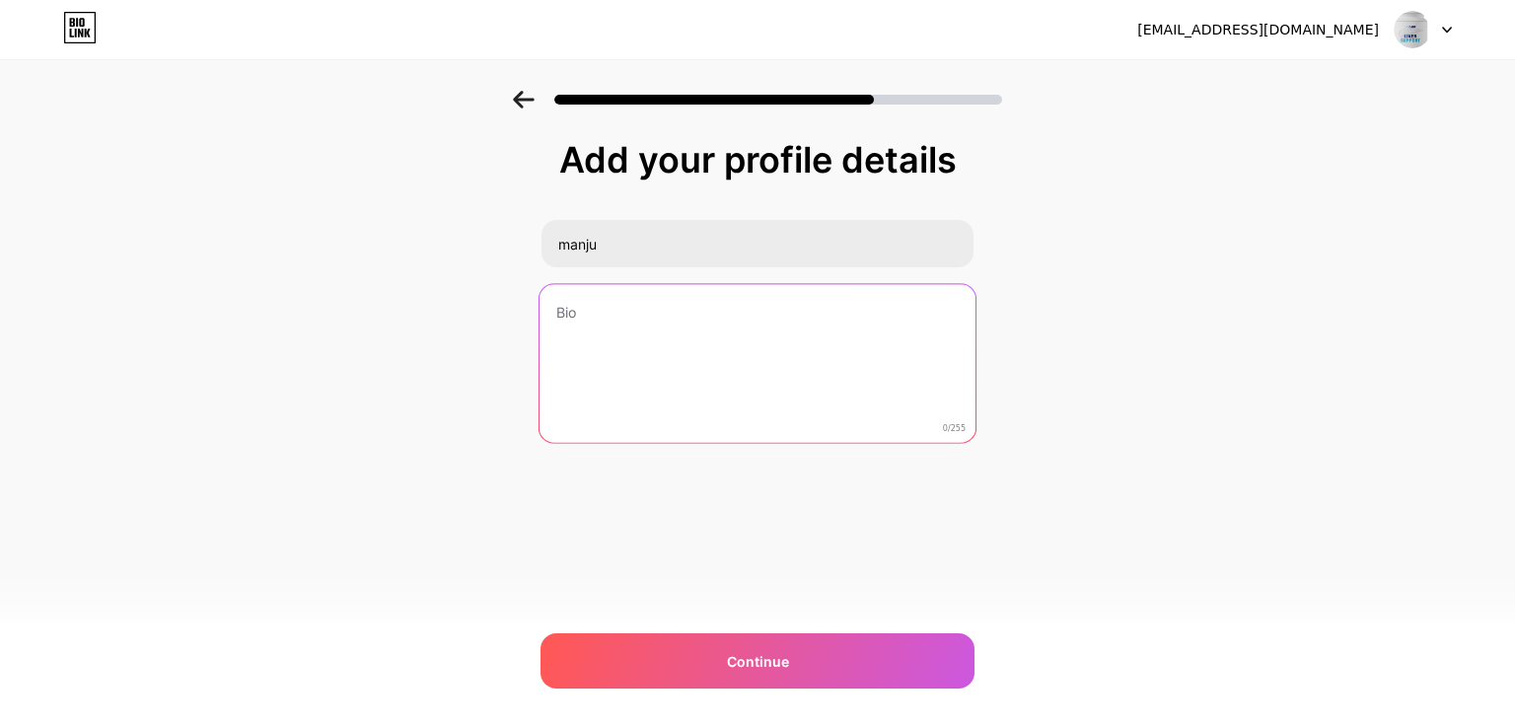
click at [582, 329] on textarea at bounding box center [758, 364] width 436 height 161
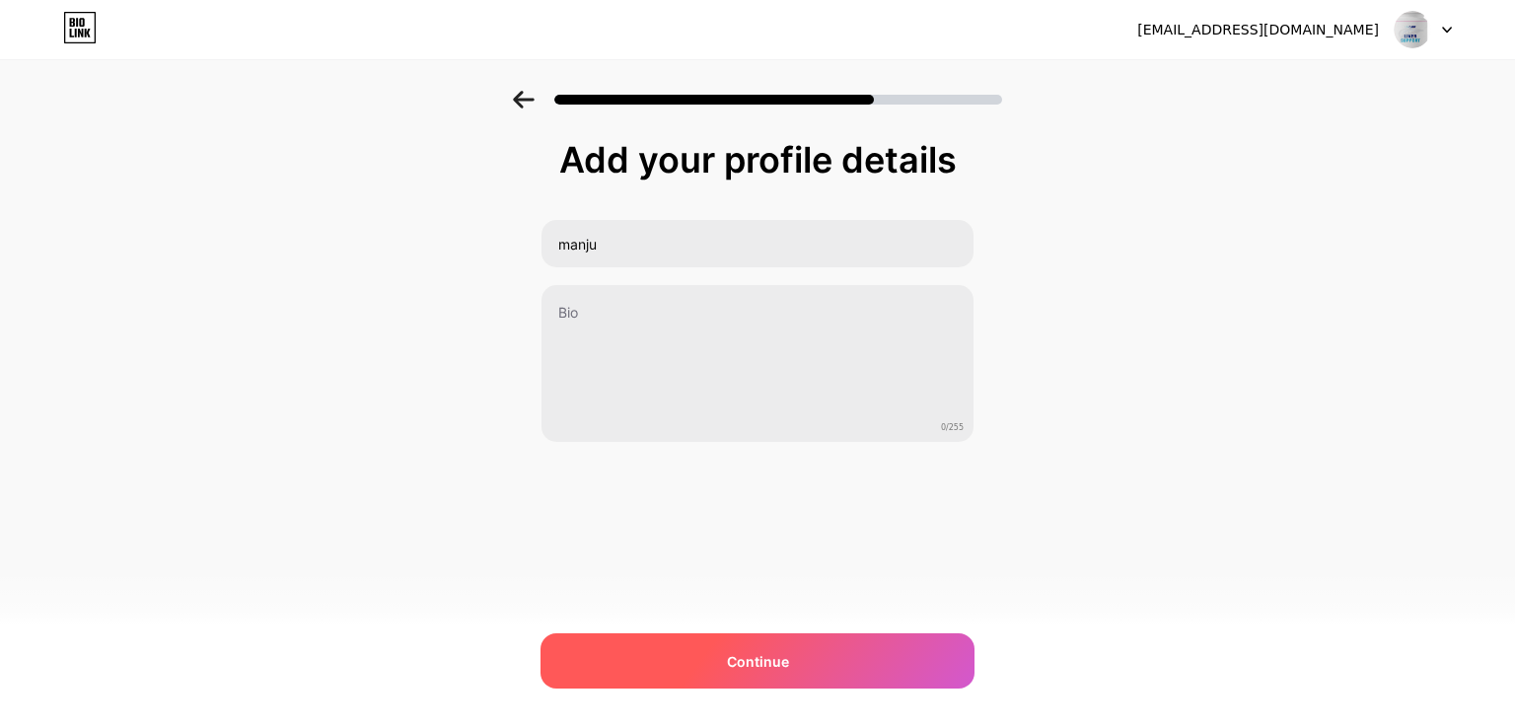
click at [750, 658] on span "Continue" at bounding box center [758, 661] width 62 height 21
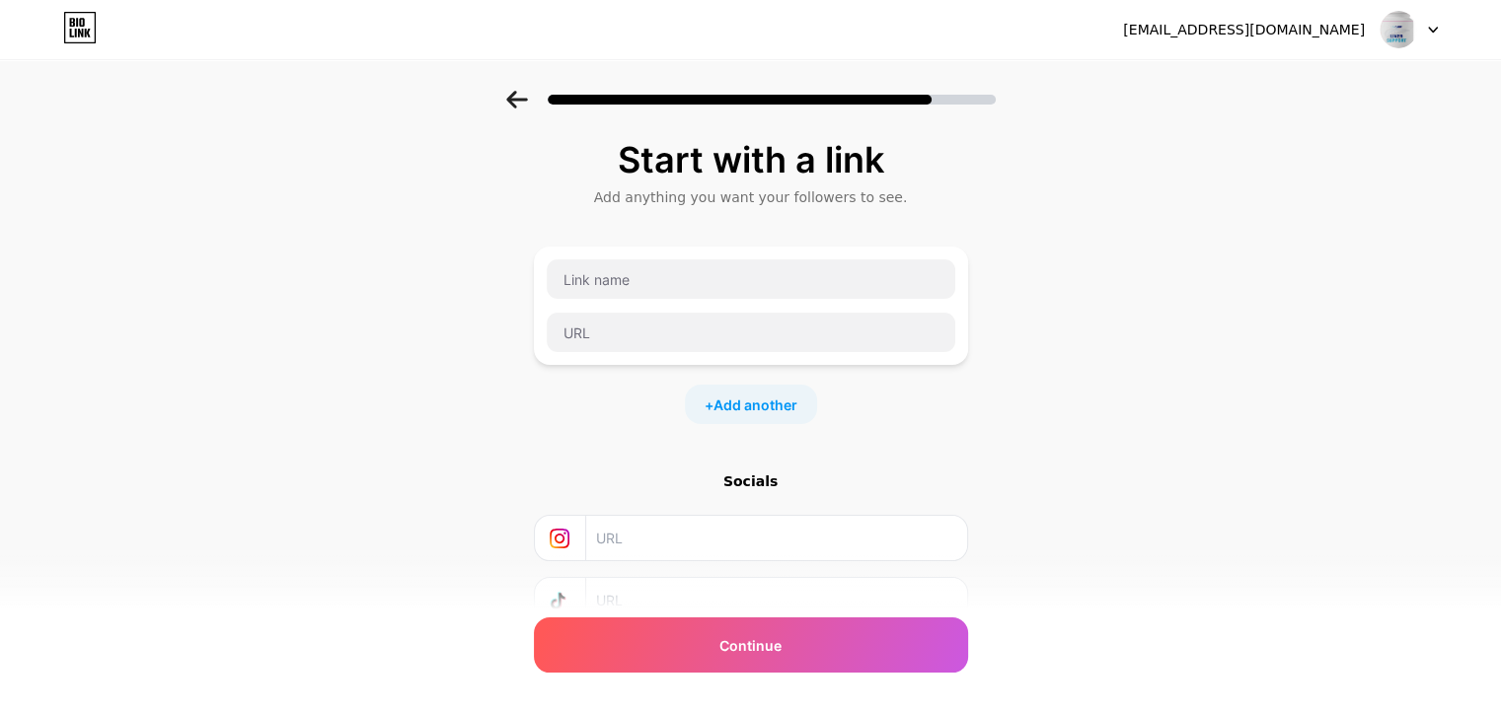
click at [705, 199] on div "Add anything you want your followers to see." at bounding box center [751, 197] width 414 height 20
click at [1432, 27] on icon at bounding box center [1433, 30] width 10 height 7
drag, startPoint x: 1268, startPoint y: 151, endPoint x: 1290, endPoint y: 76, distance: 78.3
click at [1269, 146] on div "Start with a link Add anything you want your followers to see. + Add another So…" at bounding box center [750, 438] width 1501 height 694
click at [1274, 29] on div "[EMAIL_ADDRESS][DOMAIN_NAME]" at bounding box center [1244, 30] width 242 height 21
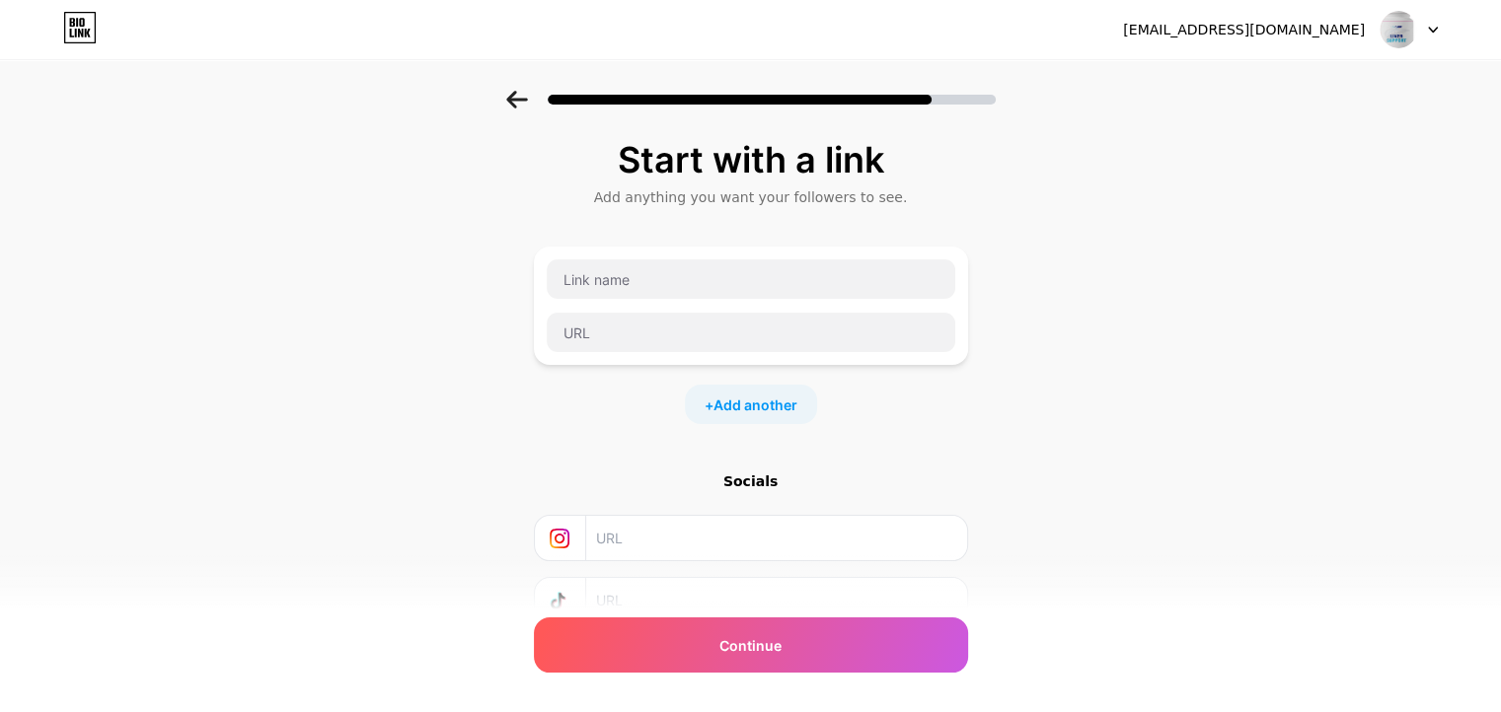
click at [1295, 162] on div "Start with a link Add anything you want your followers to see. + Add another So…" at bounding box center [750, 438] width 1501 height 694
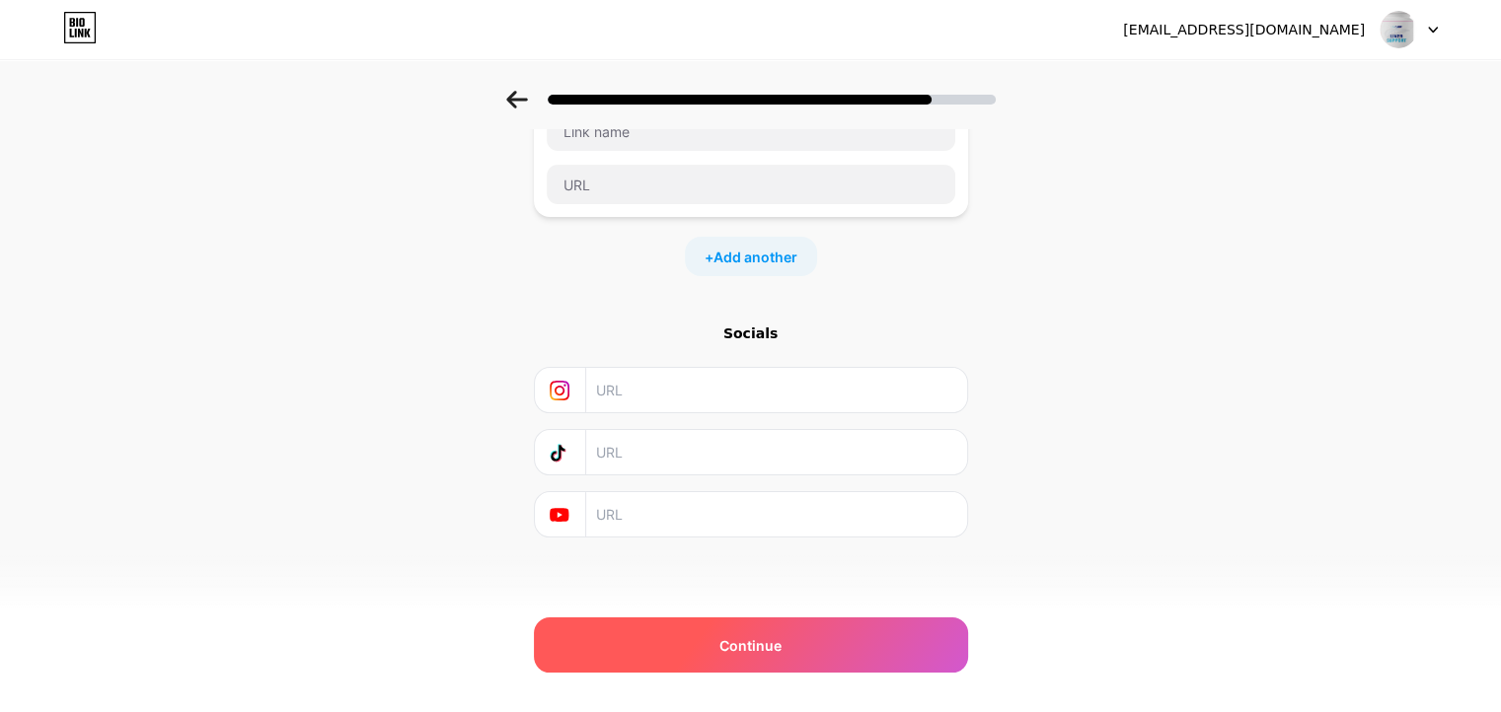
click at [750, 641] on span "Continue" at bounding box center [750, 645] width 62 height 21
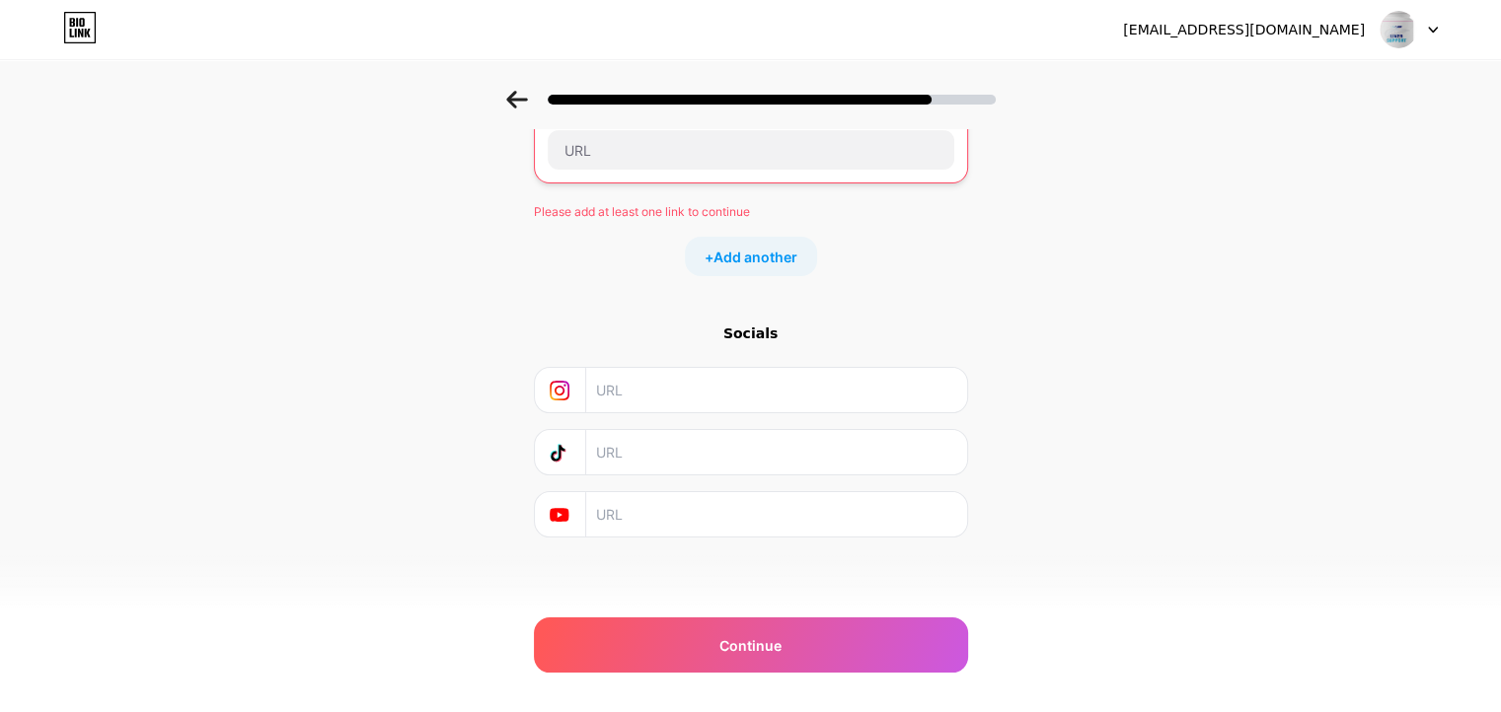
scroll to position [0, 0]
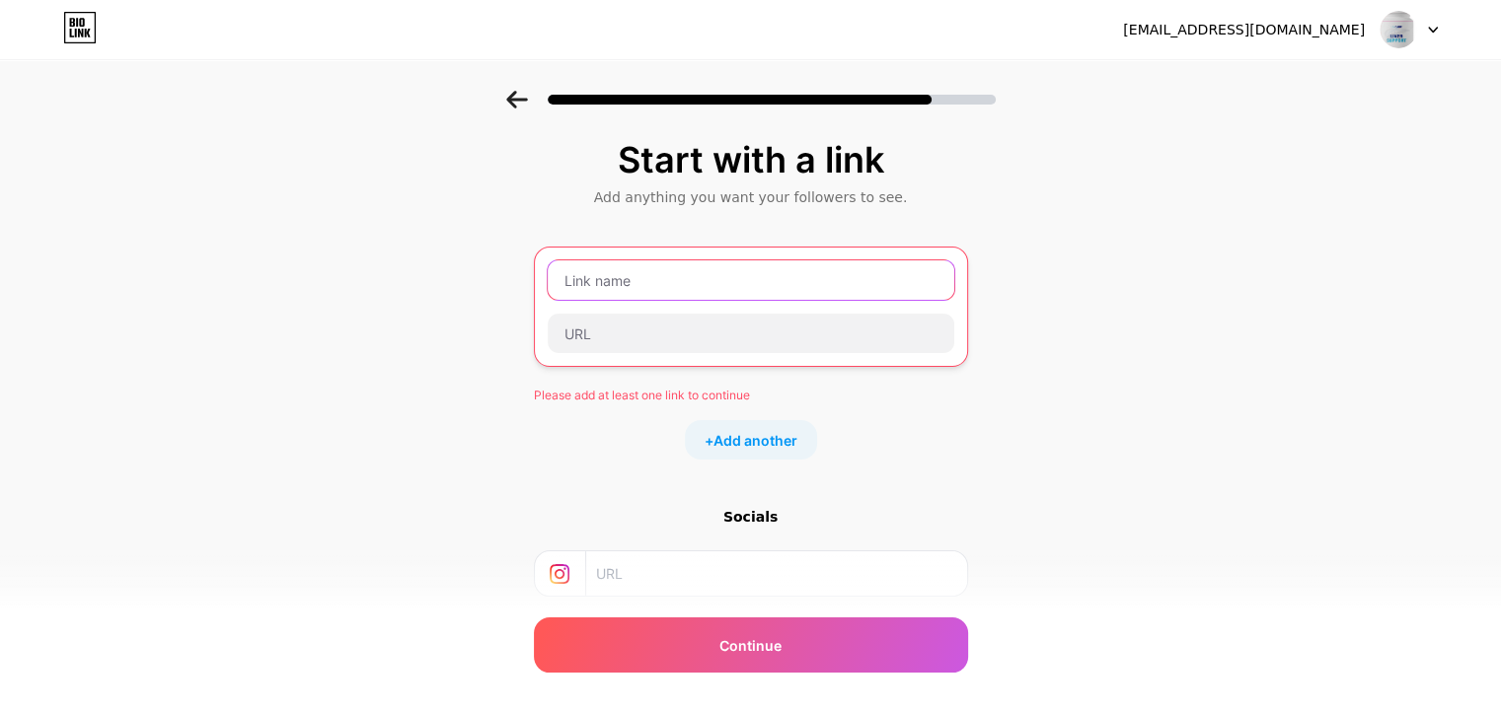
click at [614, 269] on input "text" at bounding box center [751, 279] width 406 height 39
paste input "[URL][DOMAIN_NAME]"
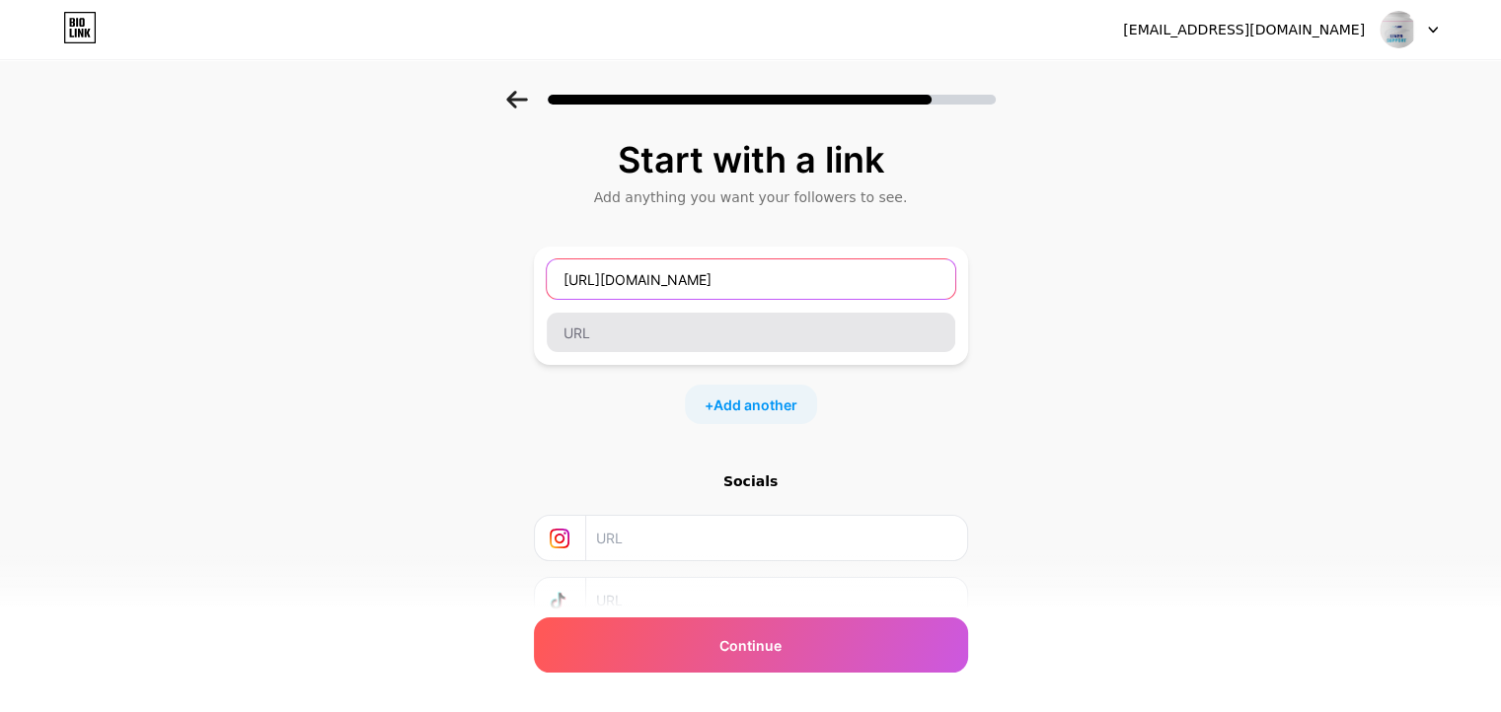
type input "[URL][DOMAIN_NAME]"
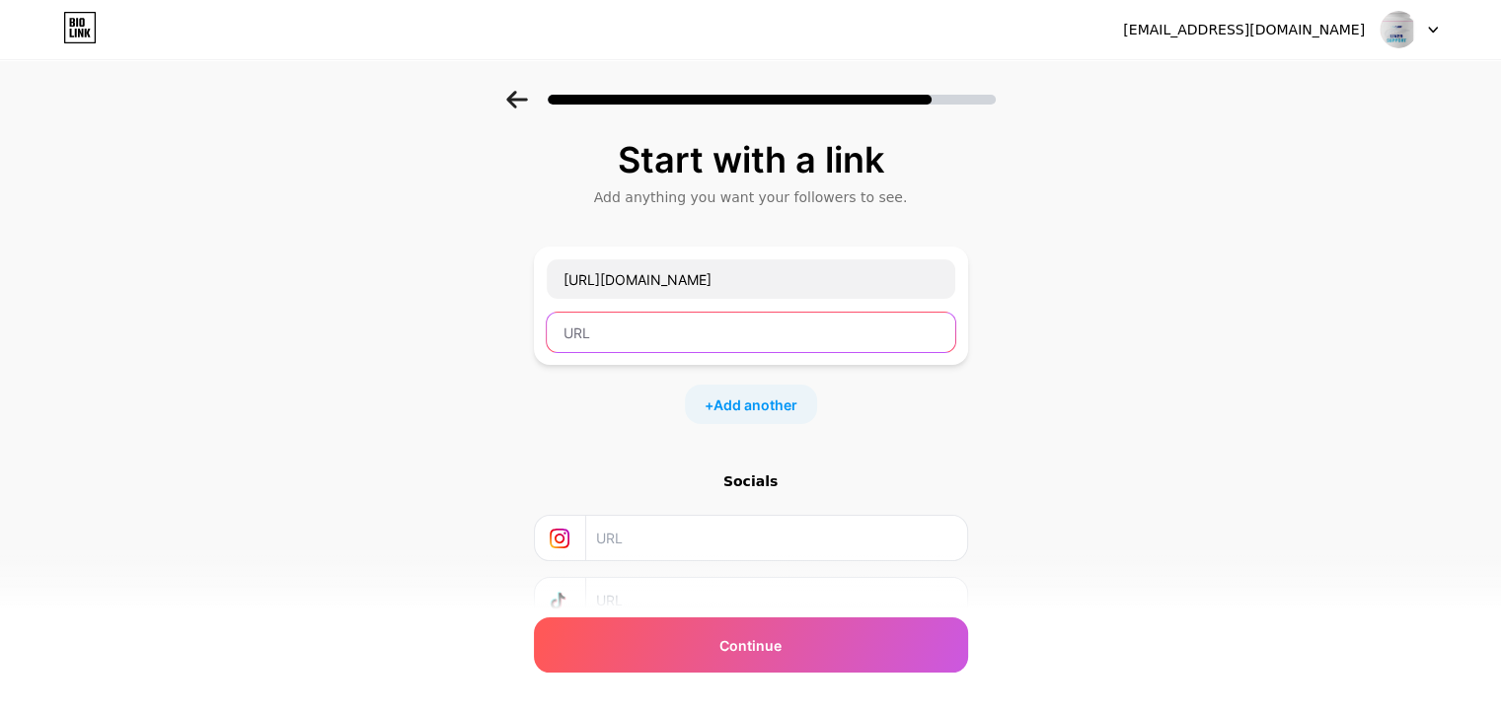
click at [612, 333] on input "text" at bounding box center [751, 332] width 408 height 39
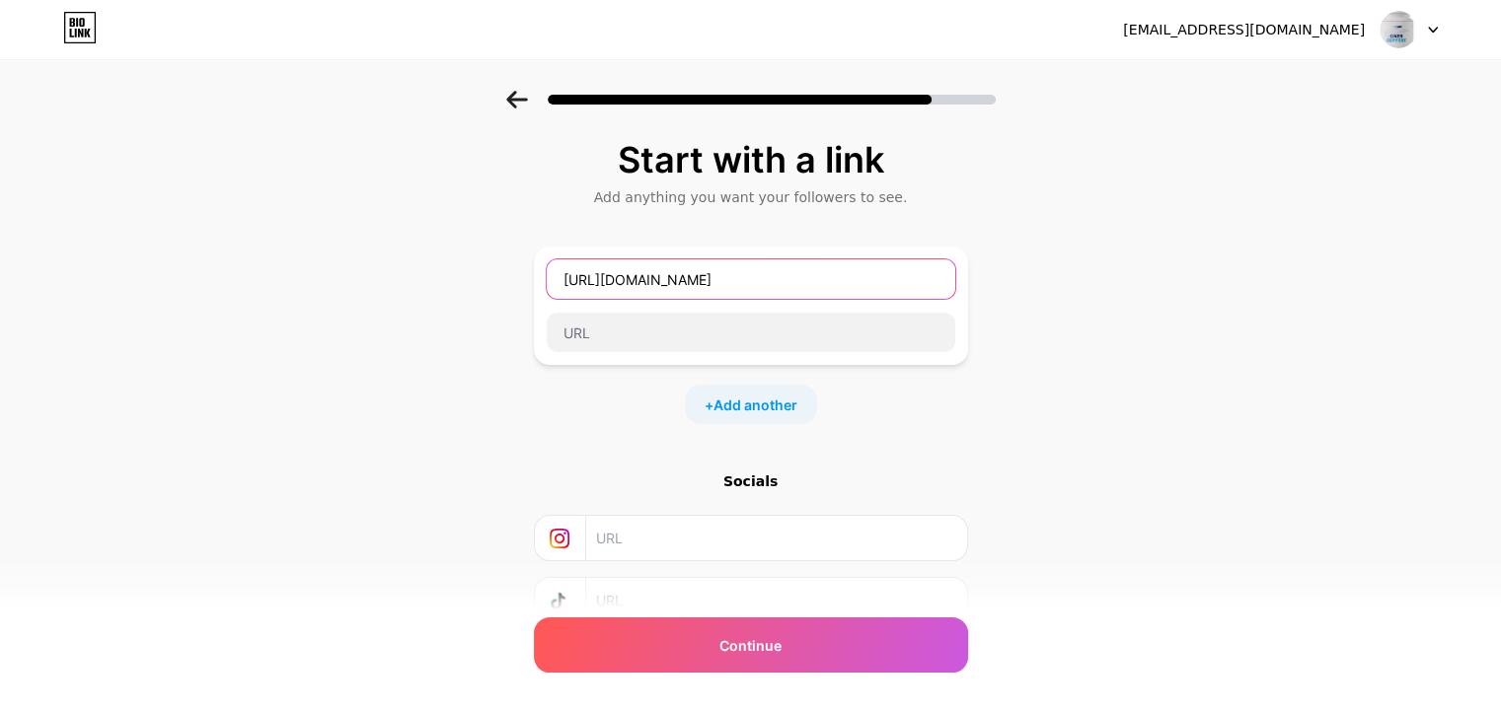
click at [757, 277] on input "[URL][DOMAIN_NAME]" at bounding box center [751, 278] width 408 height 39
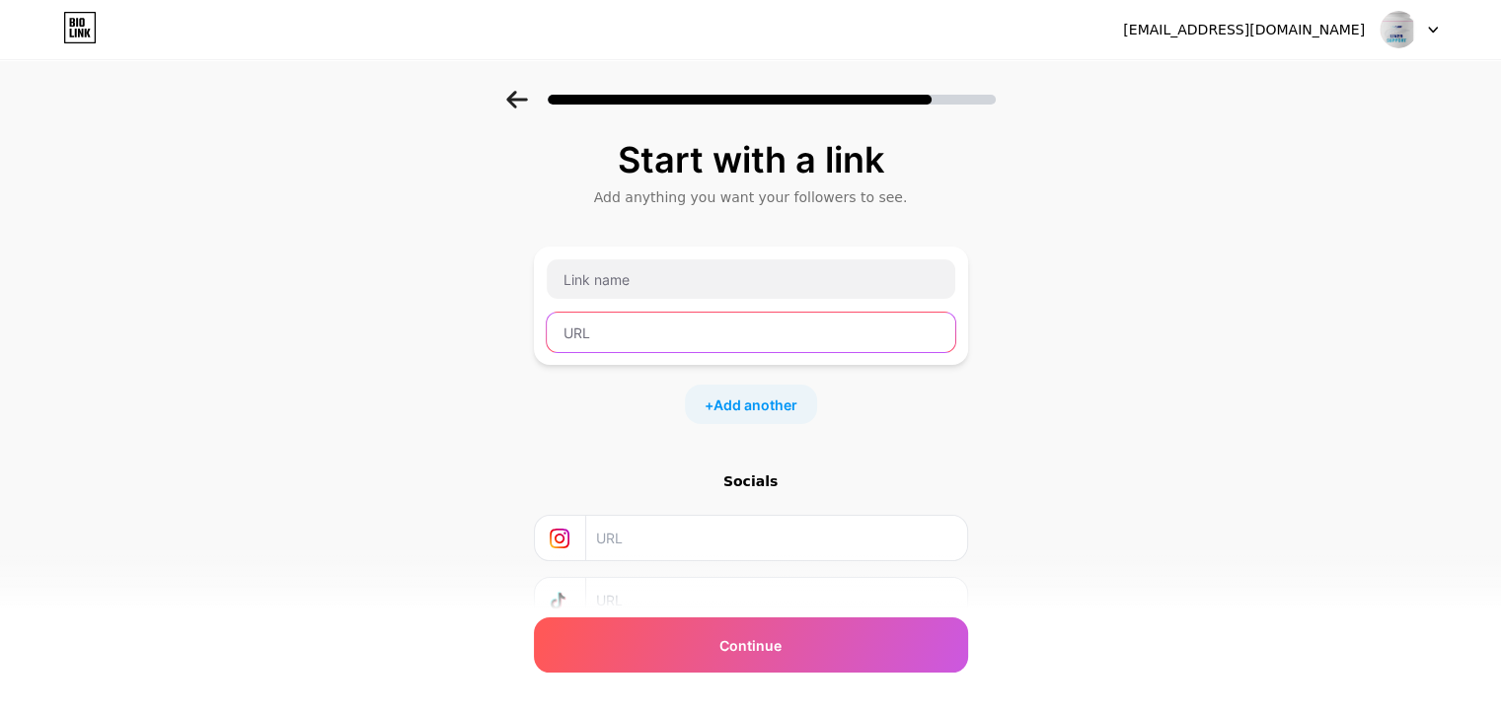
click at [622, 330] on input "text" at bounding box center [751, 332] width 408 height 39
paste input "[URL][DOMAIN_NAME]"
type input "[URL][DOMAIN_NAME]"
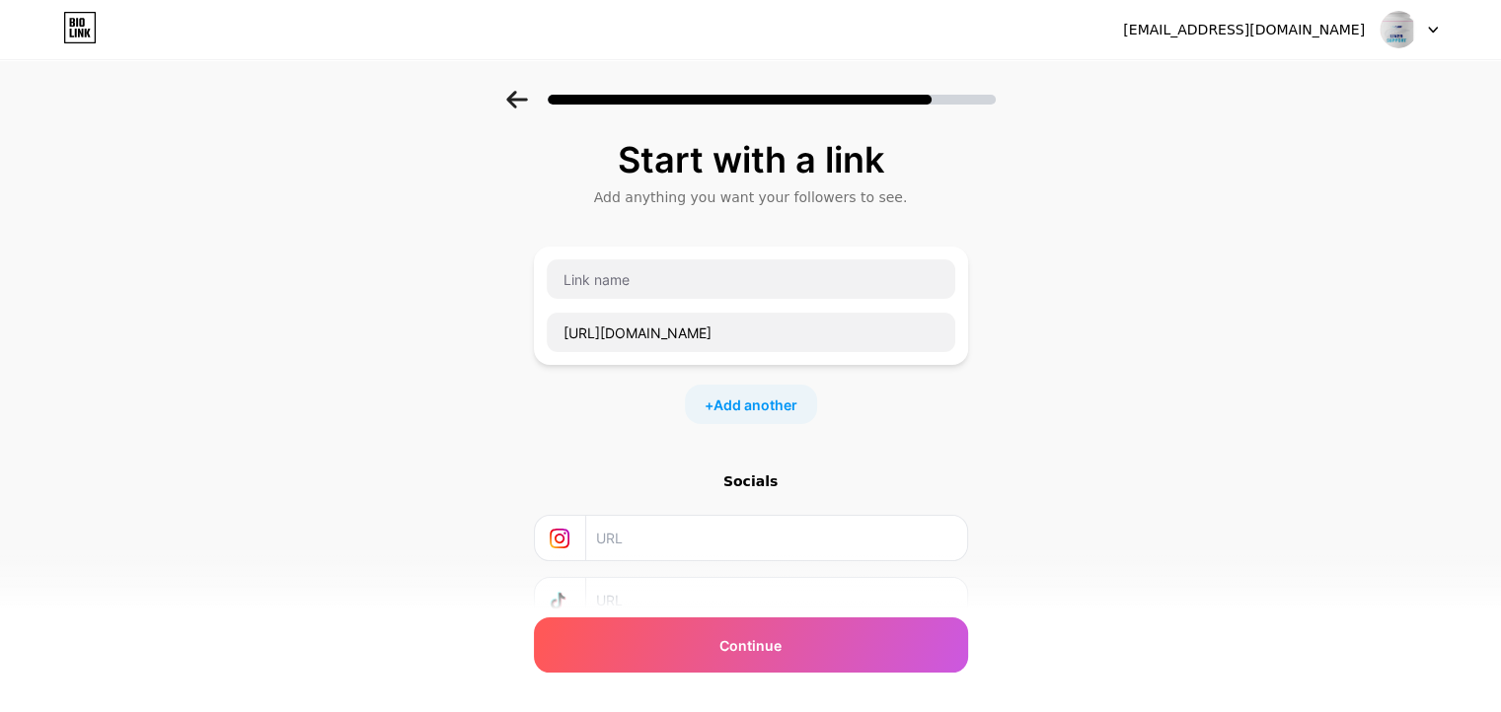
click at [878, 386] on div "+ Add another" at bounding box center [751, 404] width 434 height 39
click at [782, 404] on span "Add another" at bounding box center [755, 405] width 84 height 21
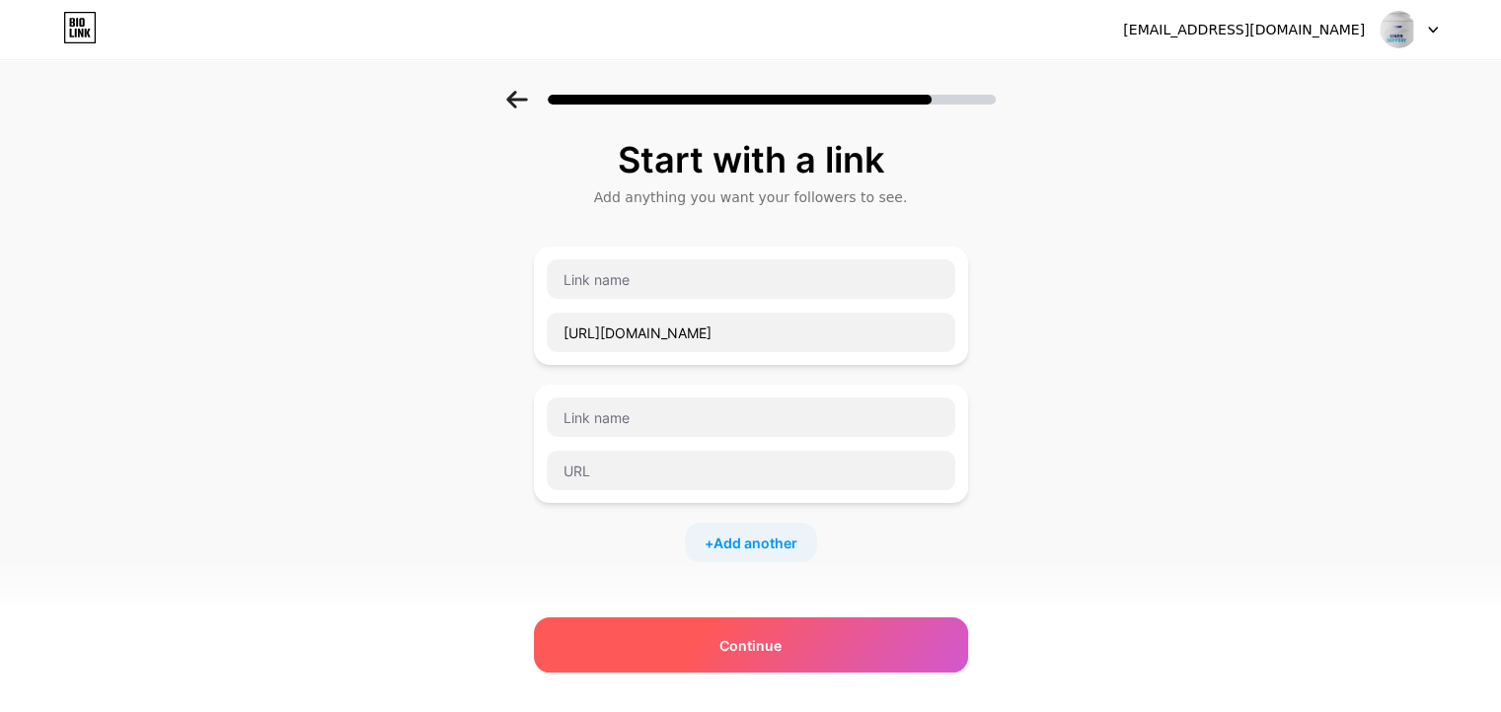
click at [748, 640] on span "Continue" at bounding box center [750, 645] width 62 height 21
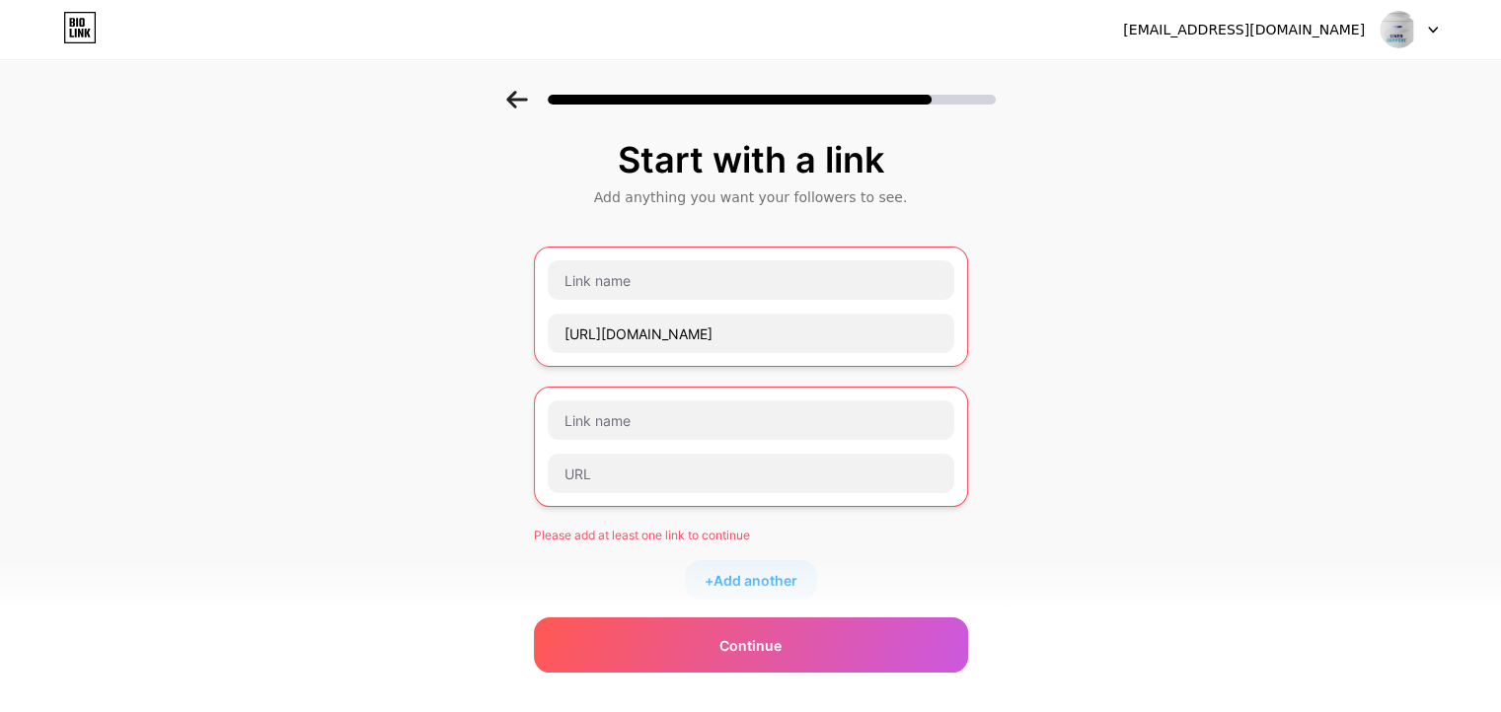
drag, startPoint x: 1023, startPoint y: 342, endPoint x: 1102, endPoint y: 666, distance: 333.1
click at [1102, 666] on div "Start with a link Add anything you want your followers to see. [URL][DOMAIN_NAM…" at bounding box center [750, 525] width 1501 height 869
click at [622, 280] on input "text" at bounding box center [751, 279] width 406 height 39
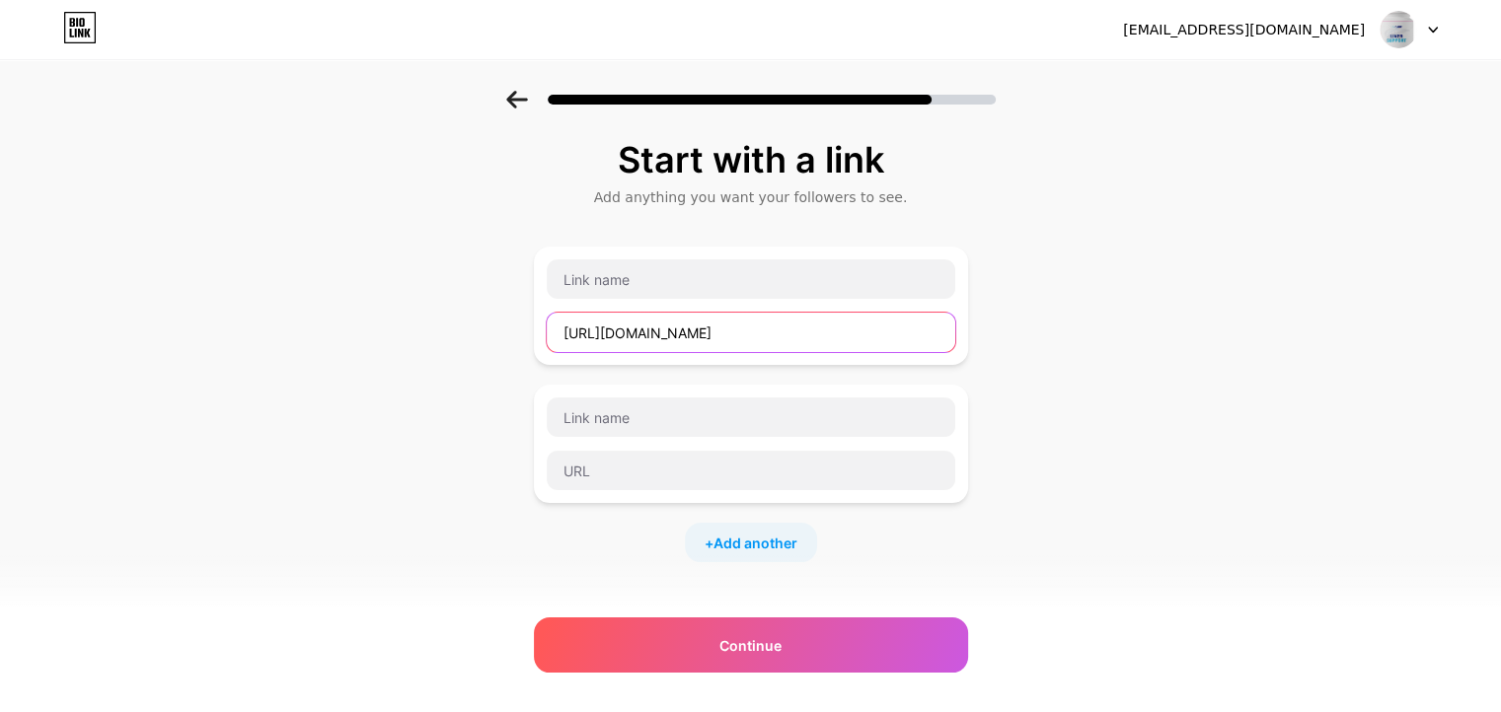
drag, startPoint x: 706, startPoint y: 332, endPoint x: 612, endPoint y: 334, distance: 94.7
click at [618, 333] on input "[URL][DOMAIN_NAME]" at bounding box center [751, 332] width 408 height 39
click at [614, 332] on input "[URL][DOMAIN_NAME]" at bounding box center [751, 332] width 408 height 39
click at [773, 332] on input "[URL][DOMAIN_NAME]" at bounding box center [751, 332] width 408 height 39
drag, startPoint x: 610, startPoint y: 332, endPoint x: 704, endPoint y: 333, distance: 94.7
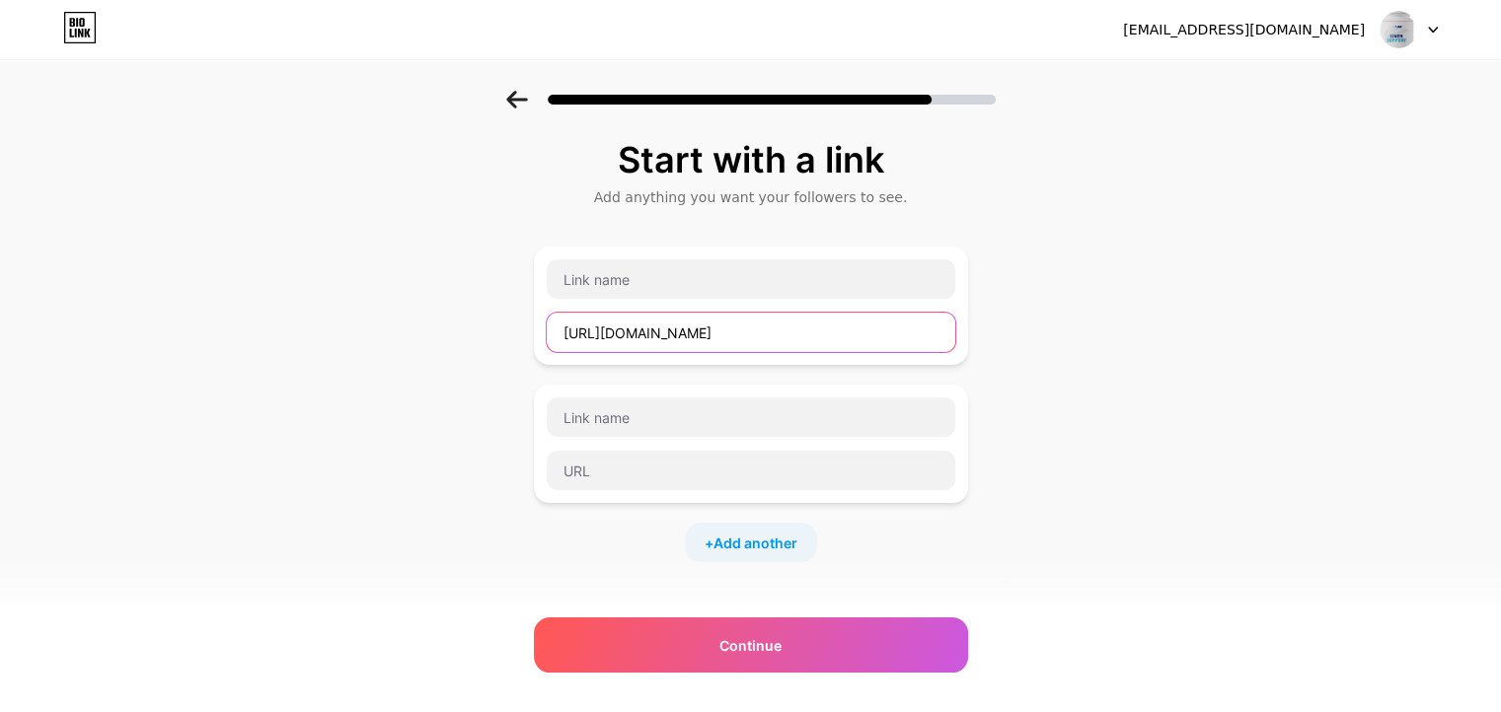
click at [704, 333] on input "[URL][DOMAIN_NAME]" at bounding box center [751, 332] width 408 height 39
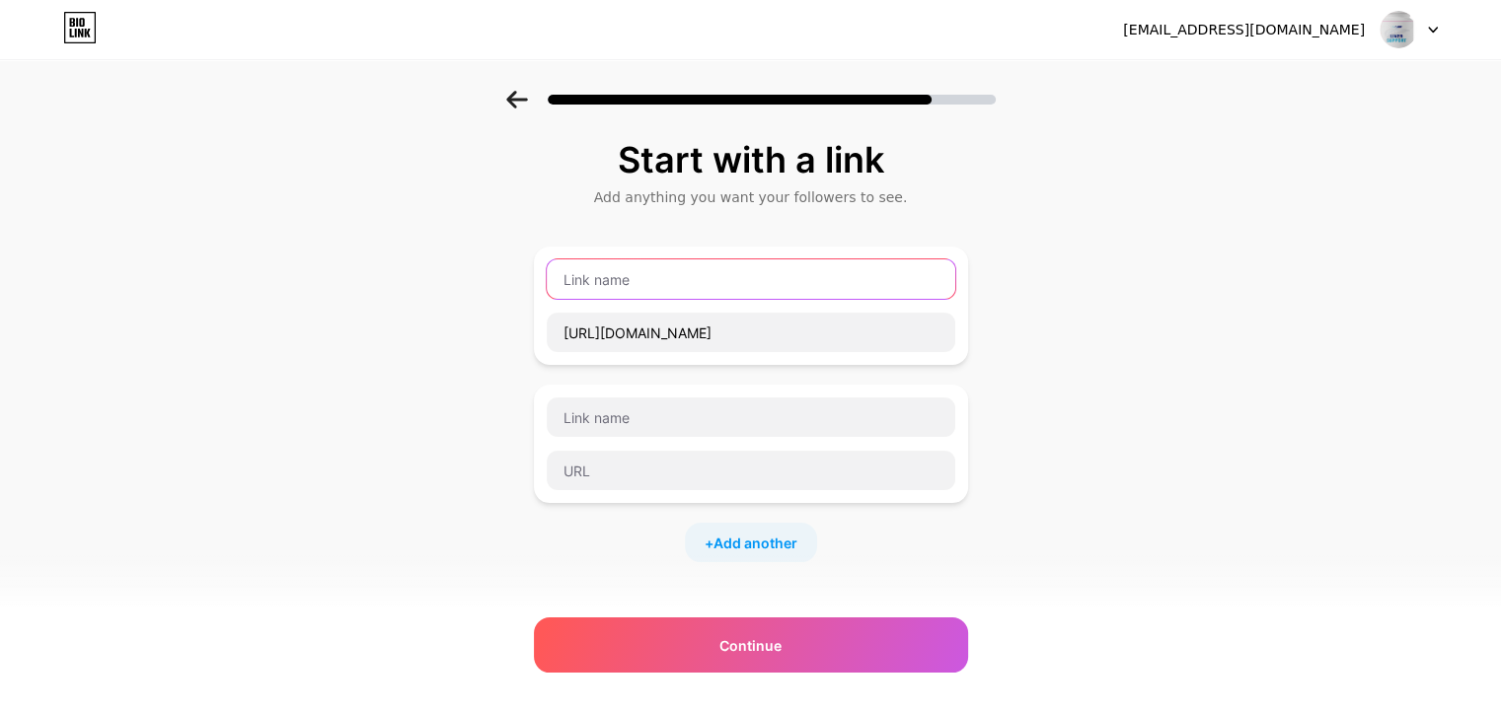
click at [599, 279] on input "text" at bounding box center [751, 278] width 408 height 39
paste input "[URL][DOMAIN_NAME]"
click at [608, 279] on input "[URL][DOMAIN_NAME]" at bounding box center [751, 278] width 408 height 39
click at [664, 280] on input "[DOMAIN_NAME]" at bounding box center [751, 278] width 408 height 39
drag, startPoint x: 664, startPoint y: 280, endPoint x: 710, endPoint y: 278, distance: 46.4
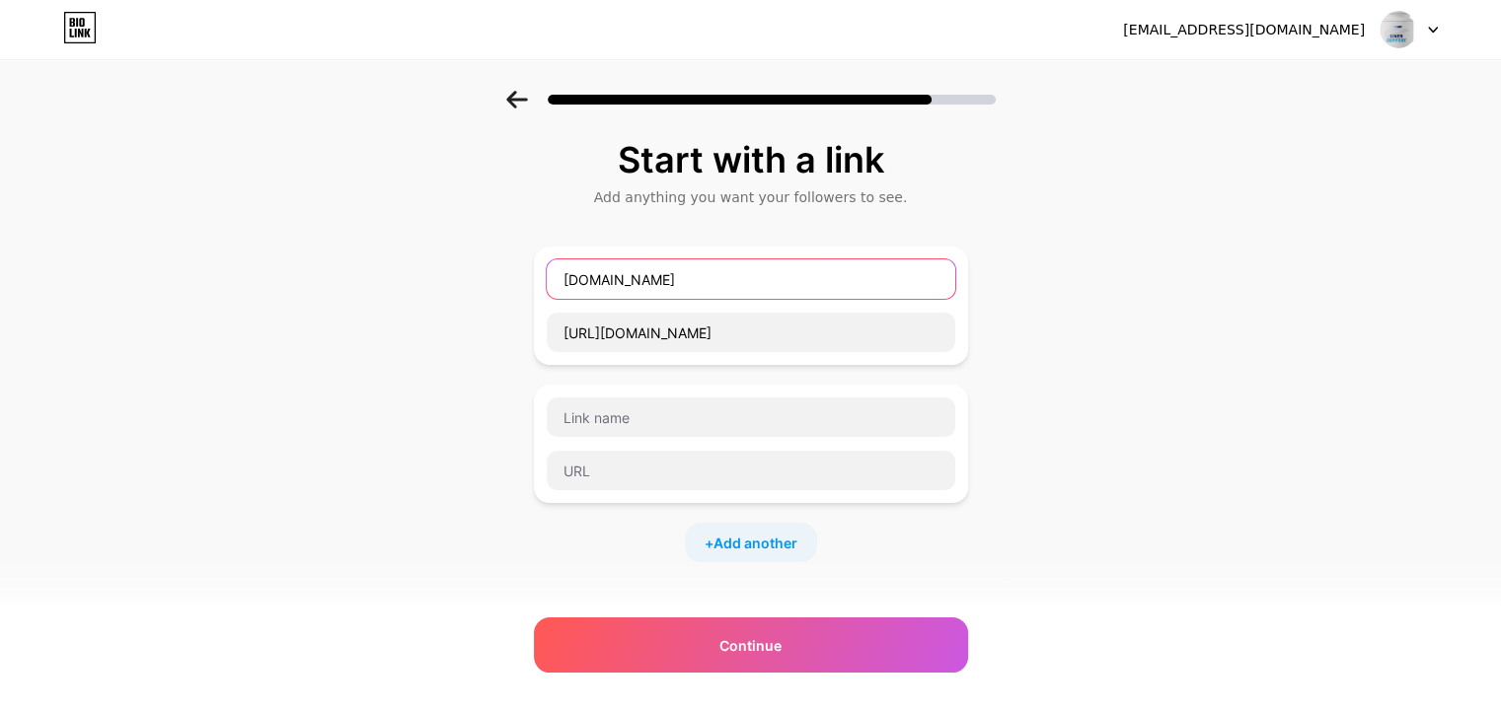
click at [710, 278] on input "[DOMAIN_NAME]" at bounding box center [751, 278] width 408 height 39
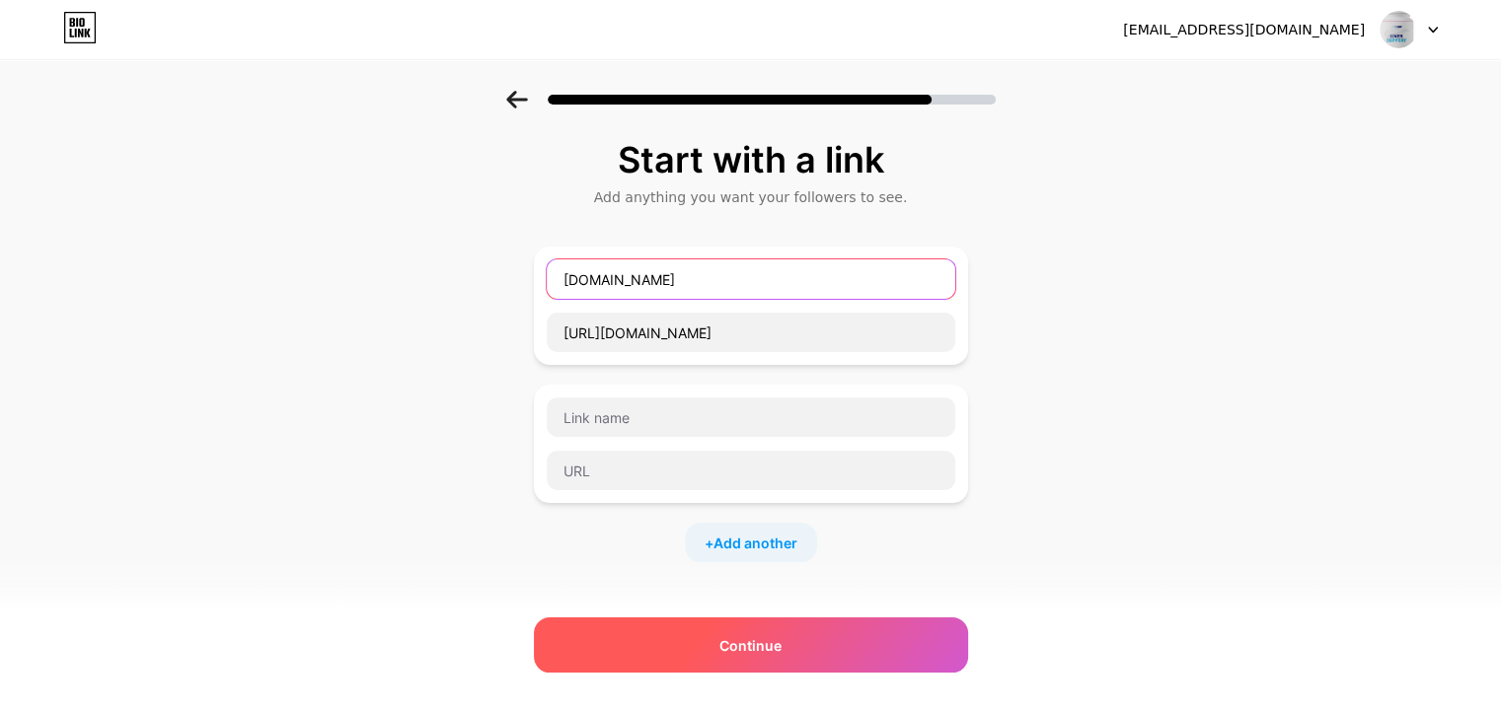
type input "[DOMAIN_NAME]"
click at [757, 646] on span "Continue" at bounding box center [750, 645] width 62 height 21
click at [753, 644] on span "Continue" at bounding box center [750, 645] width 62 height 21
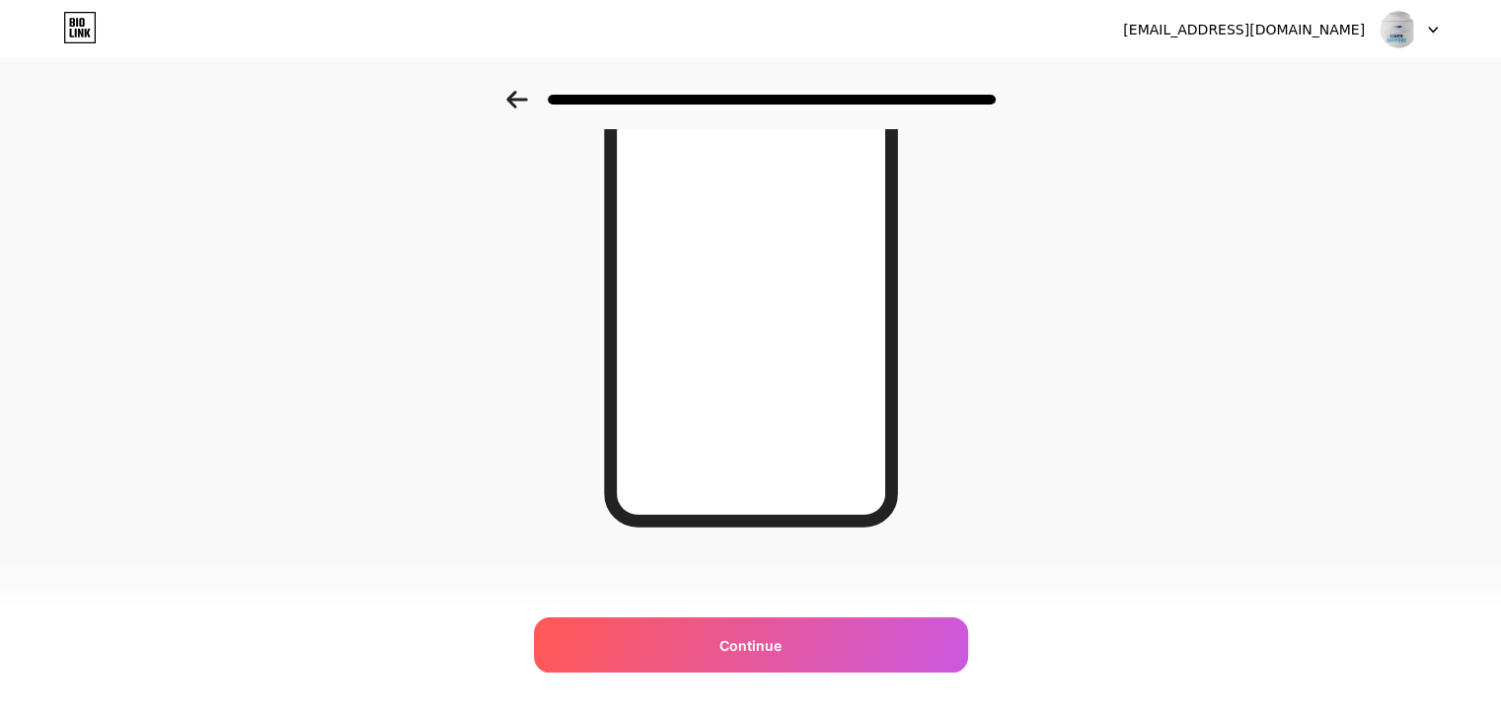
scroll to position [81, 0]
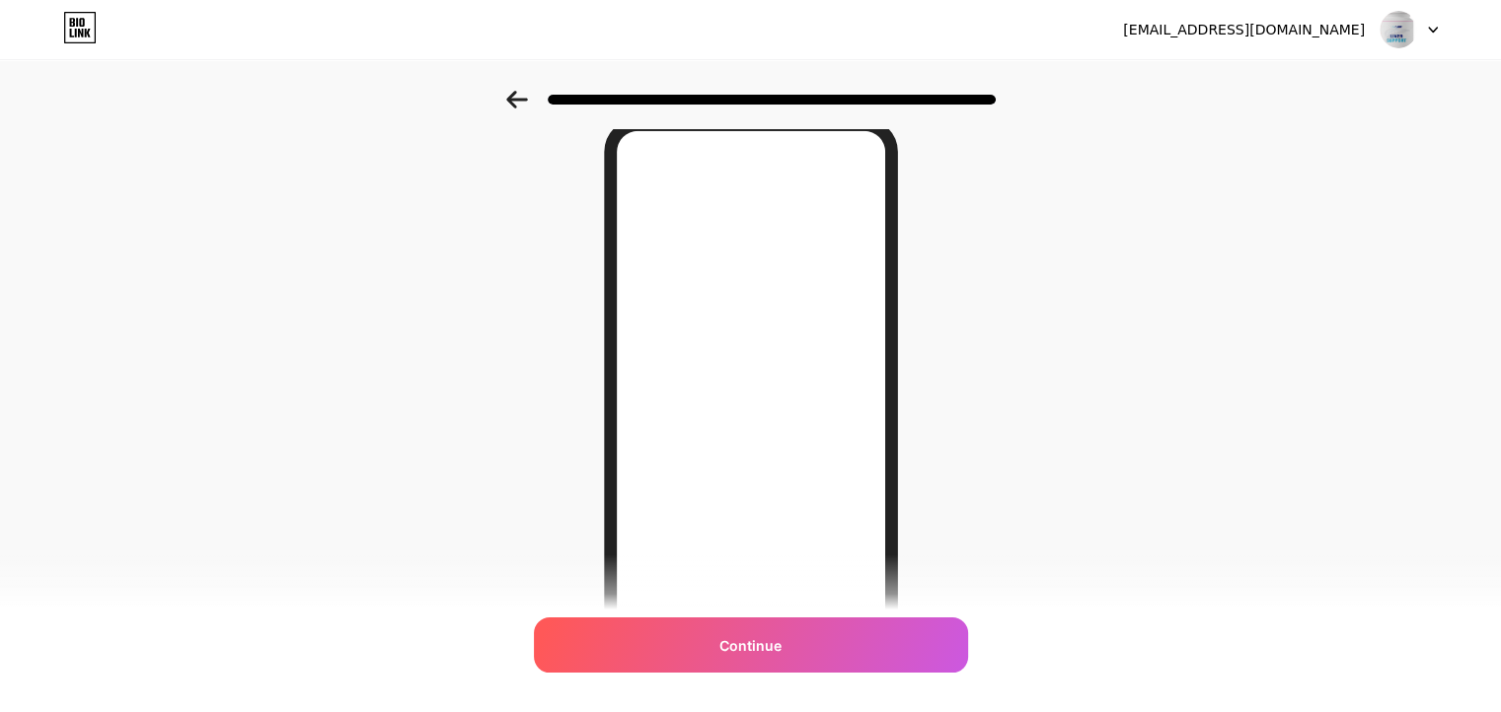
drag, startPoint x: 977, startPoint y: 492, endPoint x: 1040, endPoint y: 513, distance: 66.4
click at [1038, 512] on div "Looking Good! Continue" at bounding box center [750, 421] width 1501 height 822
click at [1041, 513] on div "Looking Good! Continue" at bounding box center [750, 421] width 1501 height 822
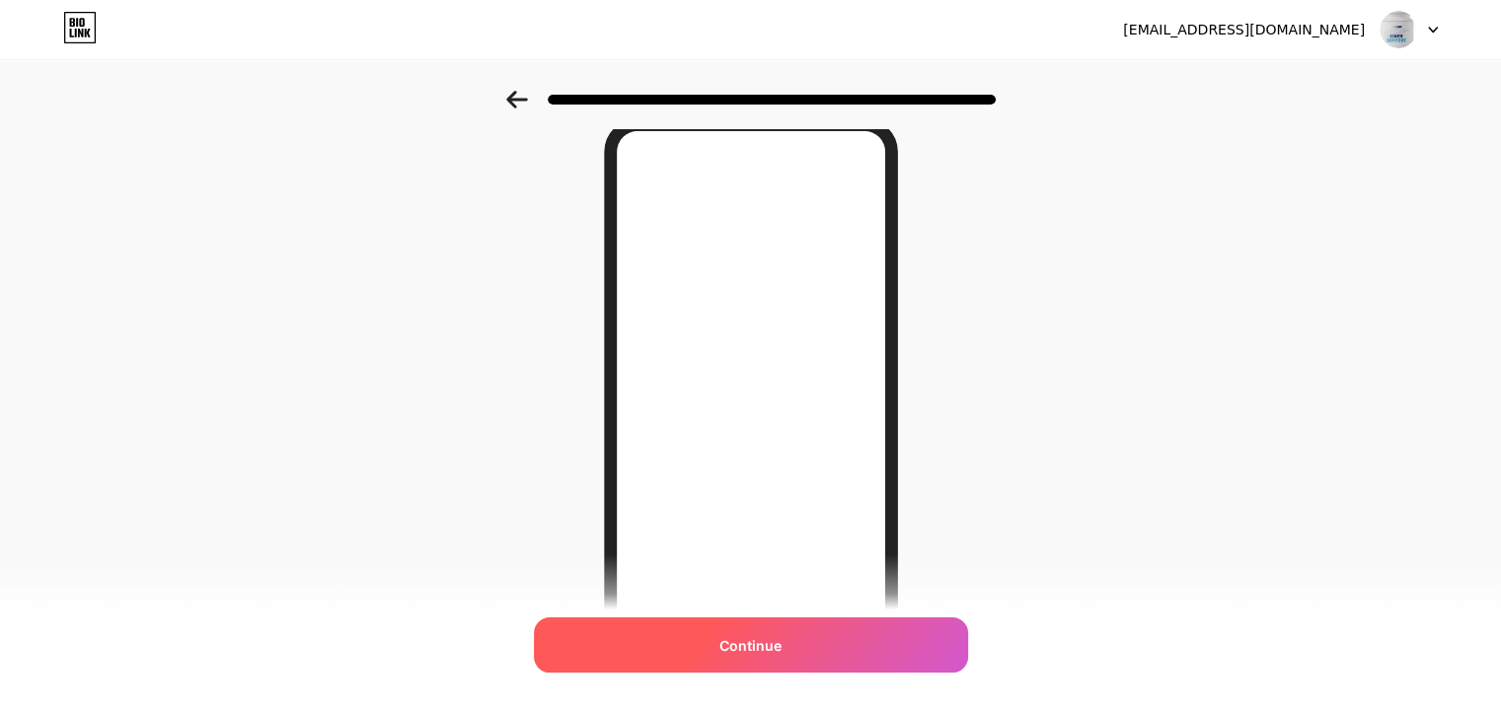
click at [763, 636] on span "Continue" at bounding box center [750, 645] width 62 height 21
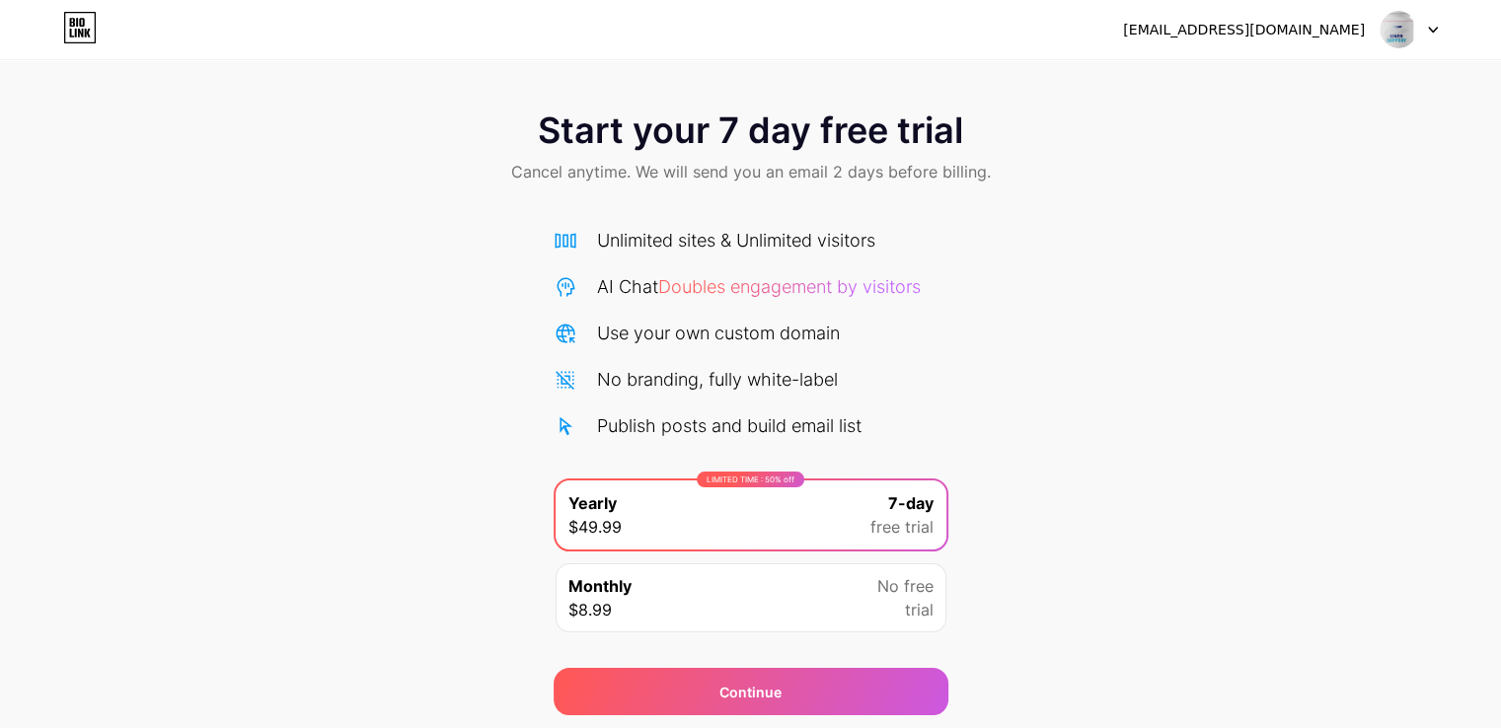
click at [1121, 551] on div "Start your 7 day free trial Cancel anytime. We will send you an email 2 days be…" at bounding box center [750, 403] width 1501 height 624
click at [1042, 402] on div "Start your 7 day free trial Cancel anytime. We will send you an email 2 days be…" at bounding box center [750, 403] width 1501 height 624
